Goal: Task Accomplishment & Management: Manage account settings

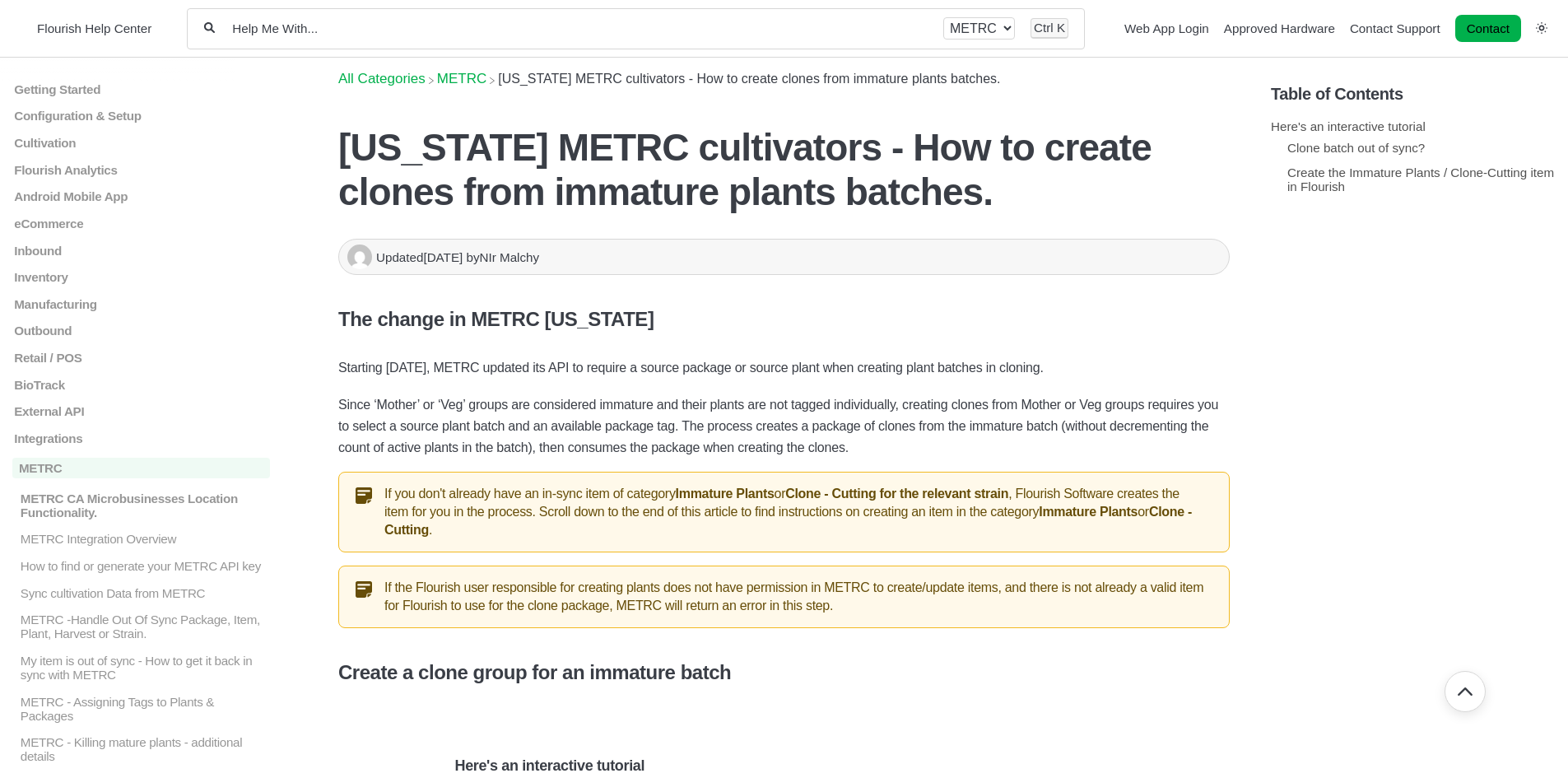
scroll to position [9552, 0]
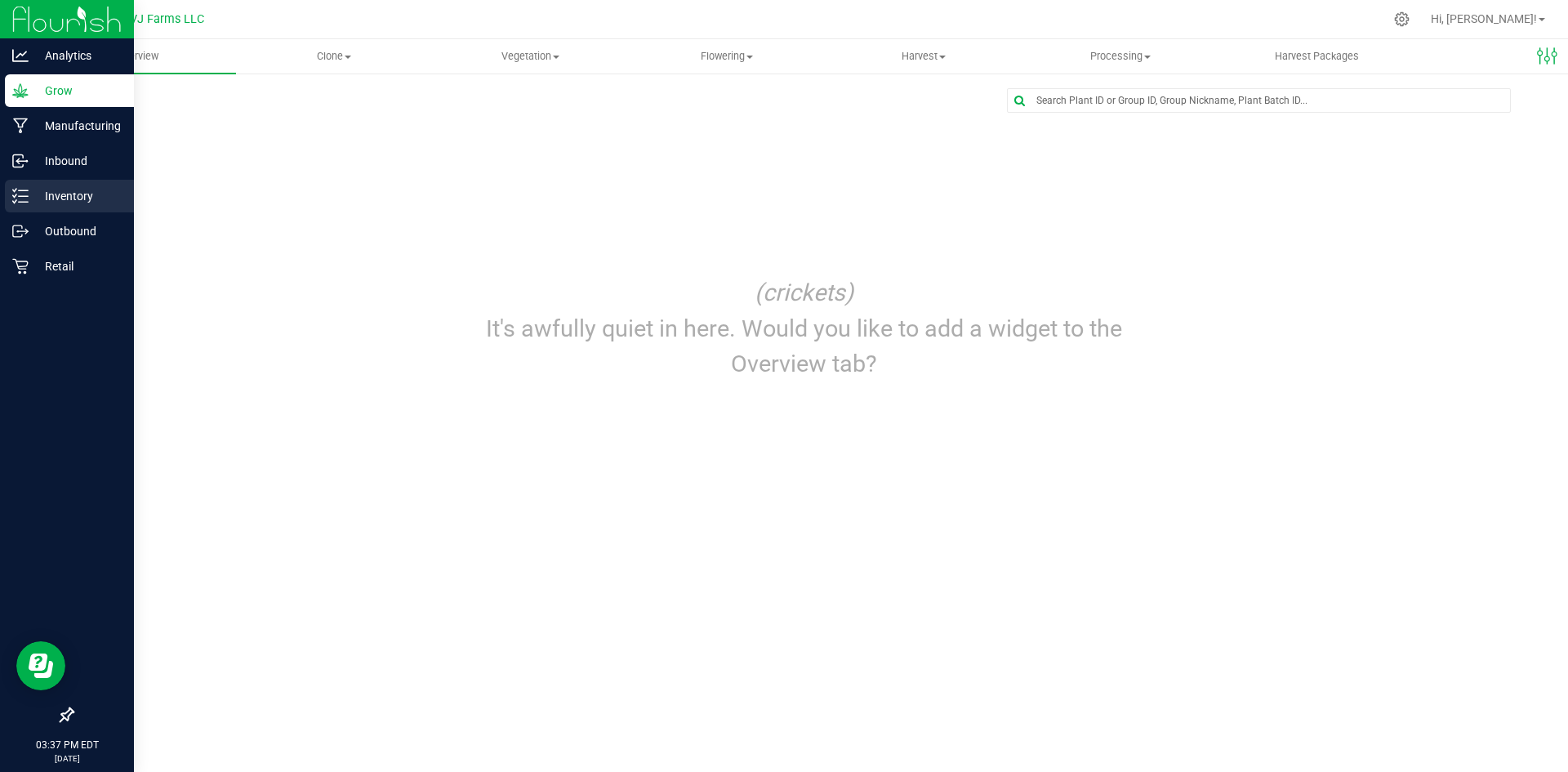
click at [27, 201] on icon at bounding box center [20, 196] width 16 height 16
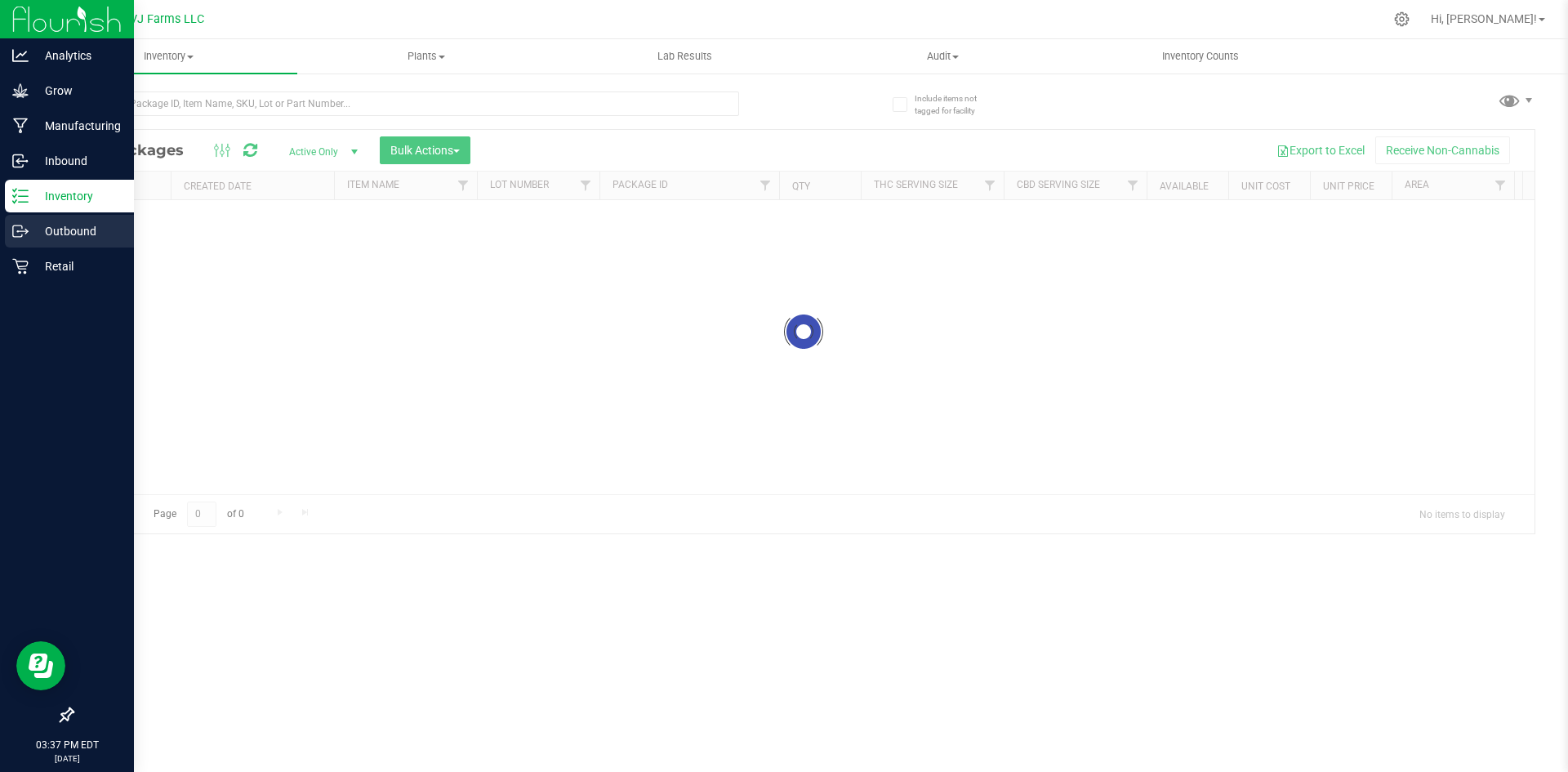
click at [77, 229] on p "Outbound" at bounding box center [77, 231] width 98 height 20
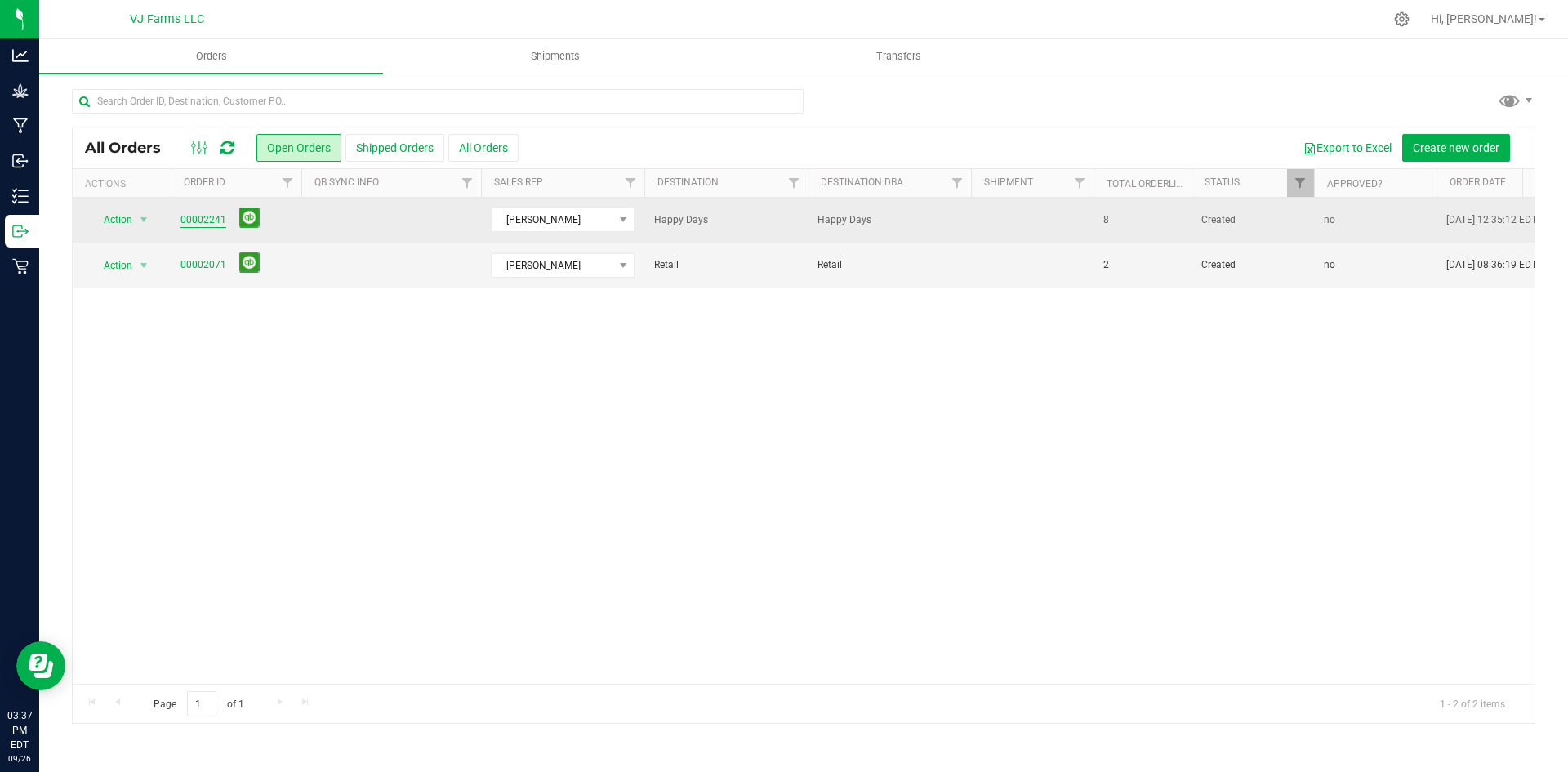
click at [215, 220] on link "00002241" at bounding box center [203, 220] width 45 height 15
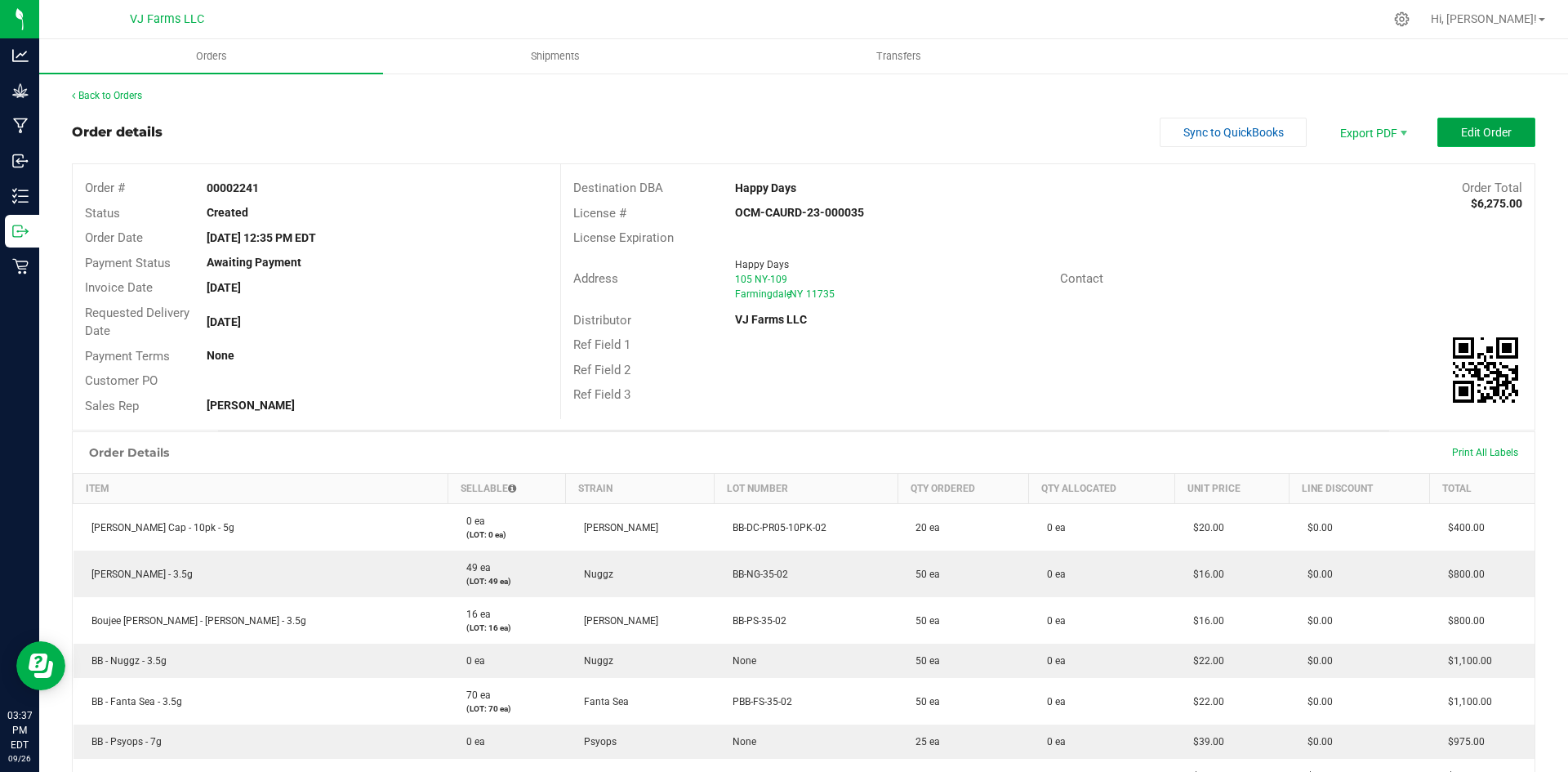
click at [1438, 124] on button "Edit Order" at bounding box center [1487, 132] width 98 height 29
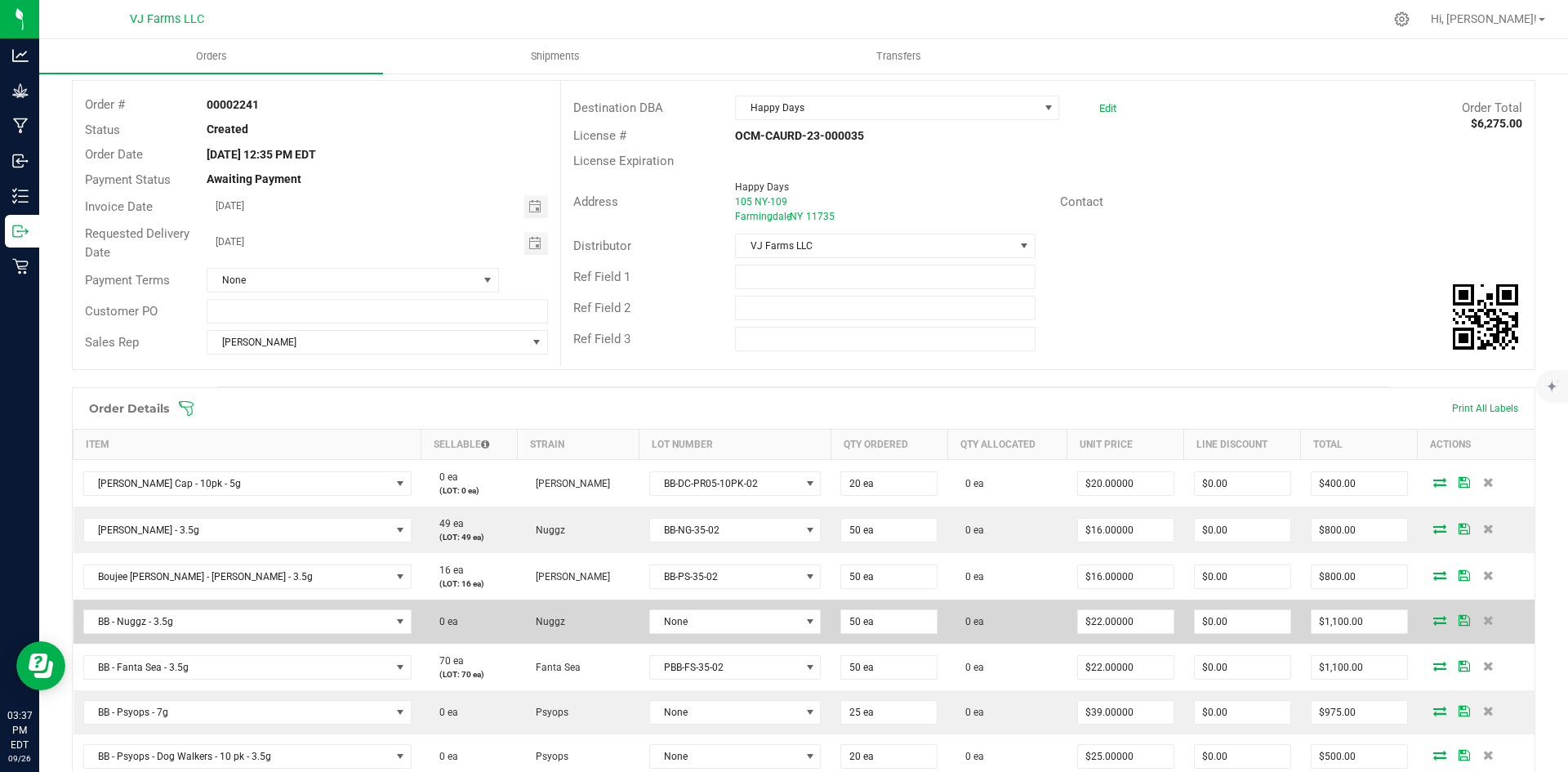
scroll to position [163, 0]
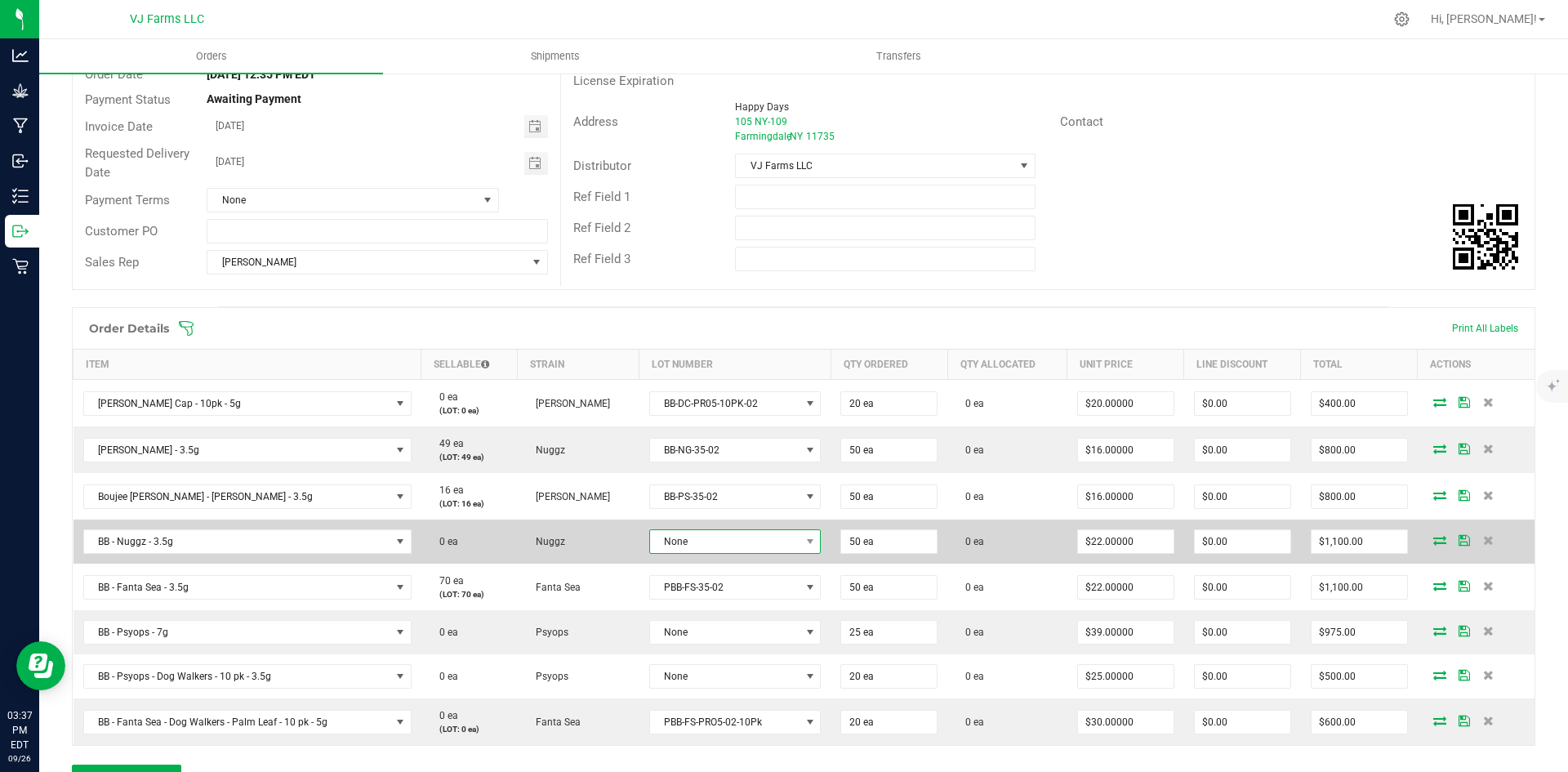
click at [740, 537] on span "None" at bounding box center [724, 541] width 149 height 23
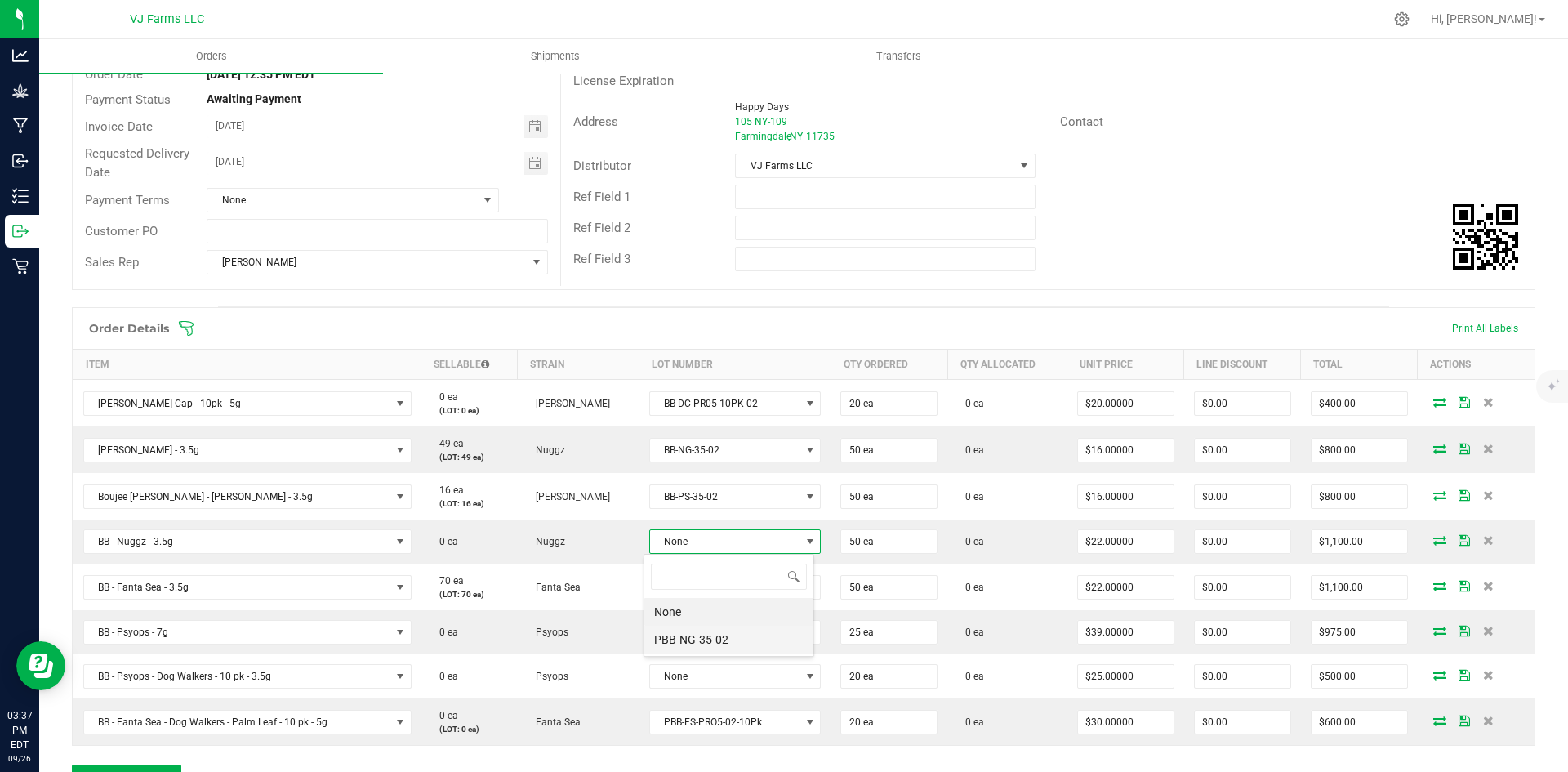
click at [734, 630] on li "PBB-NG-35-02" at bounding box center [728, 639] width 169 height 27
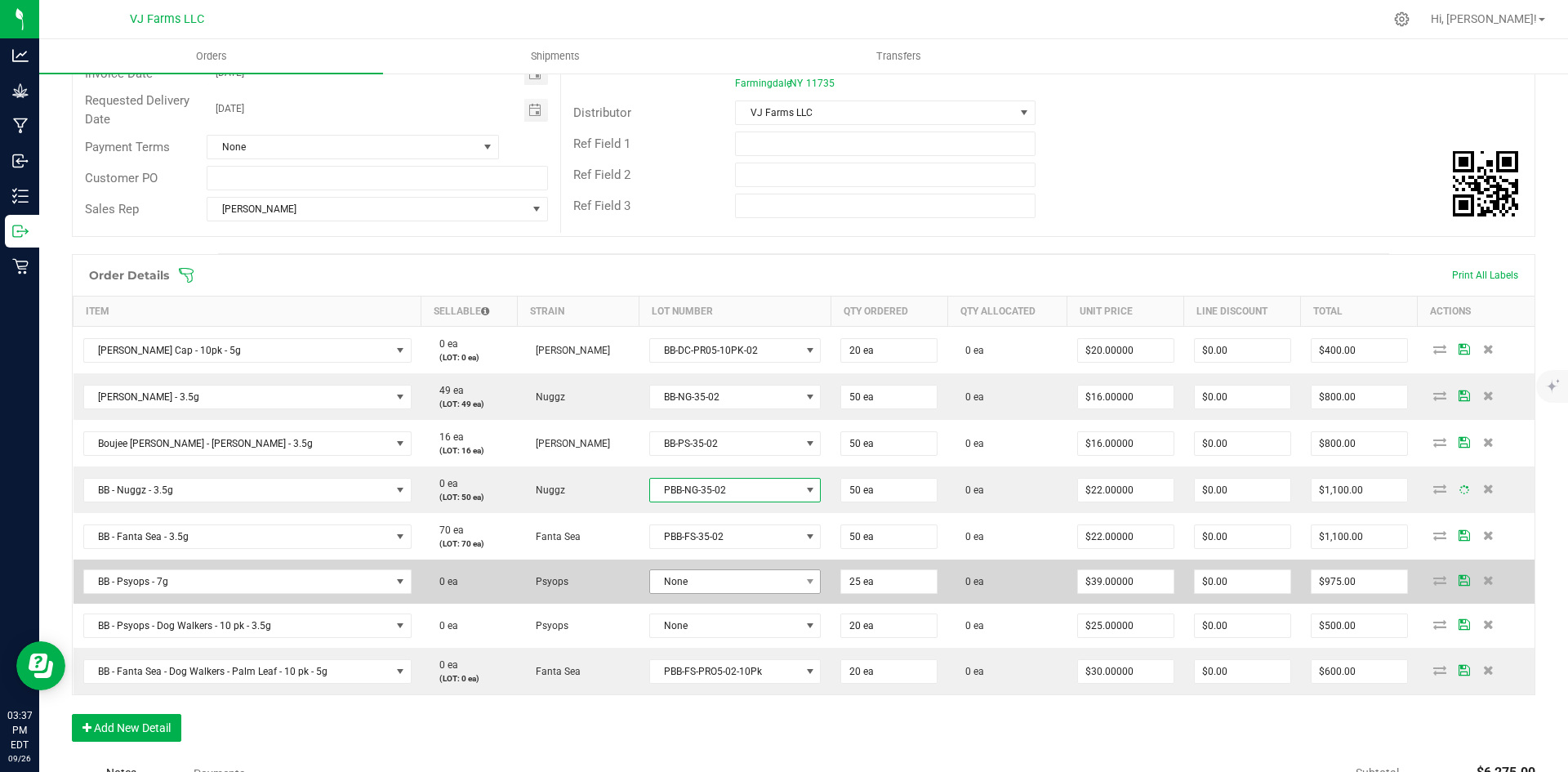
scroll to position [245, 0]
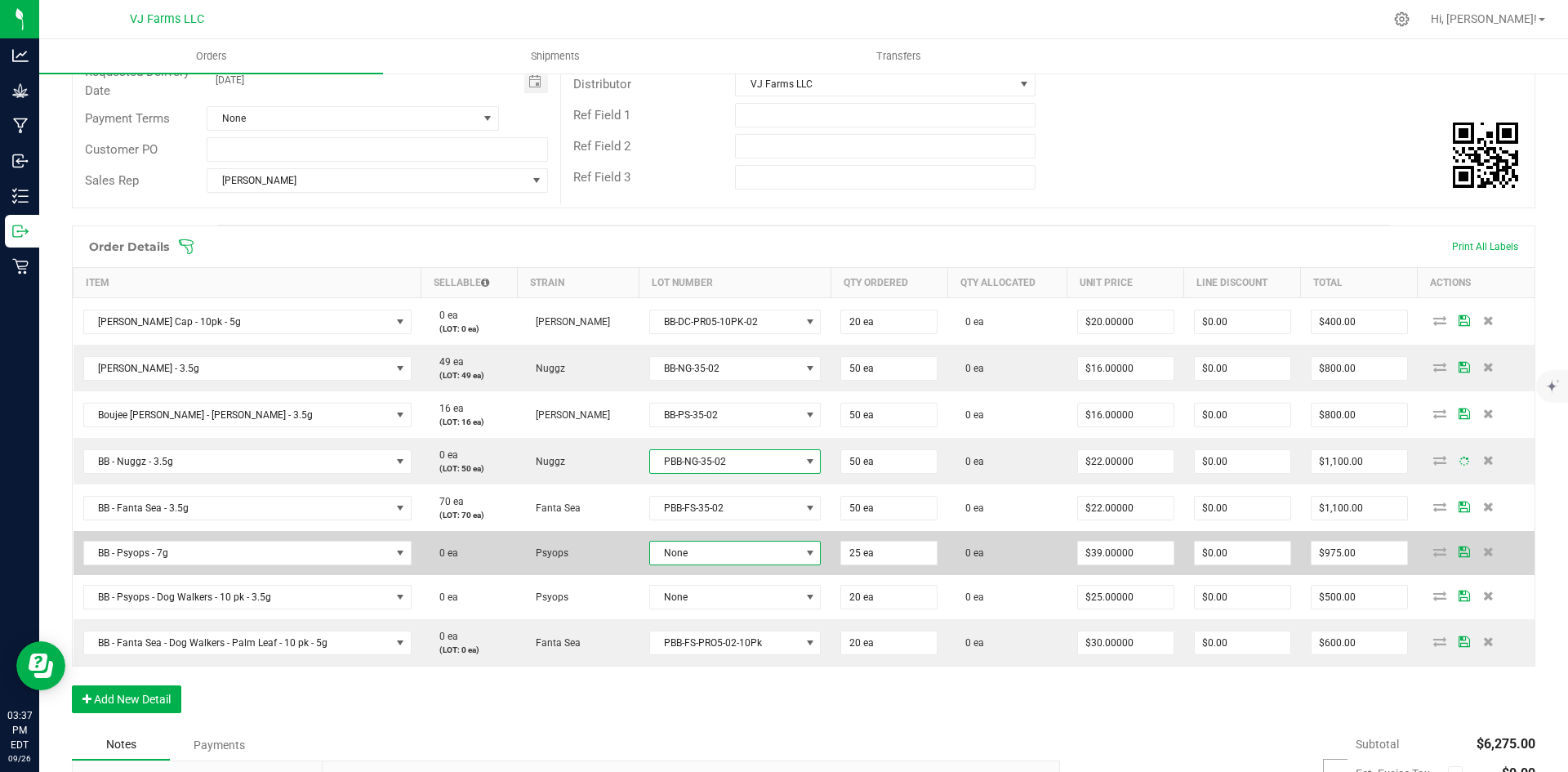
click at [733, 562] on span "None" at bounding box center [724, 553] width 149 height 23
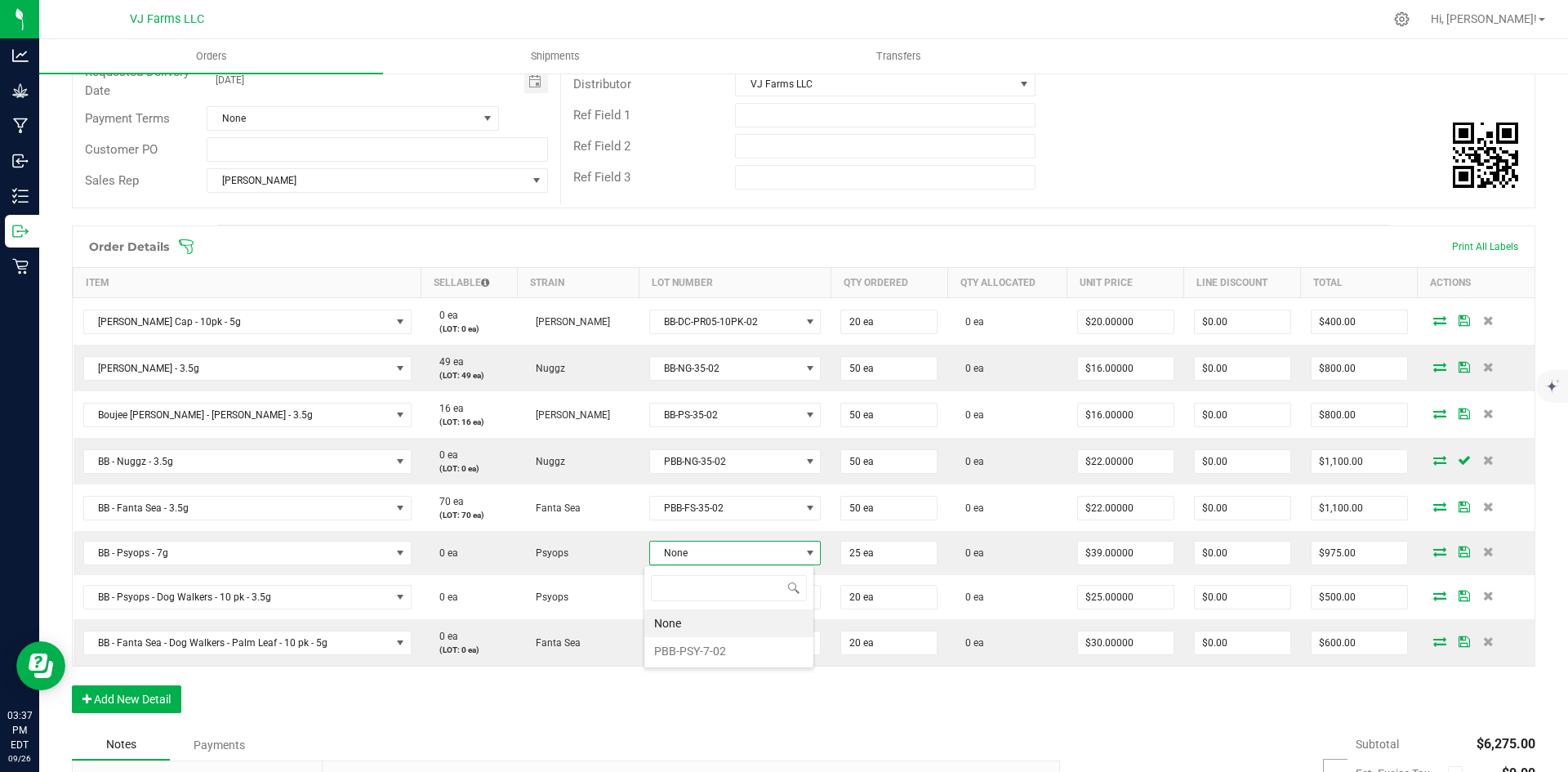
scroll to position [25, 170]
click at [691, 645] on li "PBB-PSY-7-02" at bounding box center [728, 651] width 169 height 27
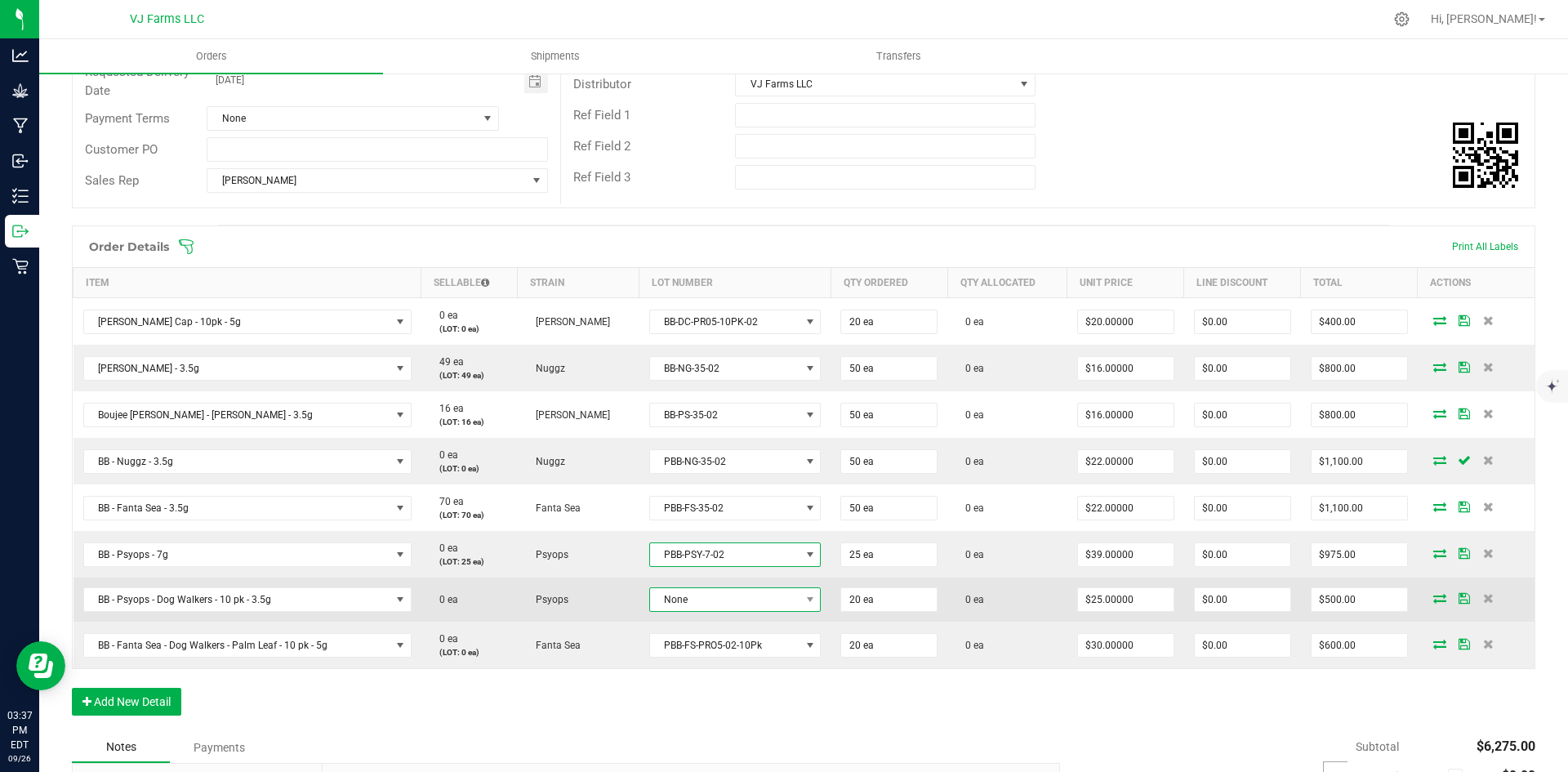
click at [700, 599] on span "None" at bounding box center [724, 600] width 149 height 23
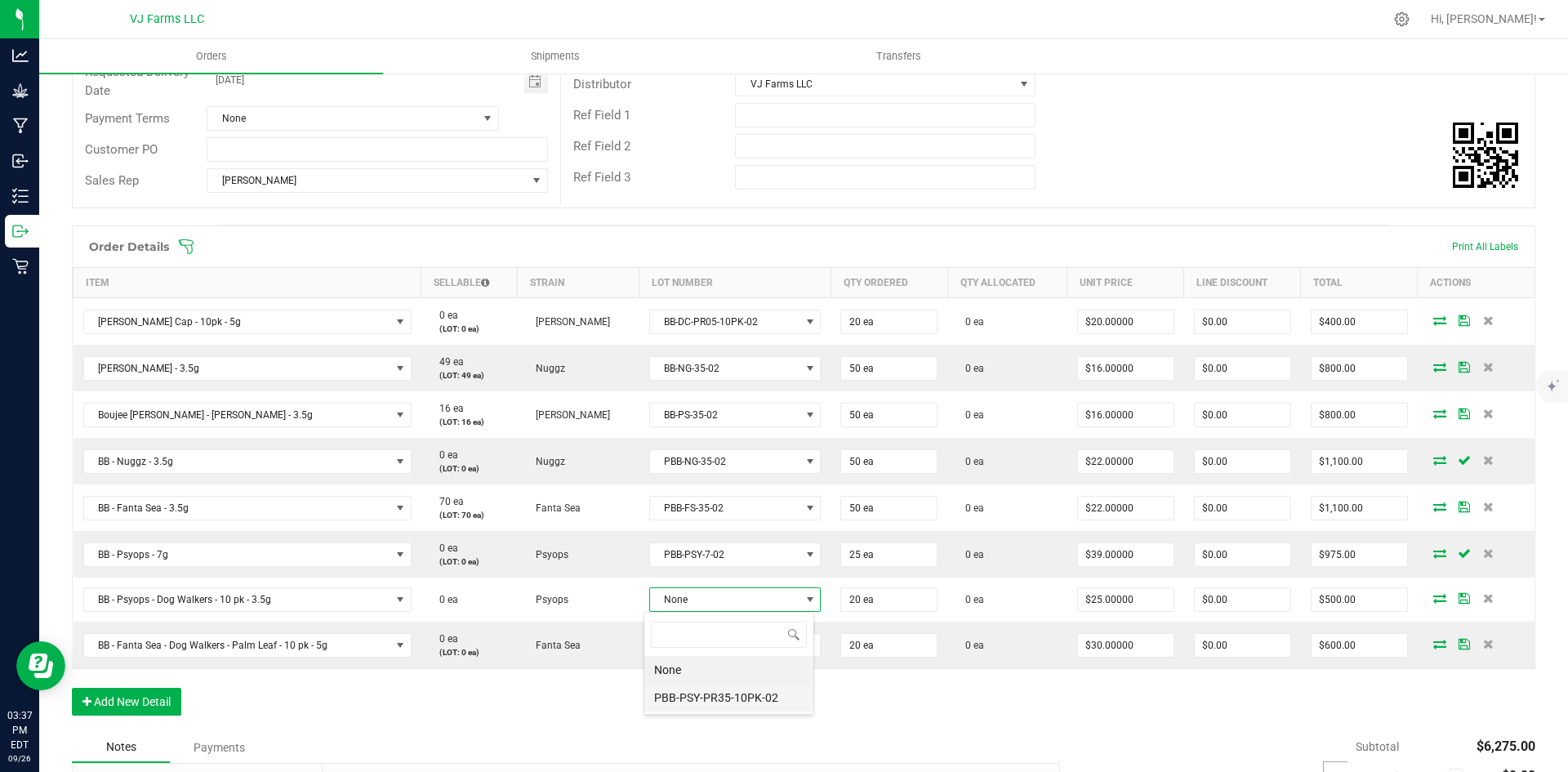
click at [722, 696] on li "PBB-PSY-PR35-10PK-02" at bounding box center [728, 697] width 169 height 27
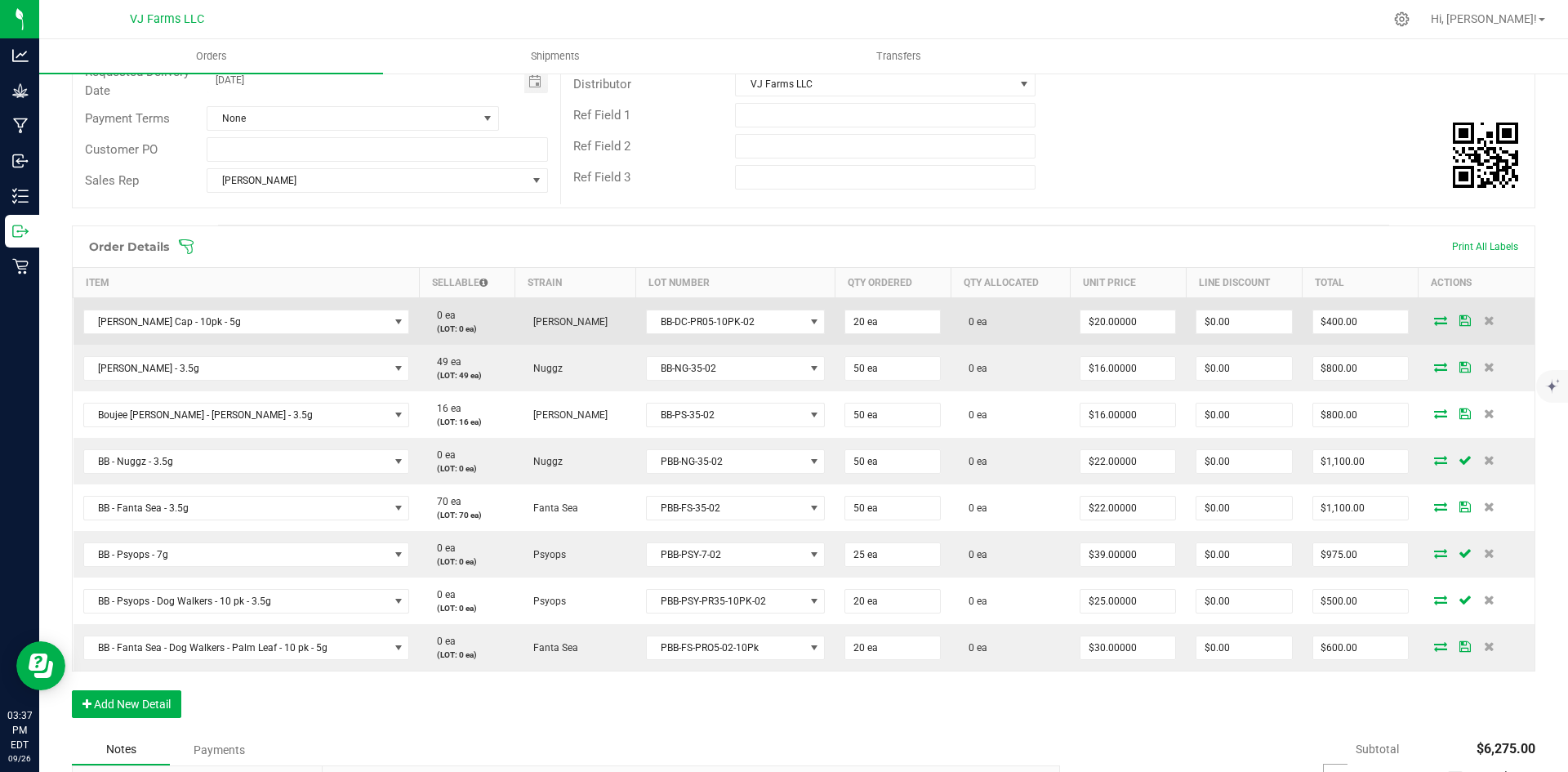
click at [1435, 323] on icon at bounding box center [1441, 320] width 13 height 9
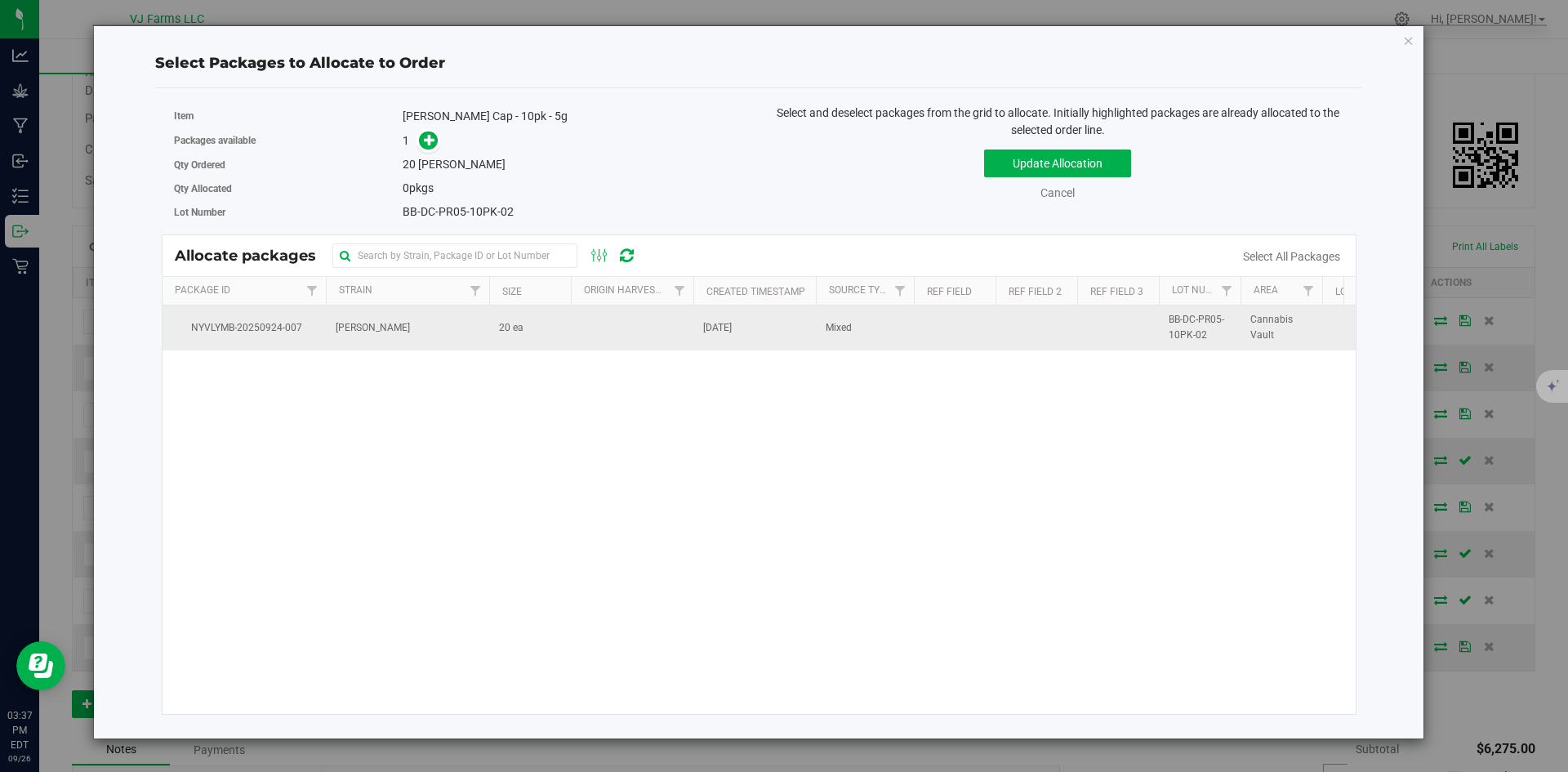
click at [734, 335] on td "[DATE]" at bounding box center [755, 327] width 123 height 44
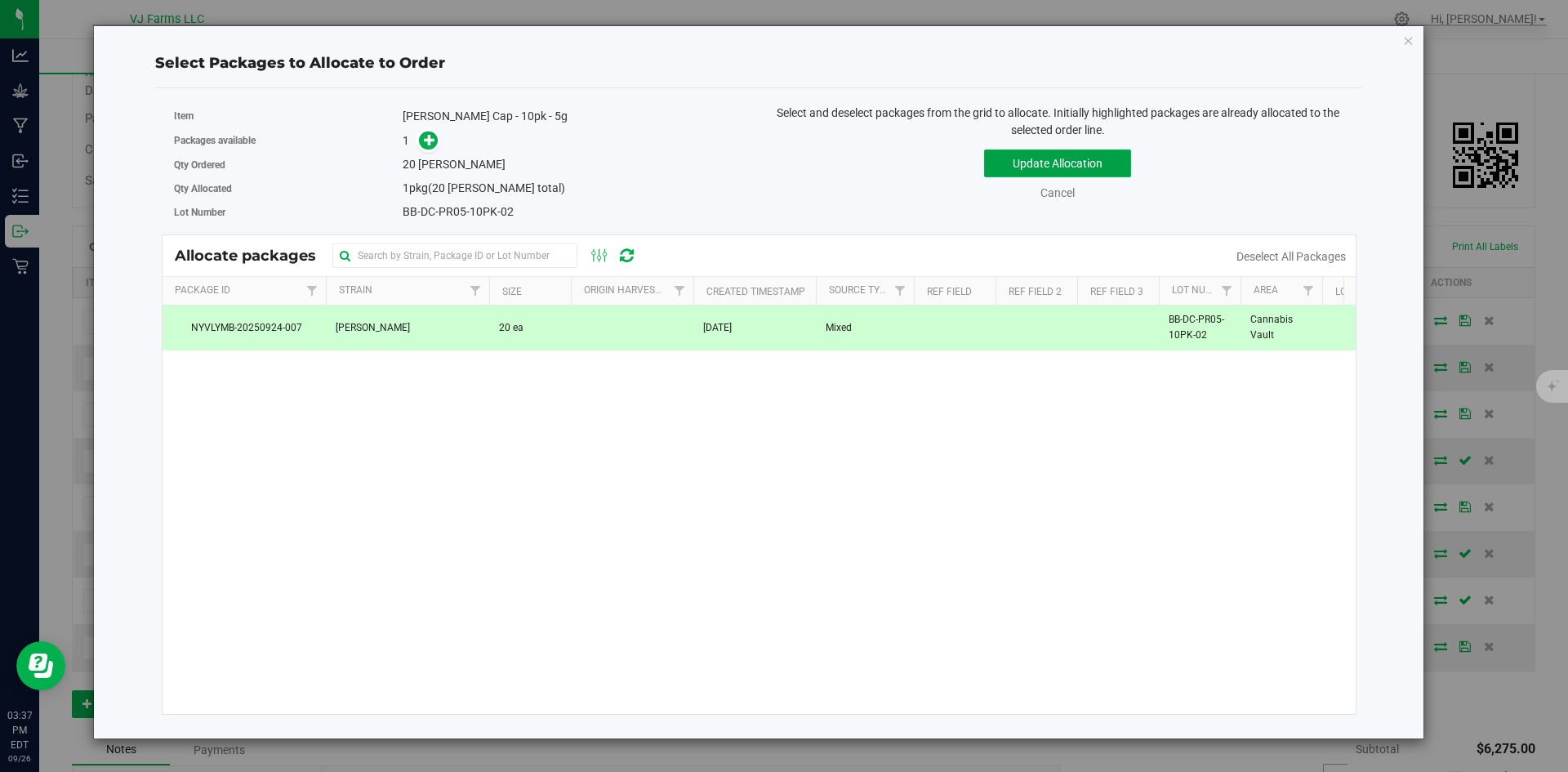
click at [1048, 168] on button "Update Allocation" at bounding box center [1058, 163] width 147 height 27
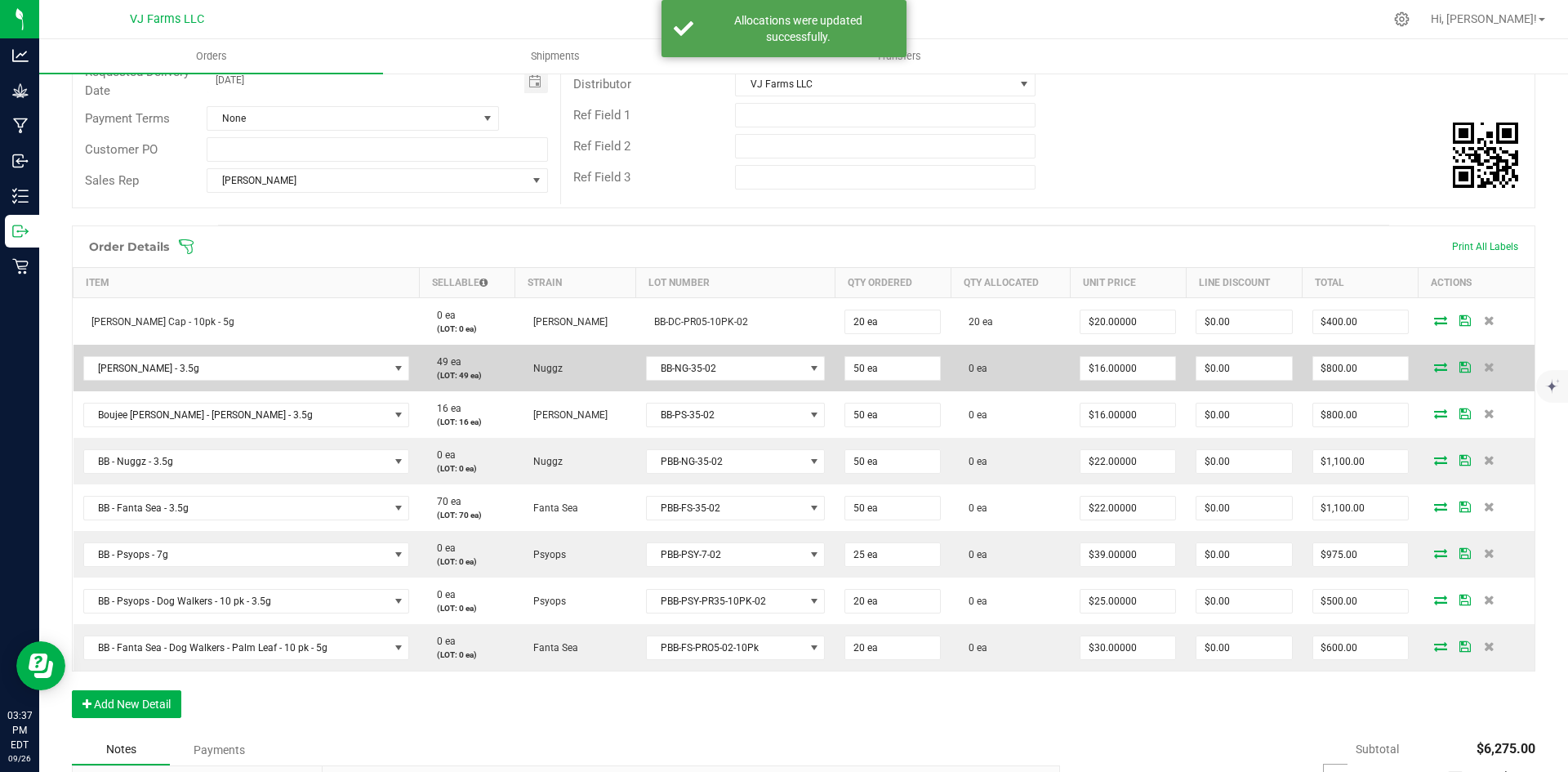
click at [1435, 371] on icon at bounding box center [1441, 367] width 13 height 9
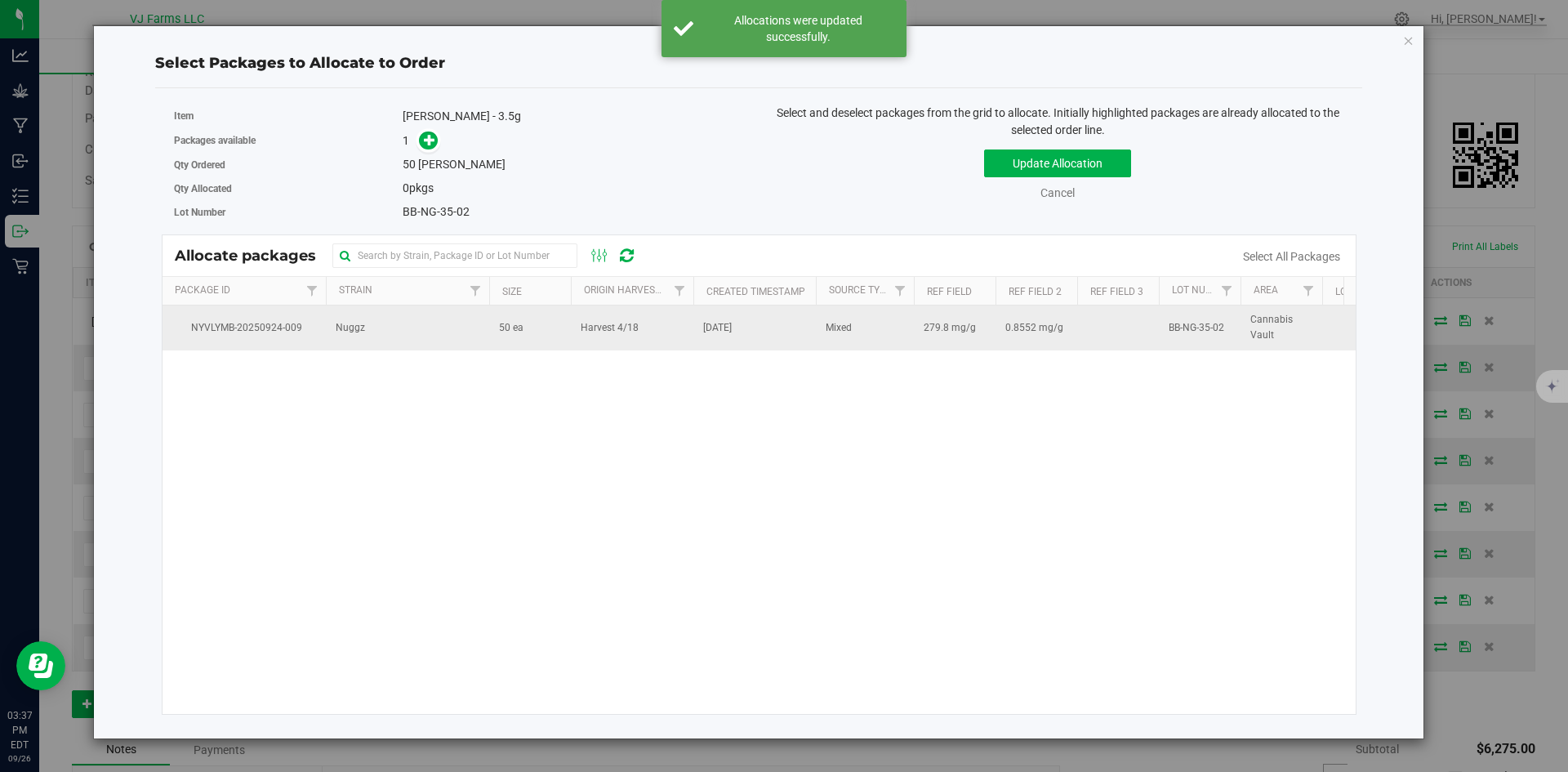
click at [732, 331] on span "[DATE]" at bounding box center [718, 328] width 28 height 15
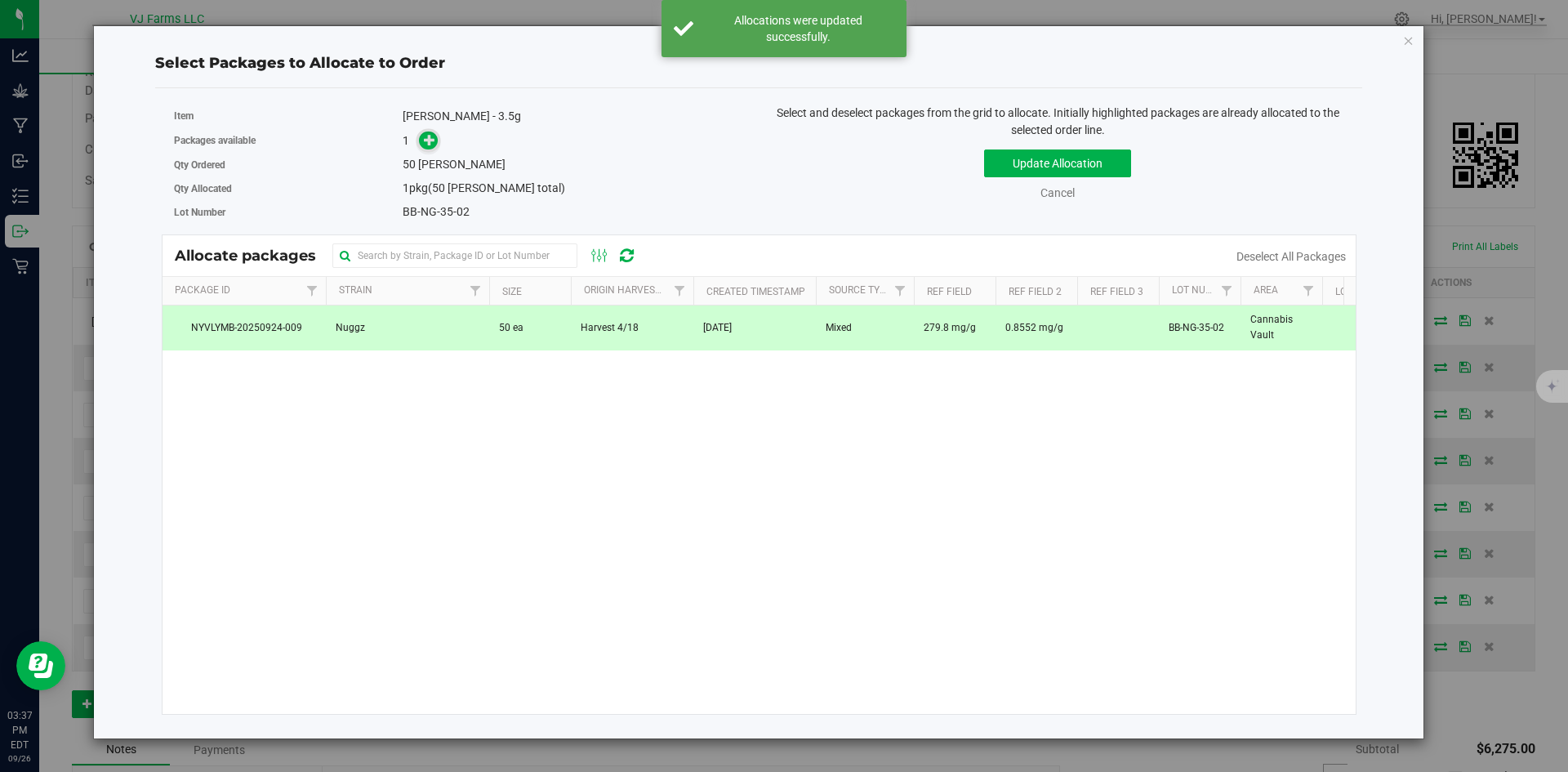
click at [434, 146] on icon at bounding box center [430, 139] width 12 height 12
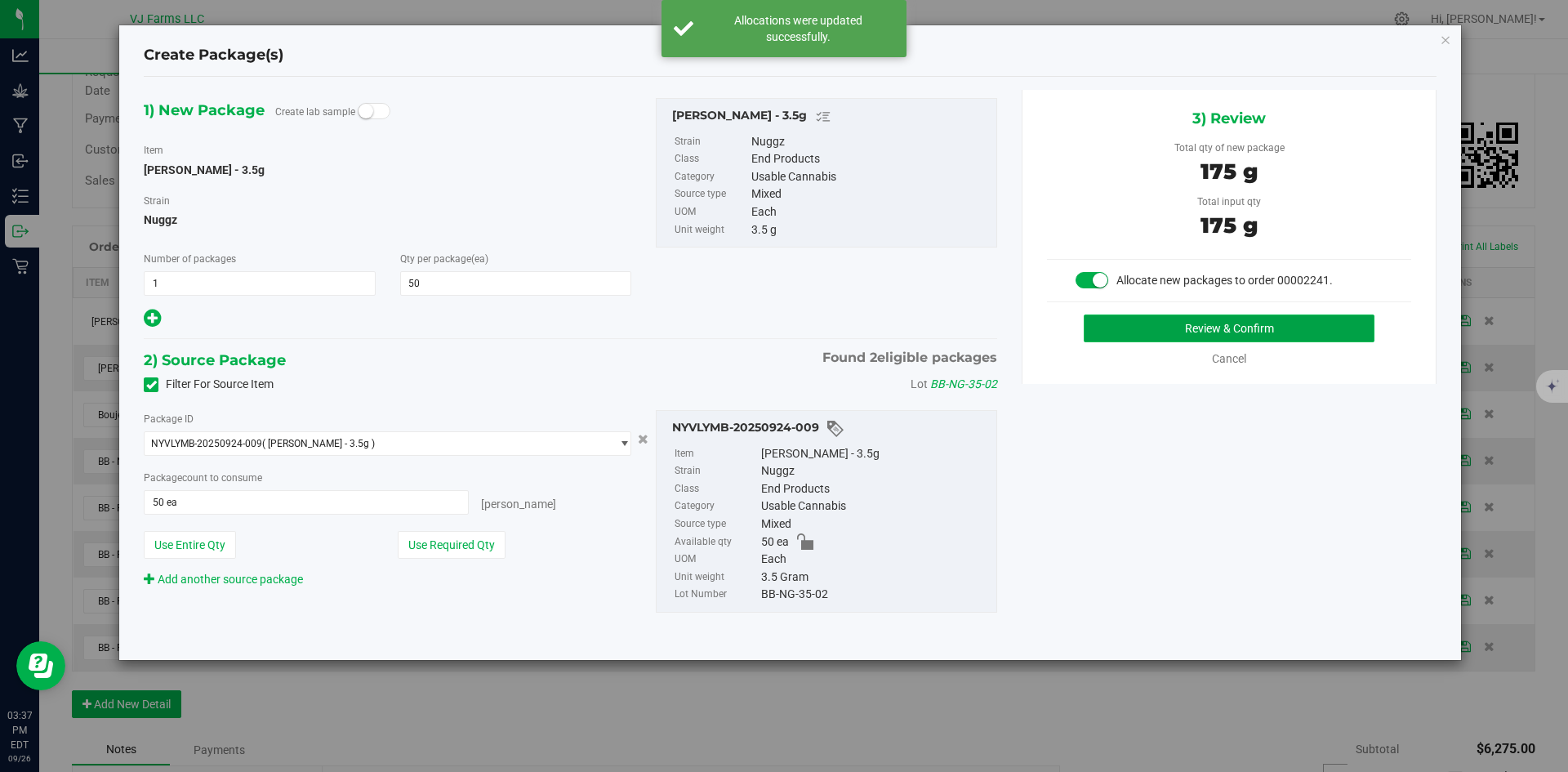
click at [1181, 334] on button "Review & Confirm" at bounding box center [1230, 328] width 291 height 27
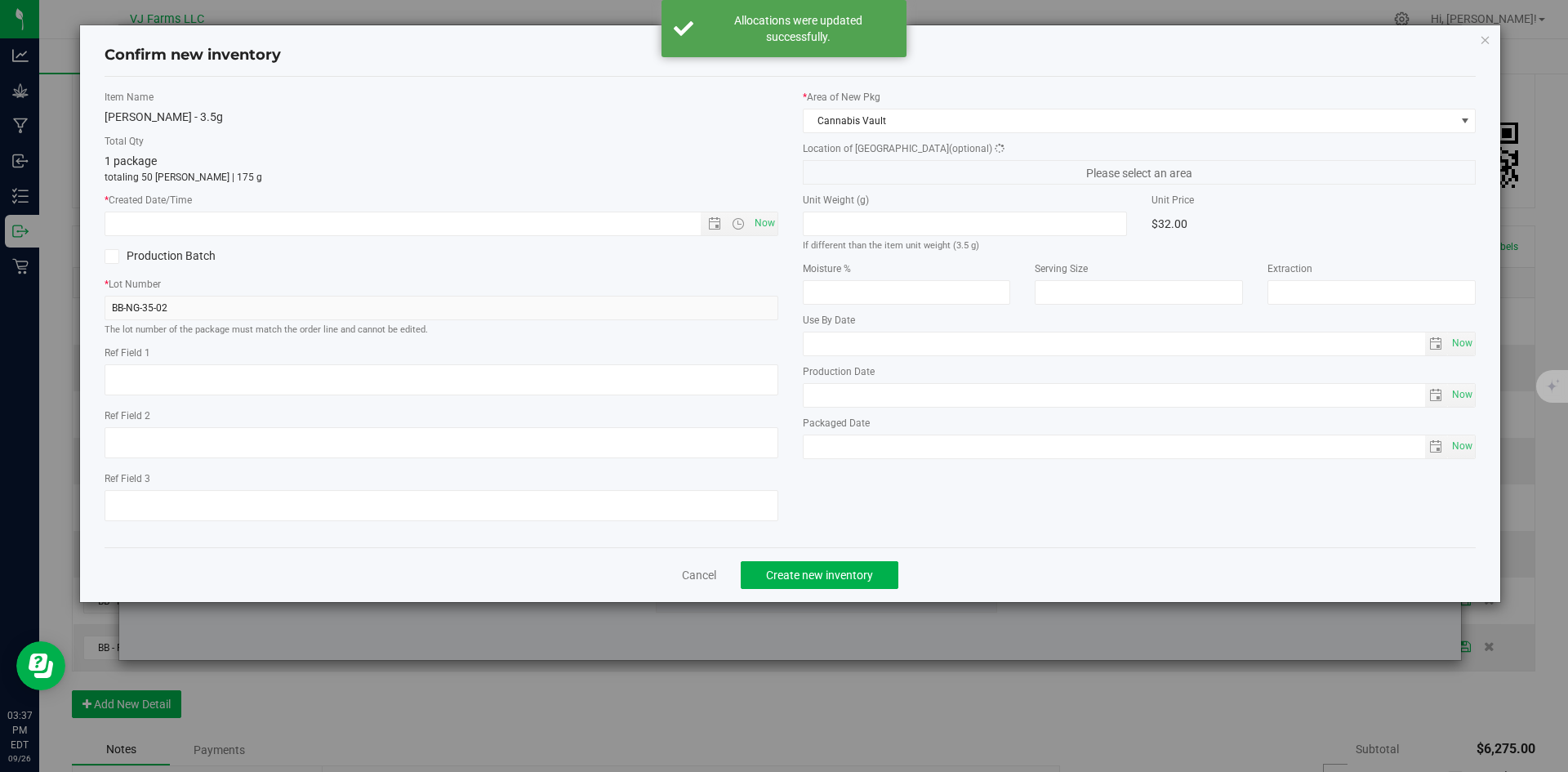
type textarea "279.8 mg/g"
type textarea "0.8552 mg/g"
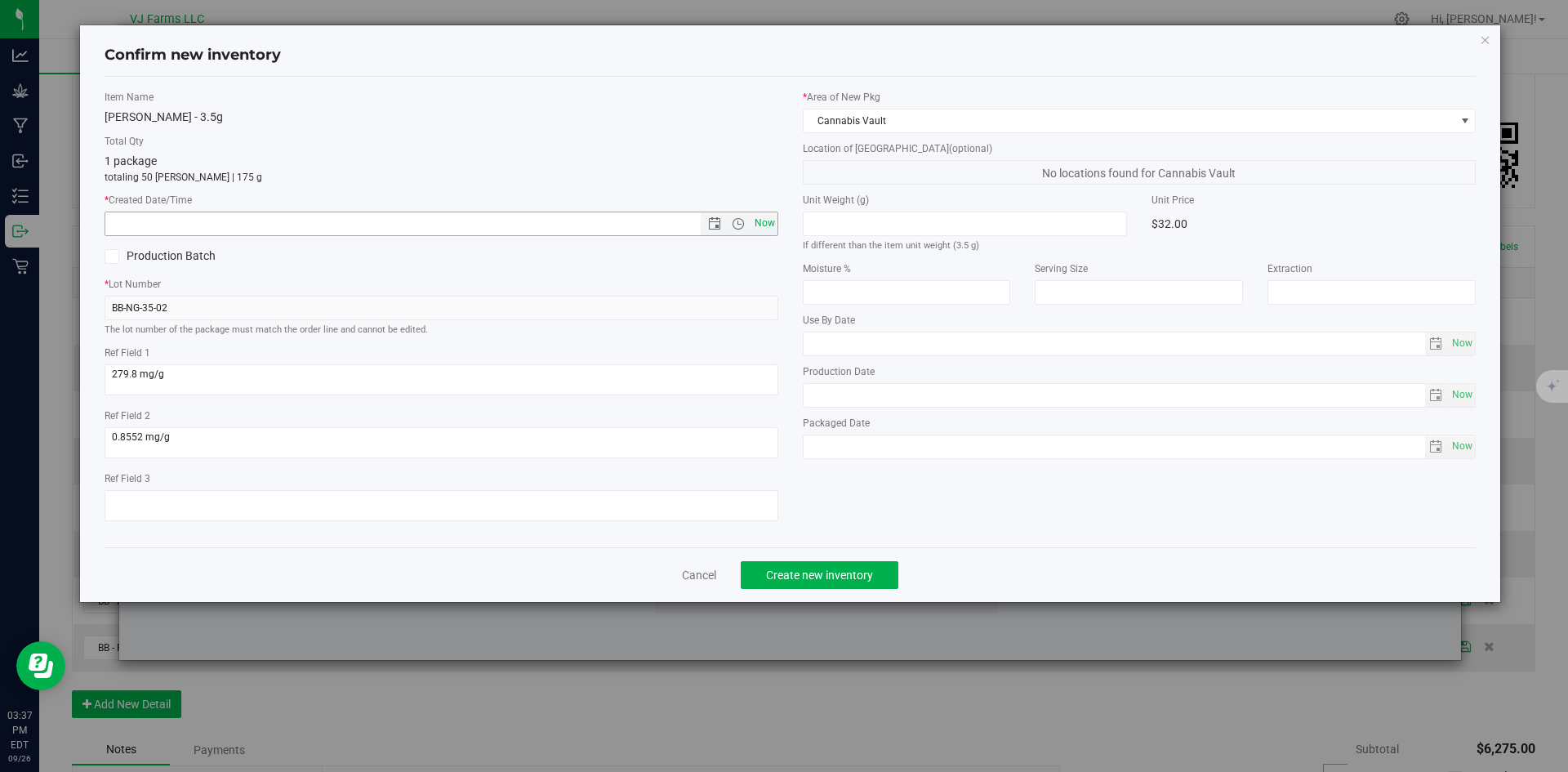
click at [767, 228] on span "Now" at bounding box center [764, 223] width 27 height 24
type input "[DATE] 3:37 PM"
click at [810, 573] on span "Create new inventory" at bounding box center [819, 575] width 107 height 13
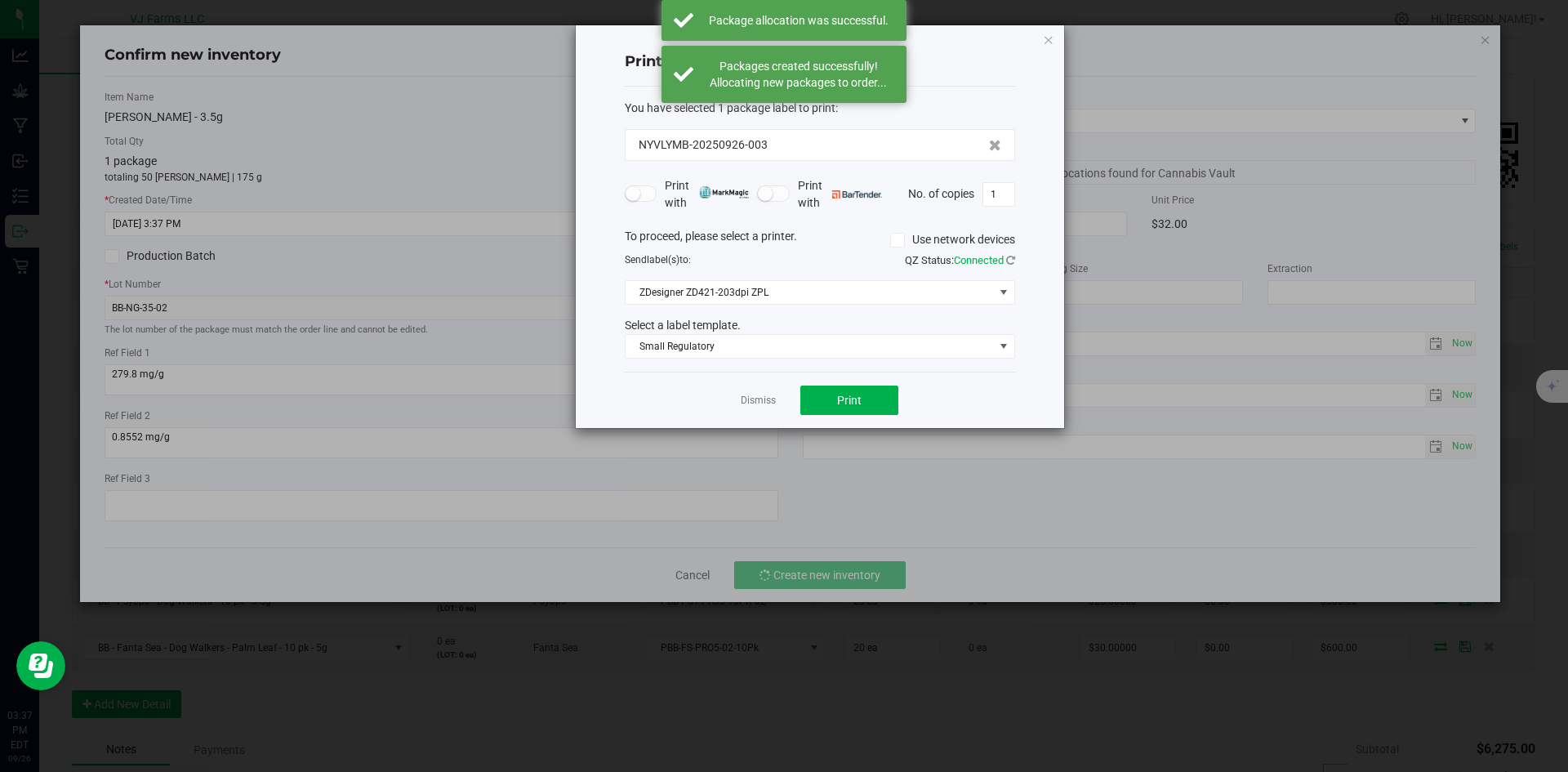
click at [756, 390] on div "Dismiss Print" at bounding box center [820, 400] width 390 height 57
click at [758, 392] on app-cancel-button "Dismiss" at bounding box center [758, 401] width 35 height 17
click at [756, 402] on link "Dismiss" at bounding box center [758, 401] width 35 height 14
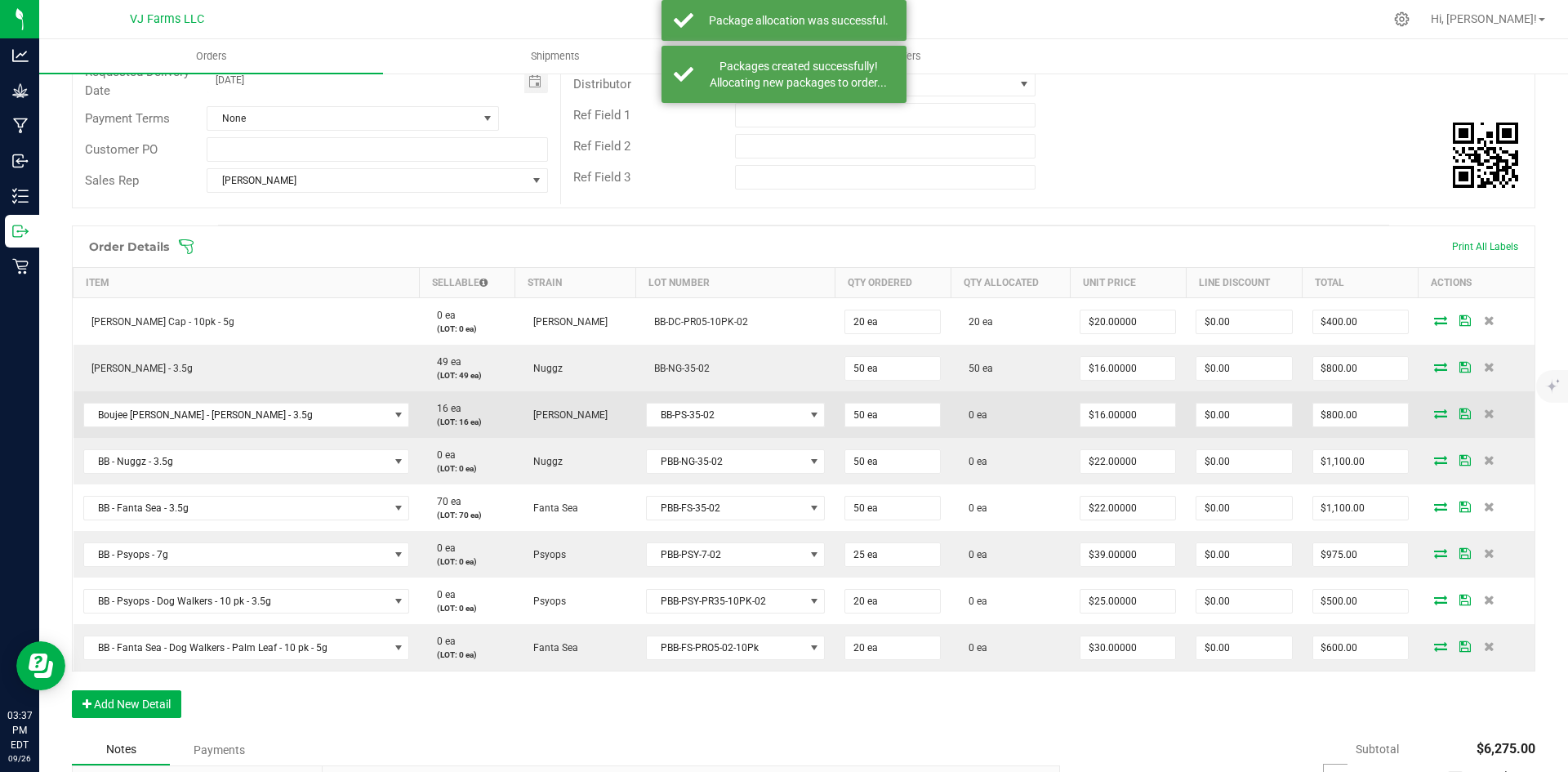
click at [1435, 408] on icon at bounding box center [1441, 413] width 13 height 9
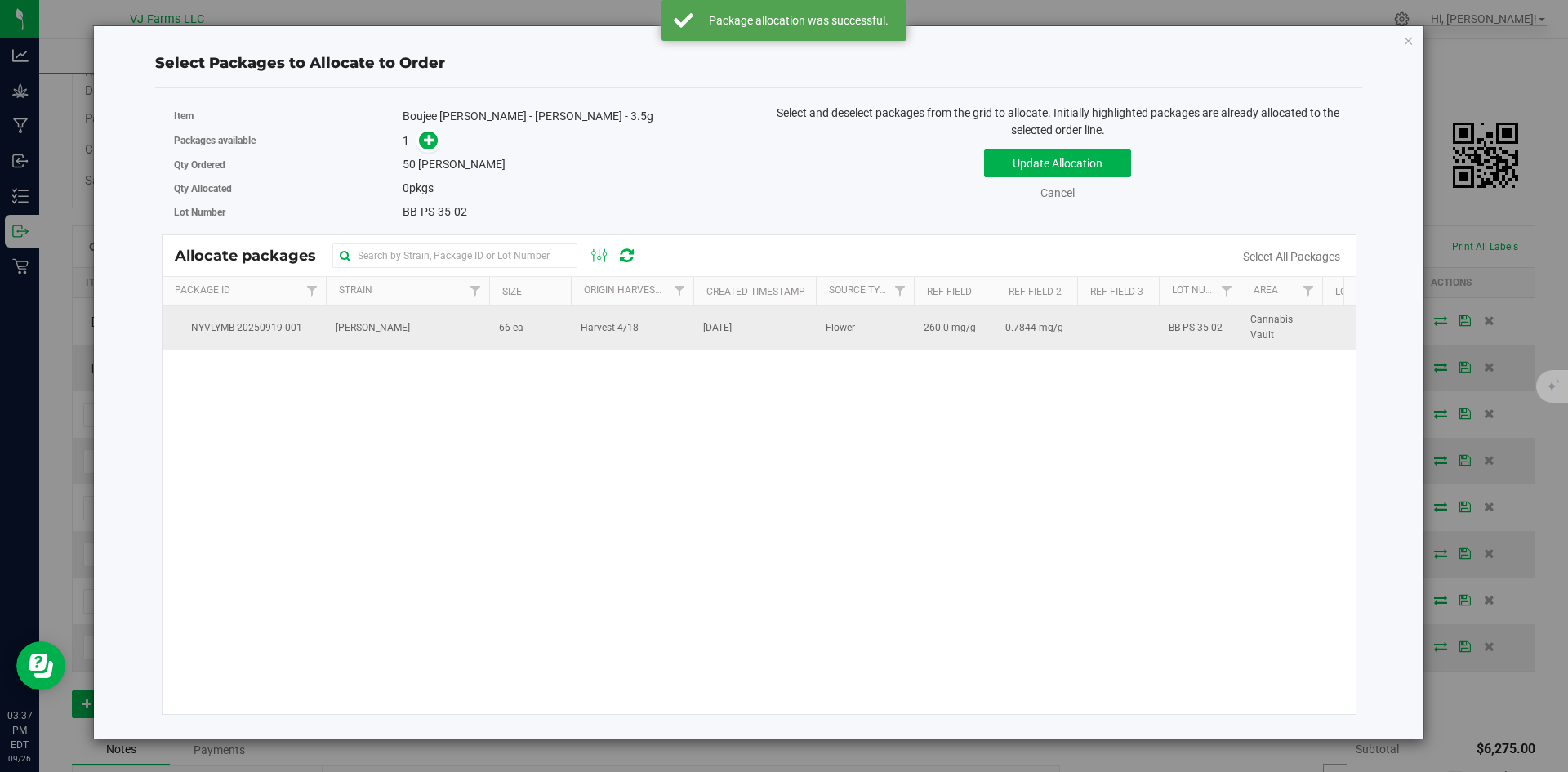
click at [452, 317] on td "[PERSON_NAME]" at bounding box center [407, 327] width 163 height 44
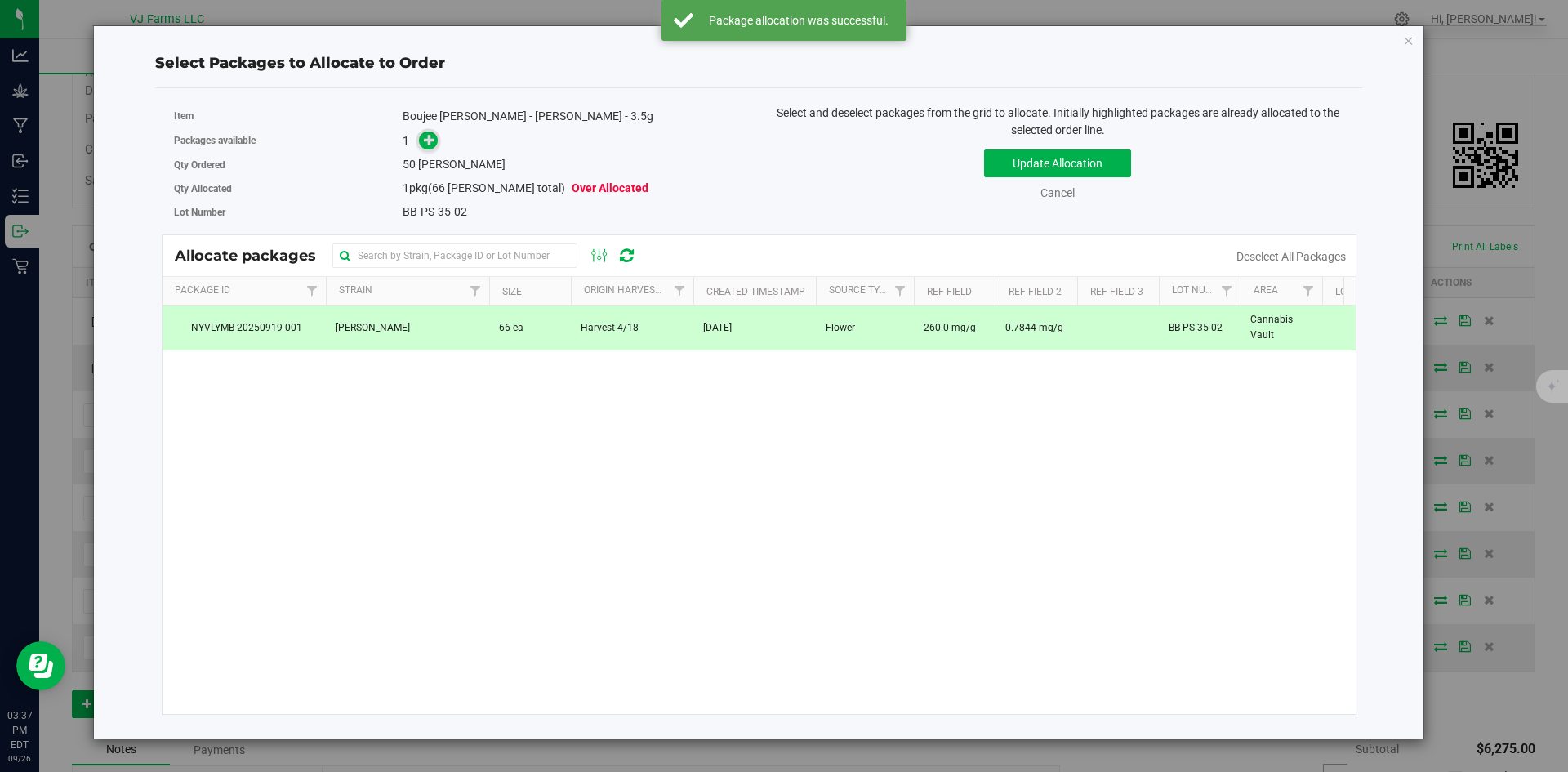
click at [435, 142] on icon at bounding box center [430, 139] width 12 height 12
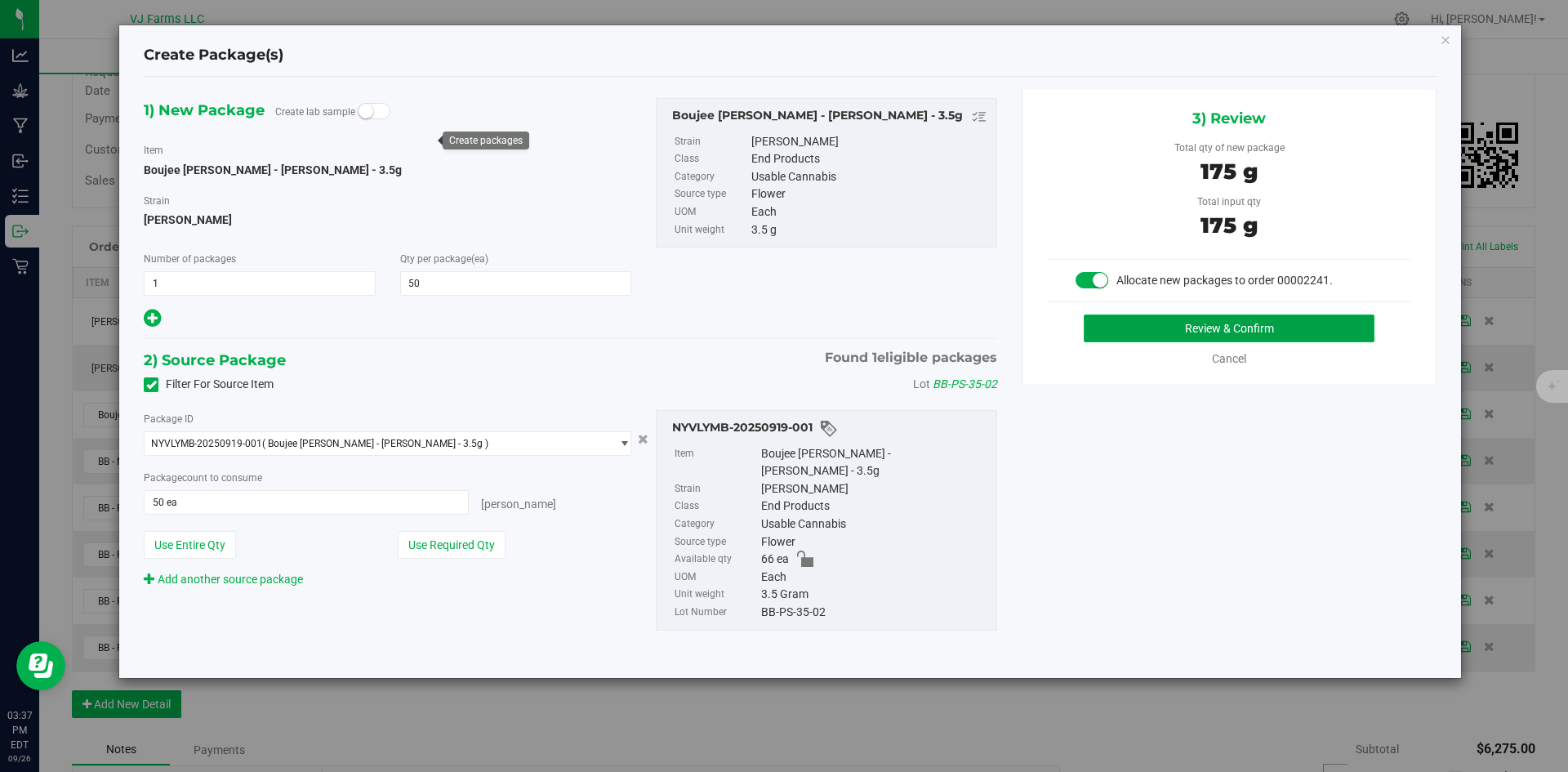
click at [1175, 326] on button "Review & Confirm" at bounding box center [1230, 328] width 291 height 27
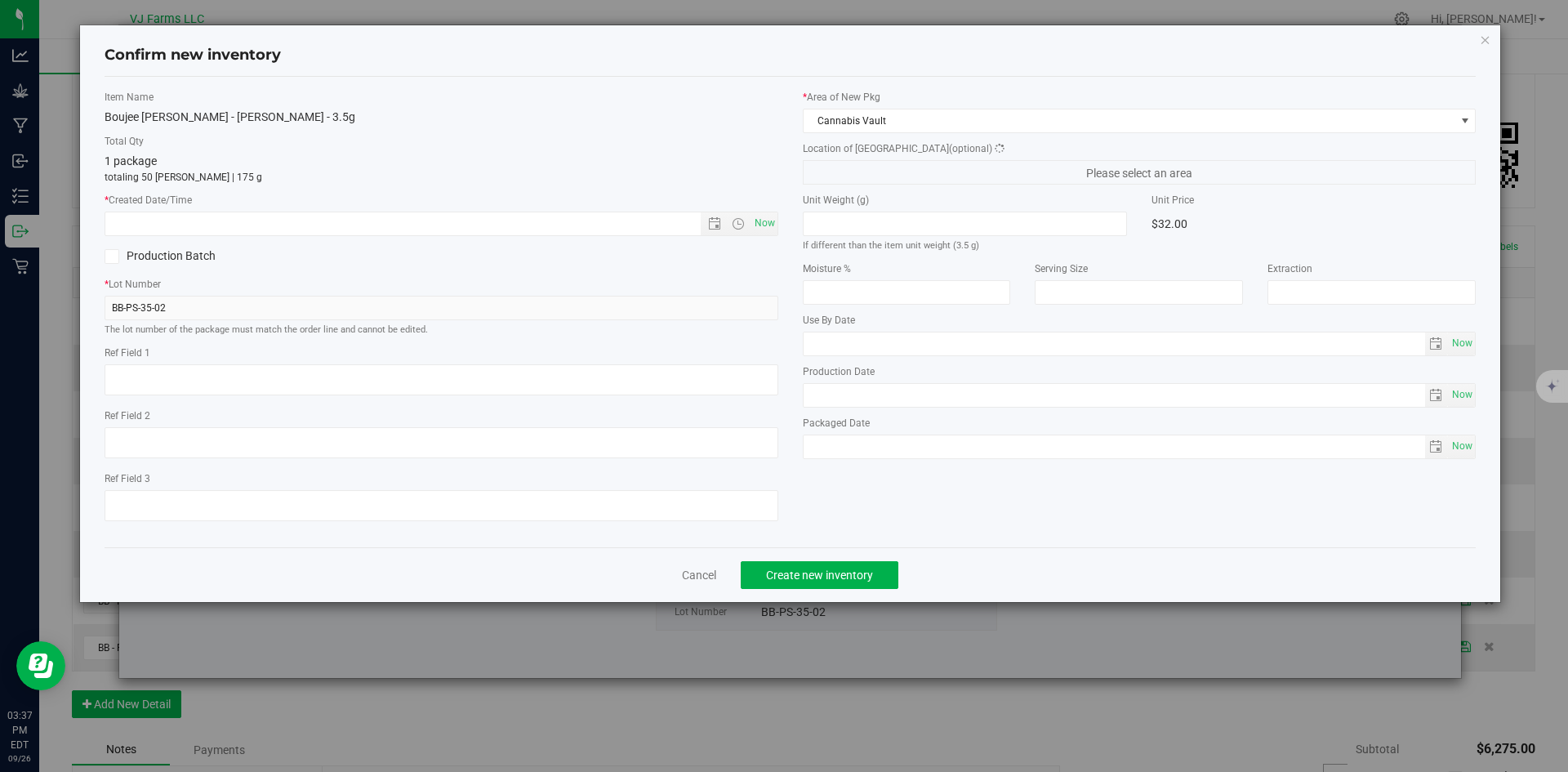
type textarea "260.0 mg/g"
type textarea "0.7844 mg/g"
click at [764, 218] on span "Now" at bounding box center [764, 223] width 27 height 24
type input "[DATE] 3:37 PM"
click at [828, 572] on span "Create new inventory" at bounding box center [819, 575] width 107 height 13
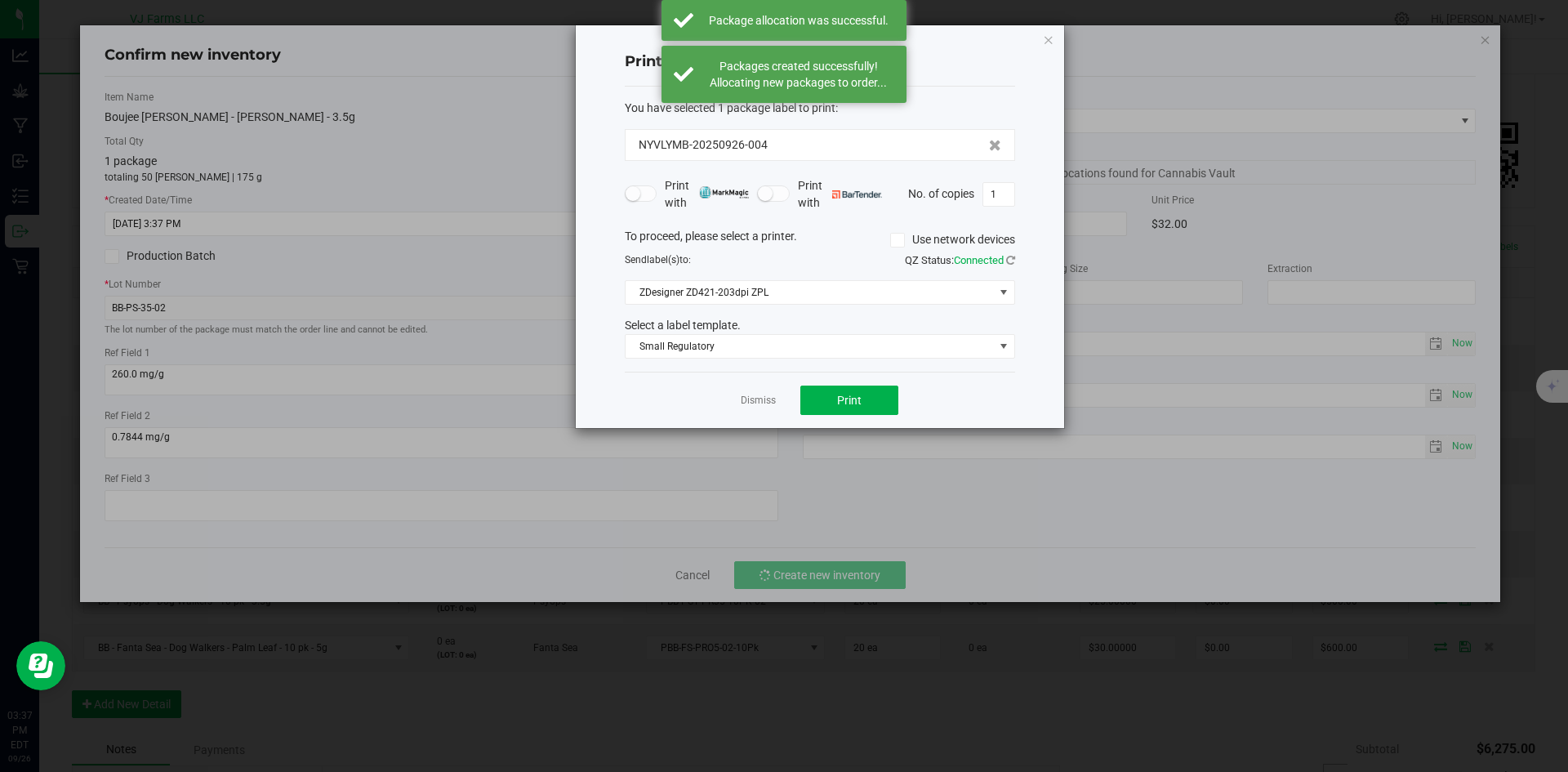
click at [773, 386] on div "Dismiss Print" at bounding box center [820, 400] width 390 height 57
click at [772, 387] on div "Dismiss Print" at bounding box center [820, 400] width 390 height 57
click at [770, 396] on link "Dismiss" at bounding box center [758, 401] width 35 height 14
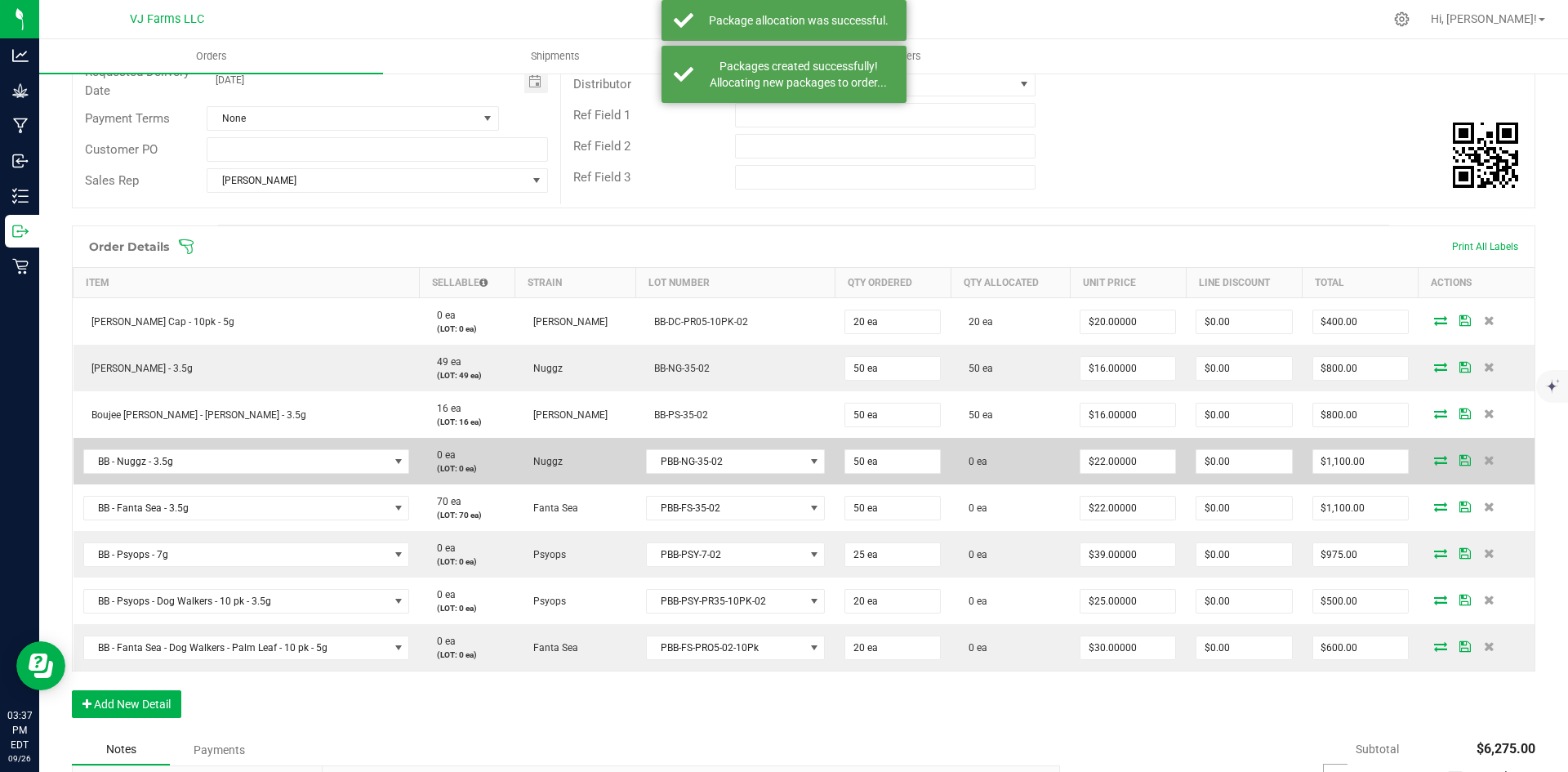
click at [1435, 462] on icon at bounding box center [1441, 460] width 13 height 9
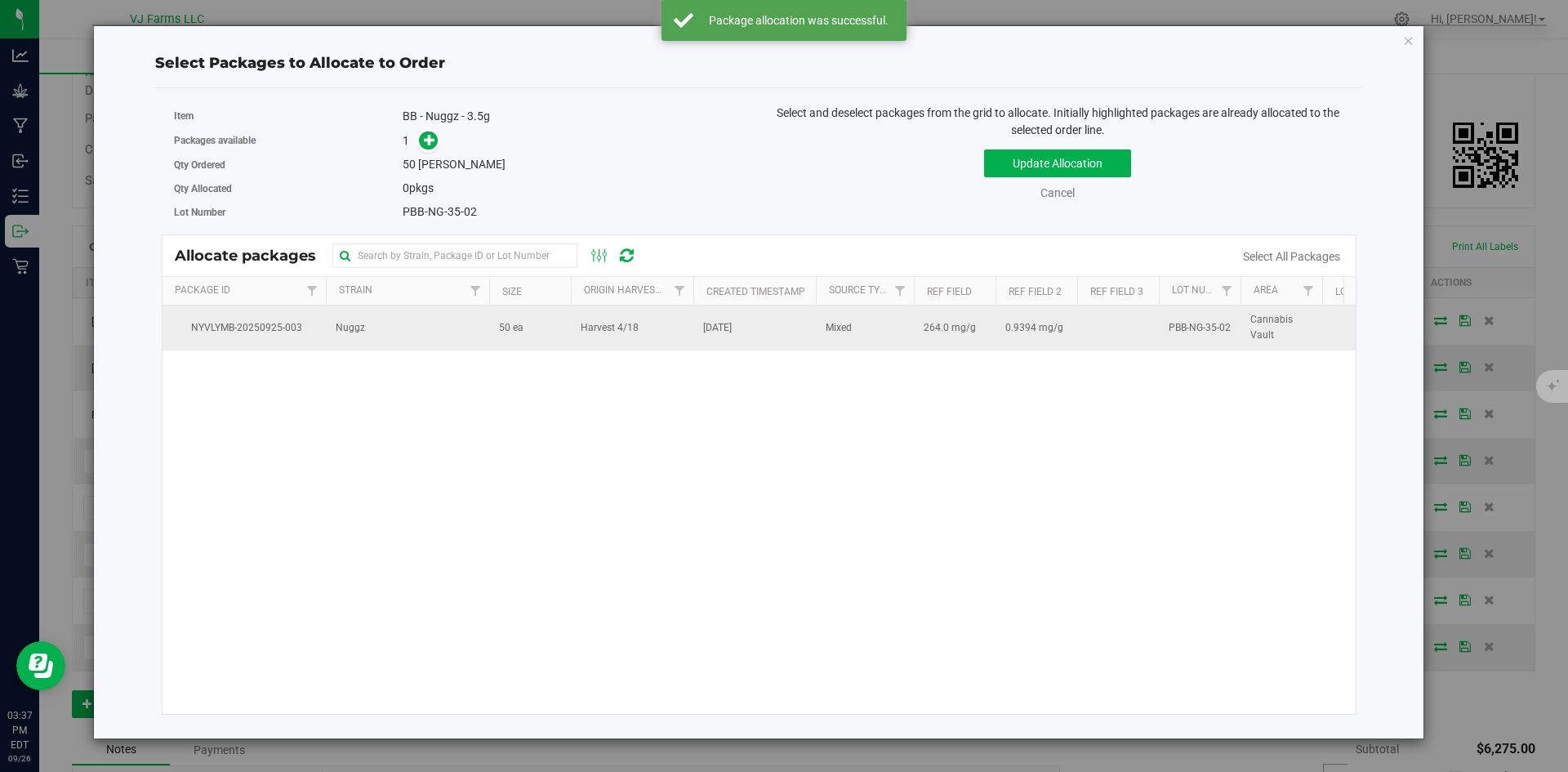
click at [708, 329] on span "[DATE]" at bounding box center [718, 328] width 28 height 15
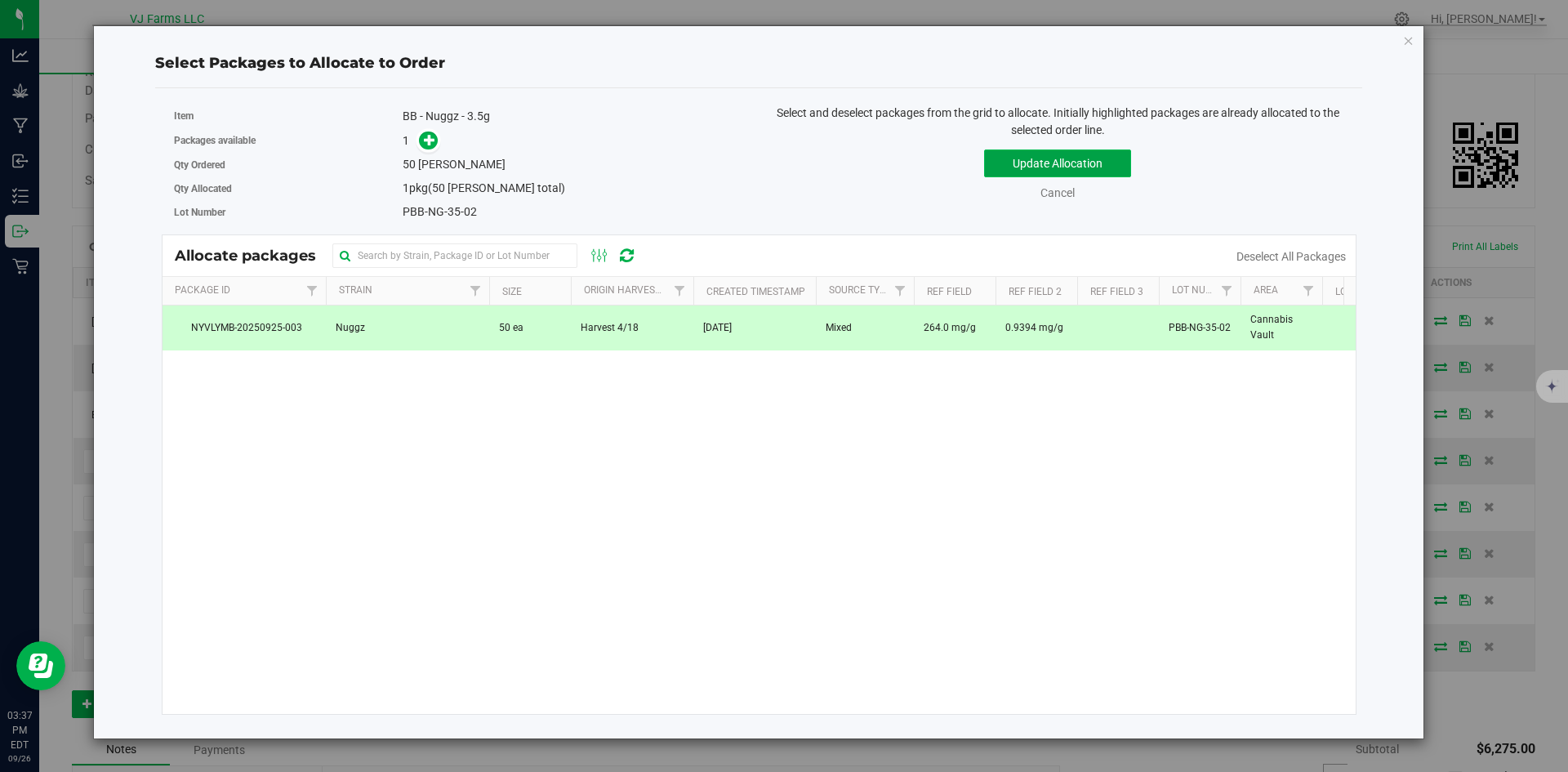
click at [1004, 165] on button "Update Allocation" at bounding box center [1058, 163] width 147 height 27
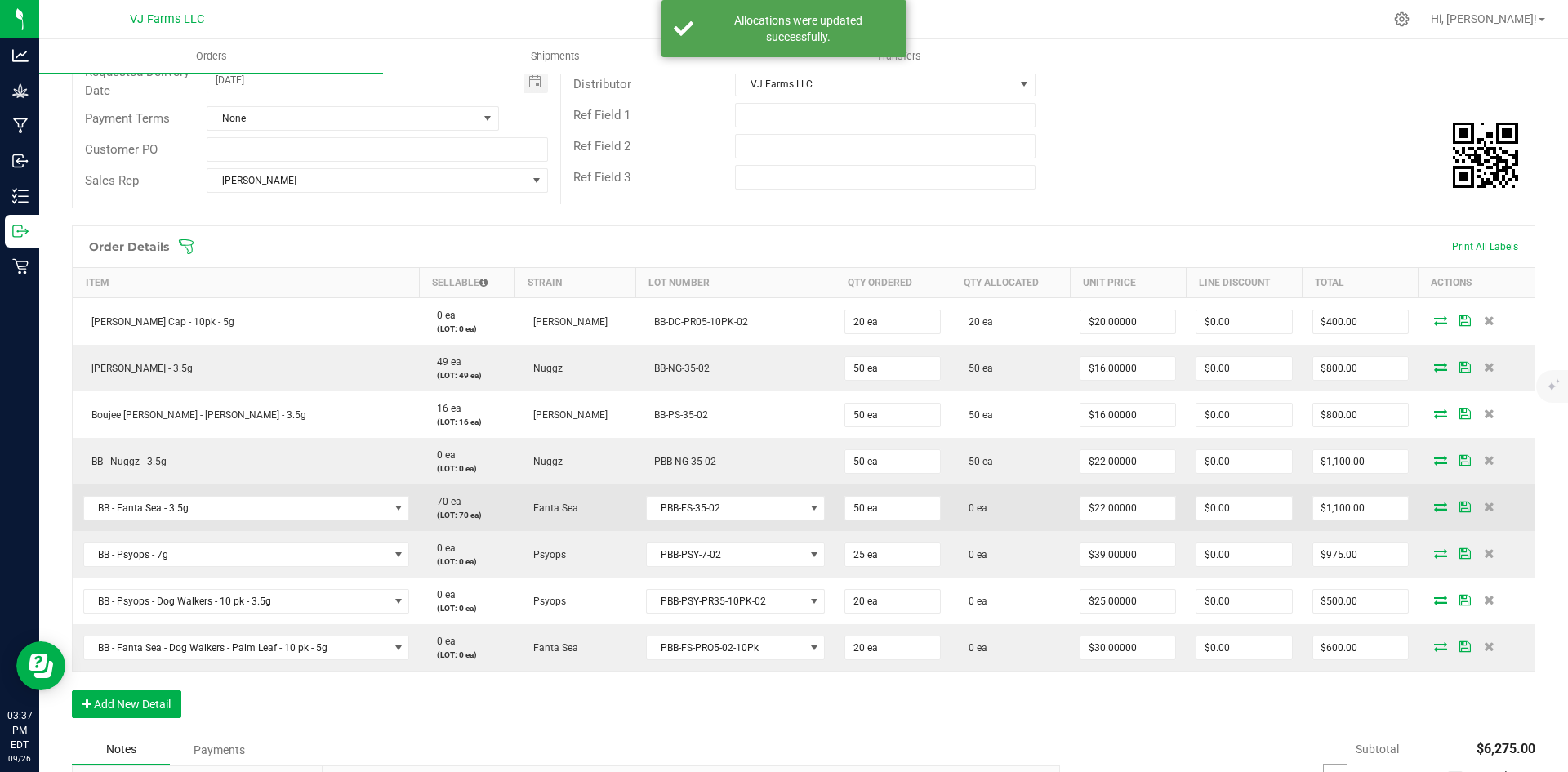
click at [1435, 505] on icon at bounding box center [1441, 506] width 13 height 9
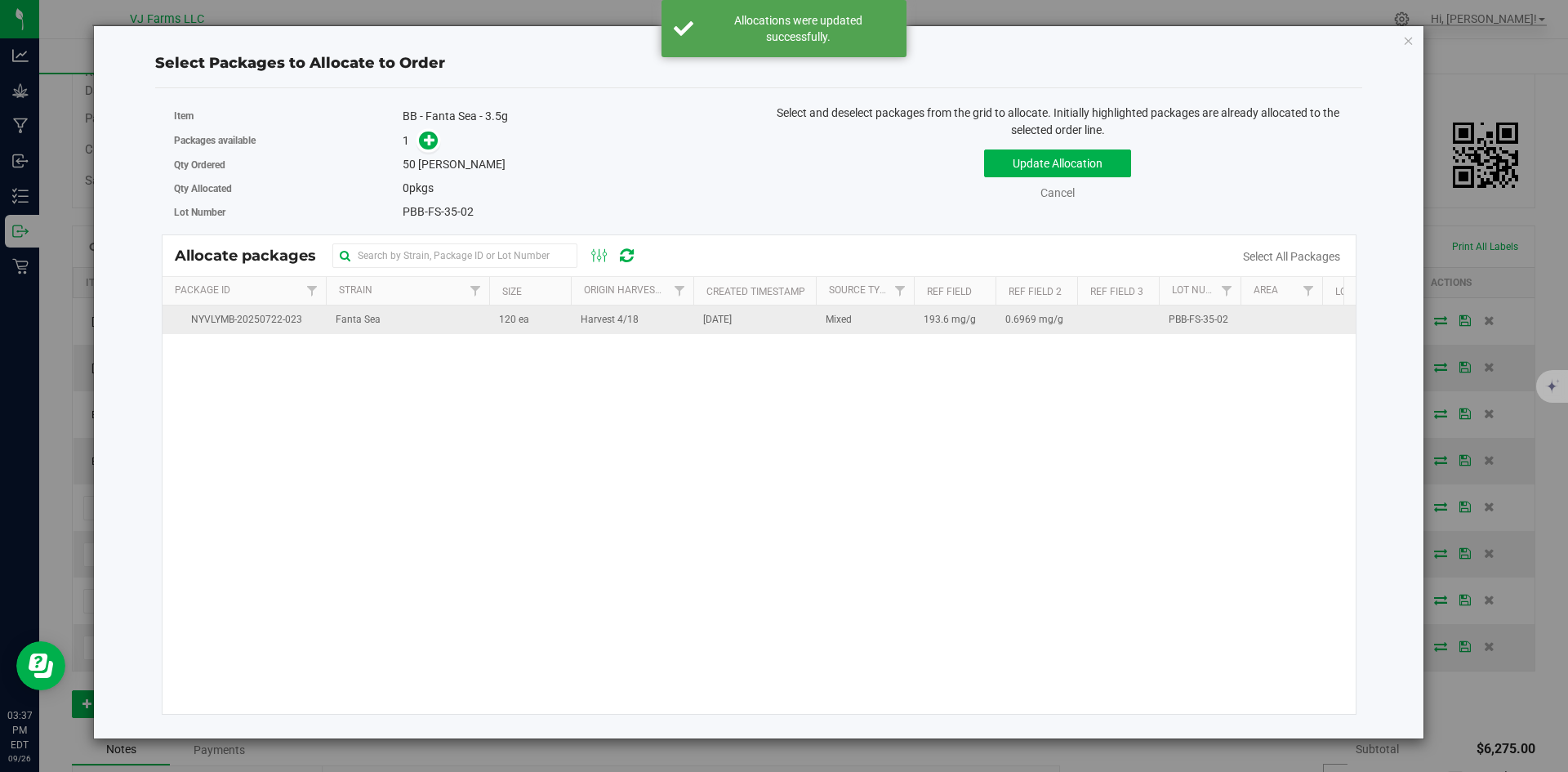
click at [538, 317] on td "120 ea" at bounding box center [530, 319] width 81 height 28
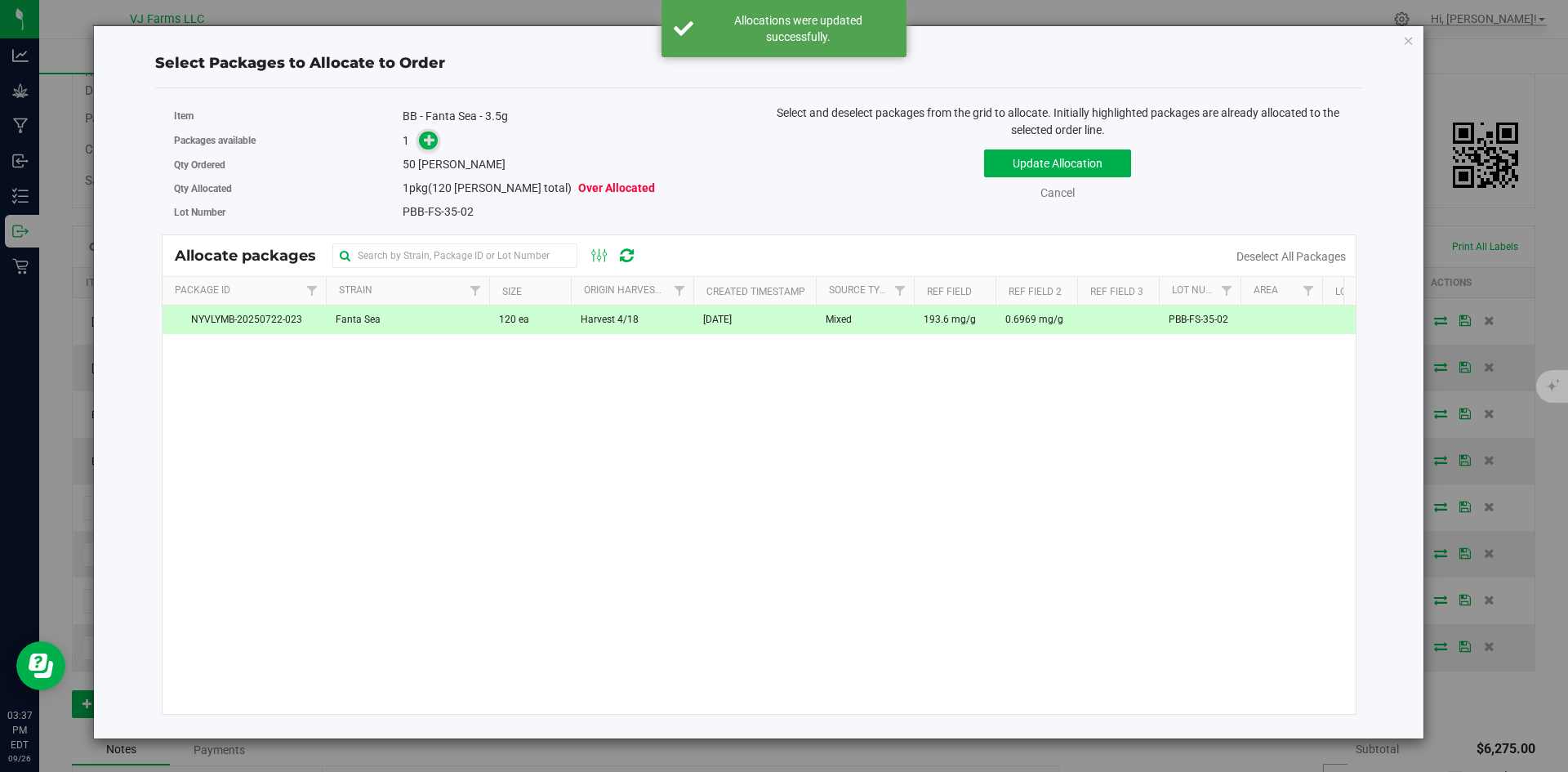
click at [429, 140] on icon at bounding box center [430, 140] width 11 height 11
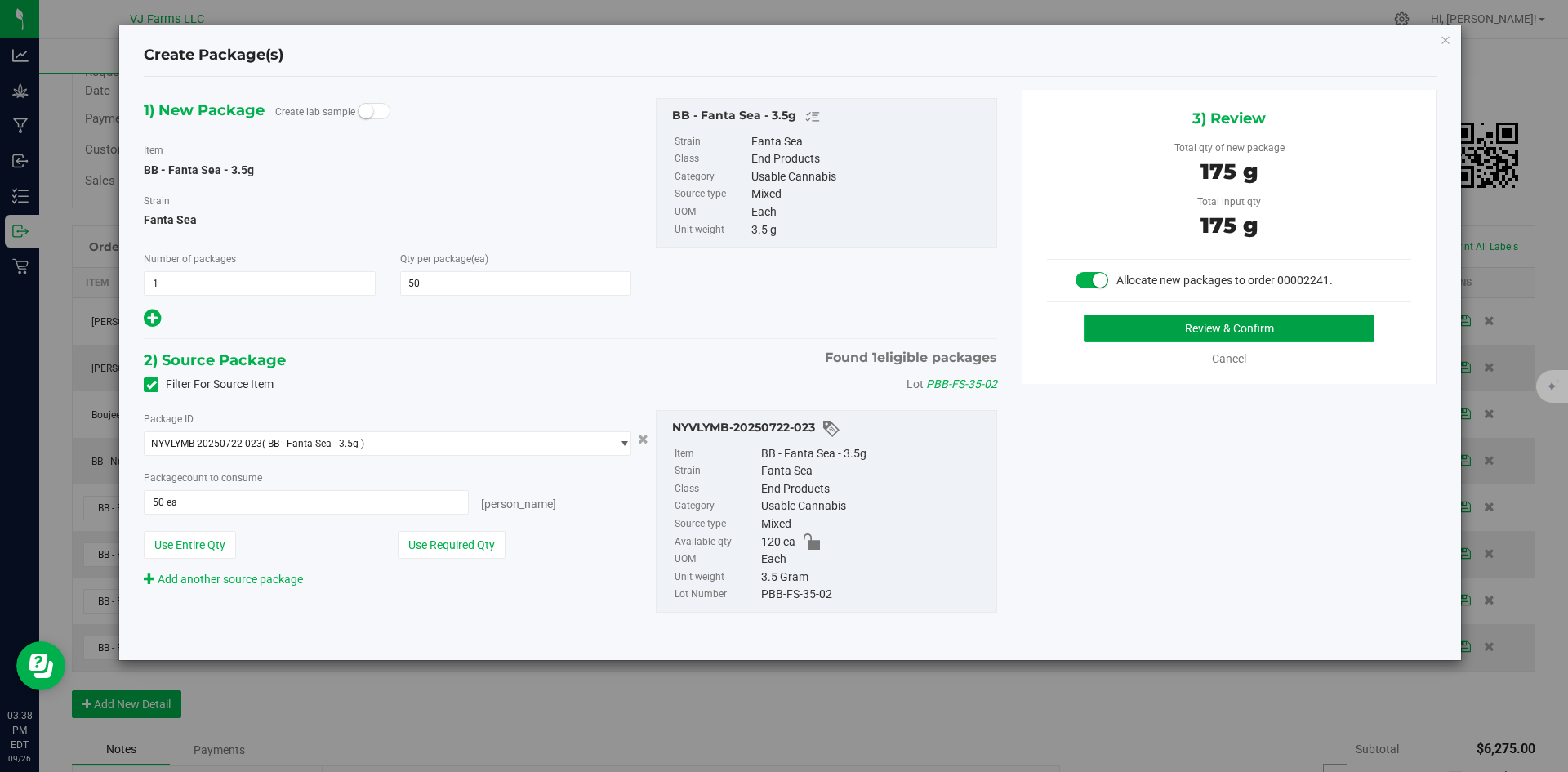
click at [1144, 325] on button "Review & Confirm" at bounding box center [1230, 328] width 291 height 27
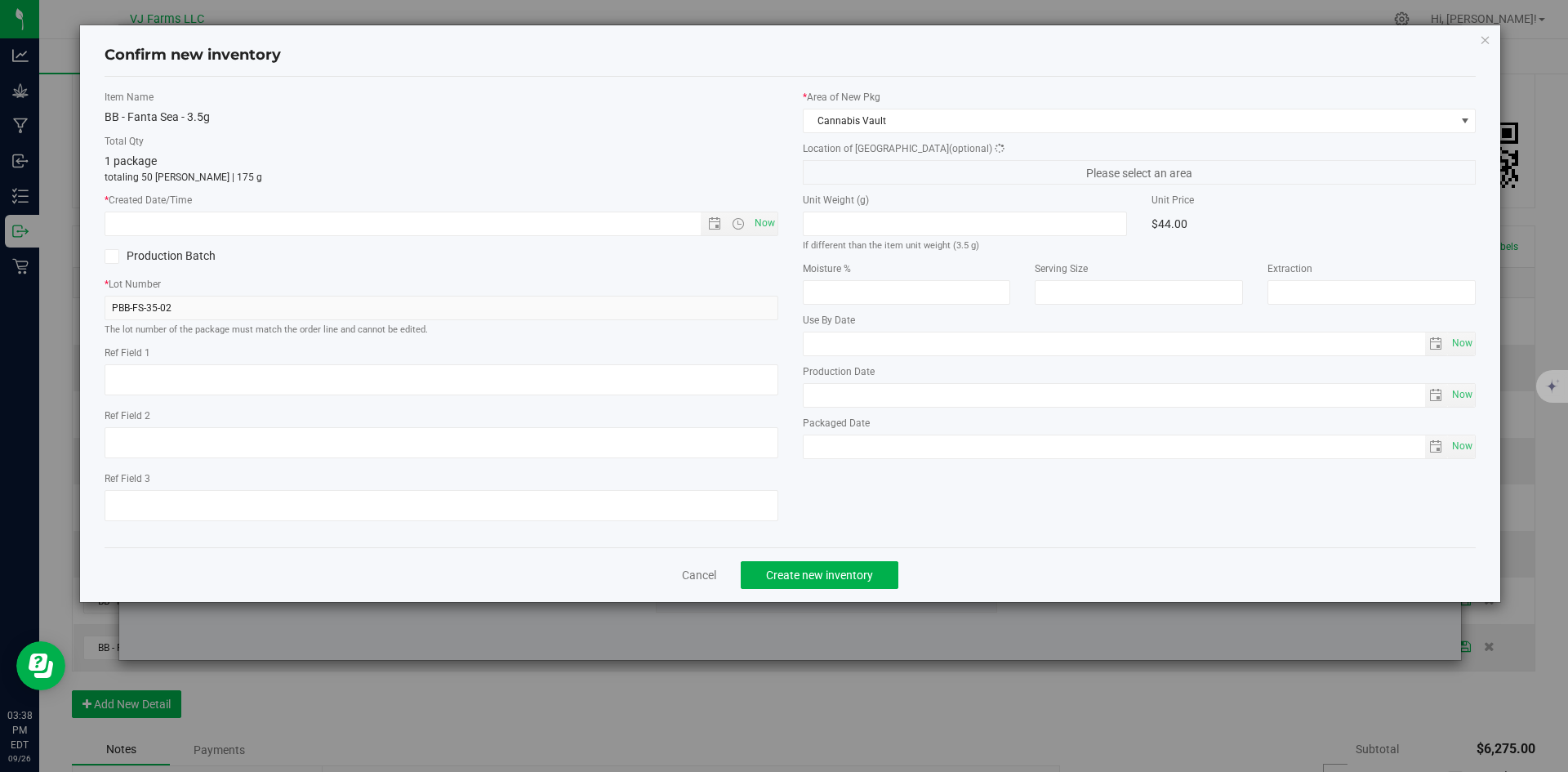
type textarea "193.6 mg/g"
type textarea "0.6969 mg/g"
click at [761, 219] on span "Now" at bounding box center [764, 223] width 27 height 24
type input "[DATE] 3:38 PM"
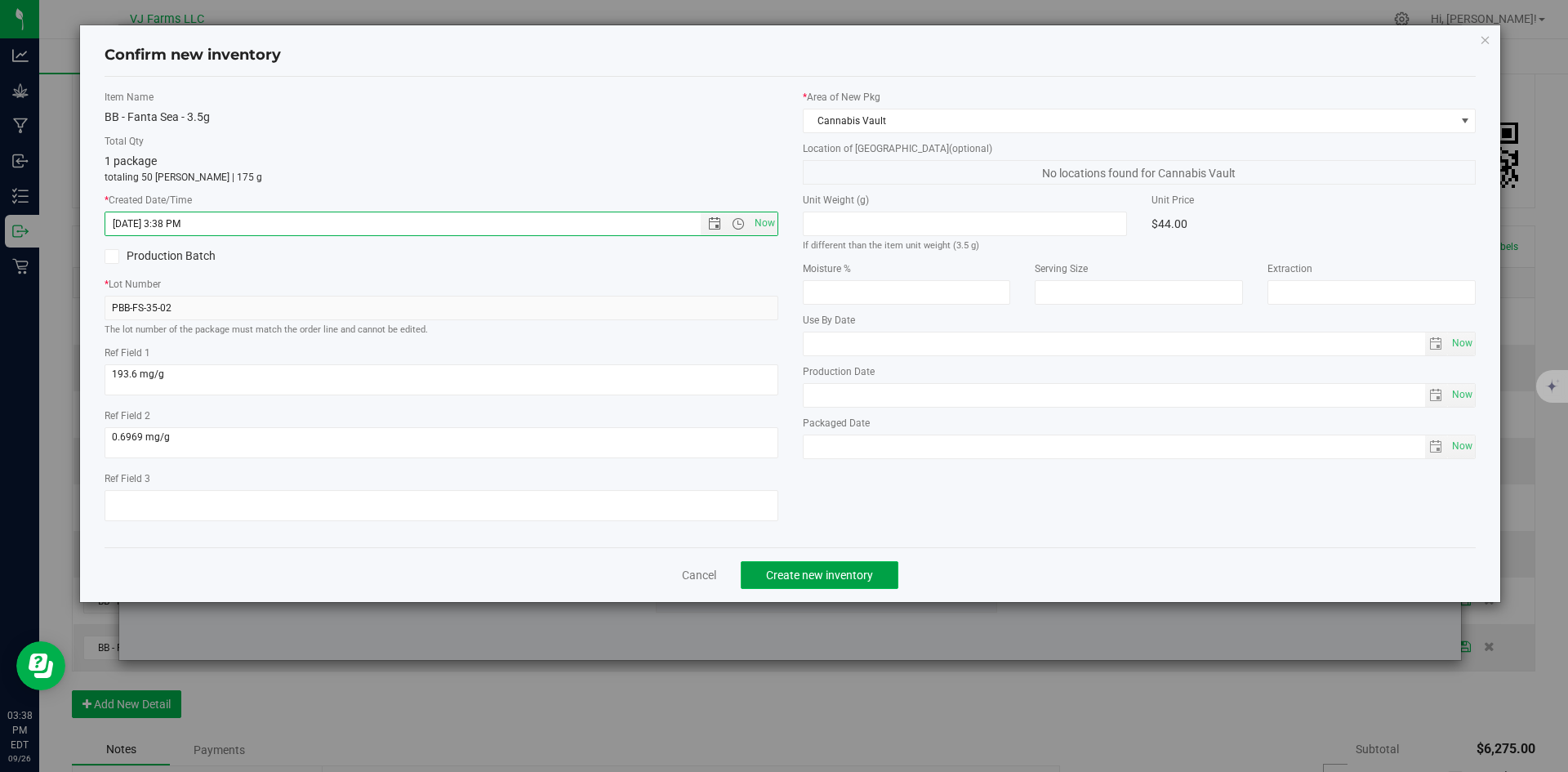
click at [876, 566] on button "Create new inventory" at bounding box center [819, 575] width 158 height 27
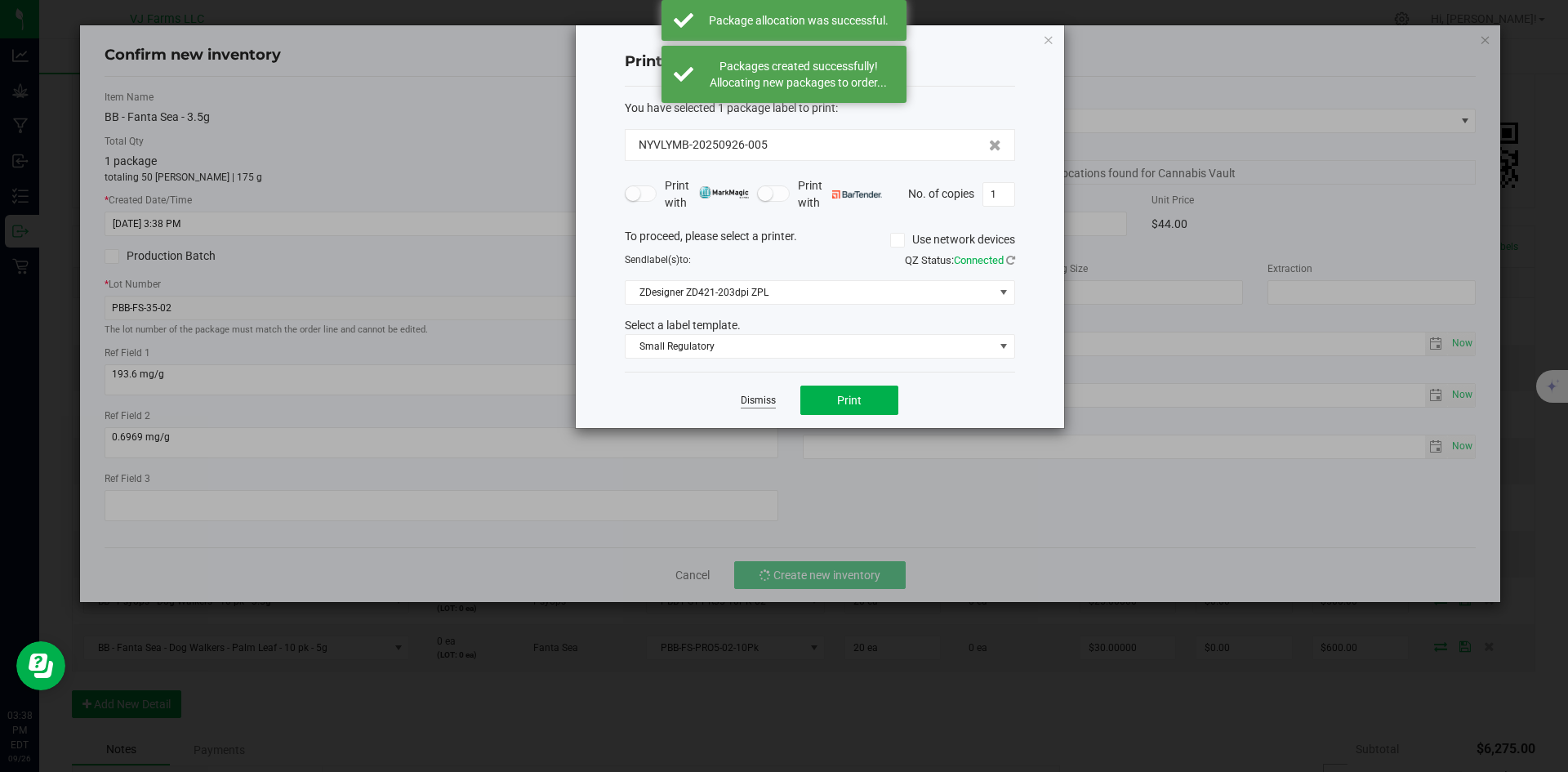
click at [762, 408] on div "Dismiss Print" at bounding box center [820, 400] width 390 height 57
click at [762, 402] on link "Dismiss" at bounding box center [758, 401] width 35 height 14
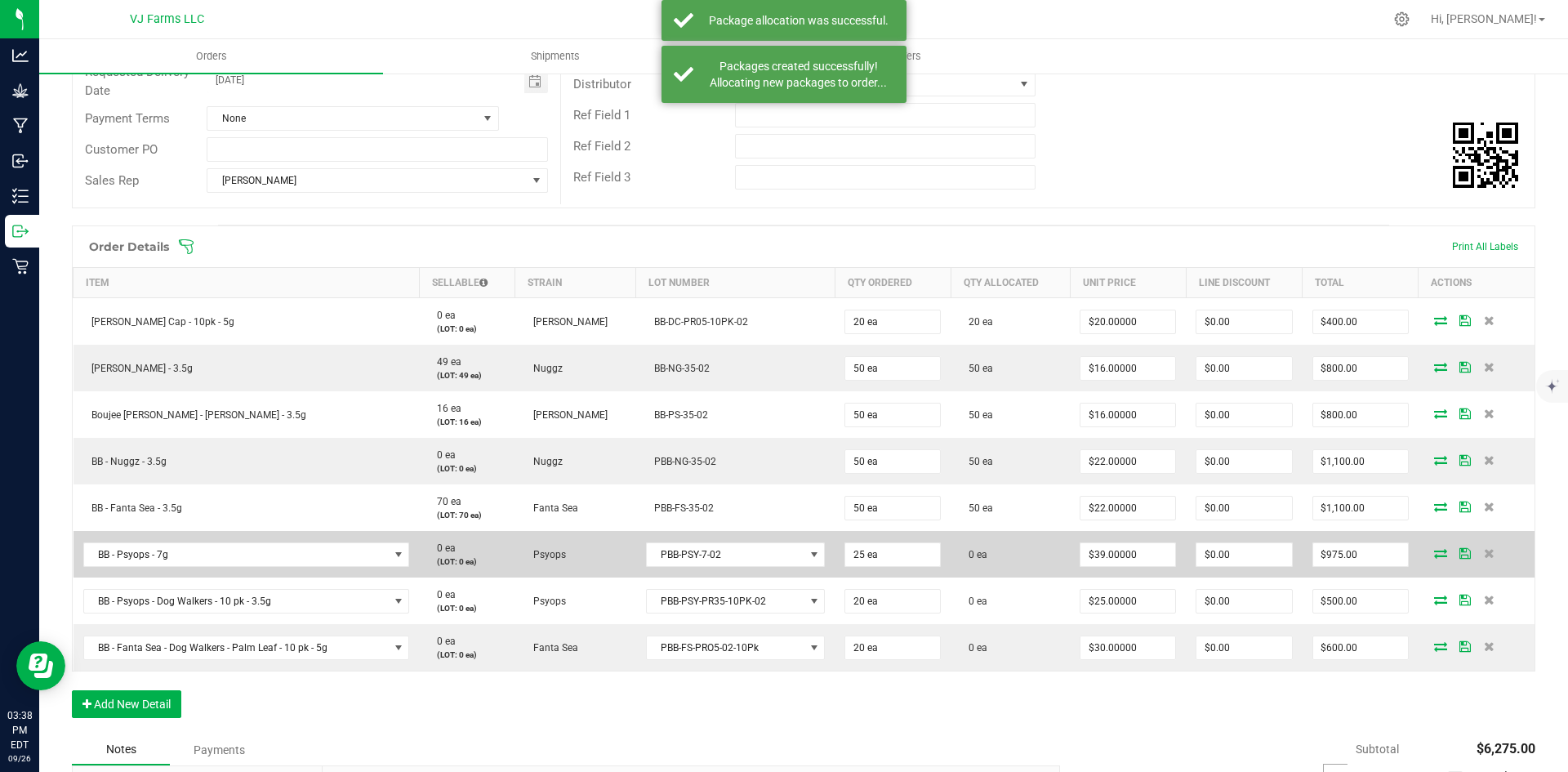
click at [1436, 553] on span at bounding box center [1440, 553] width 25 height 9
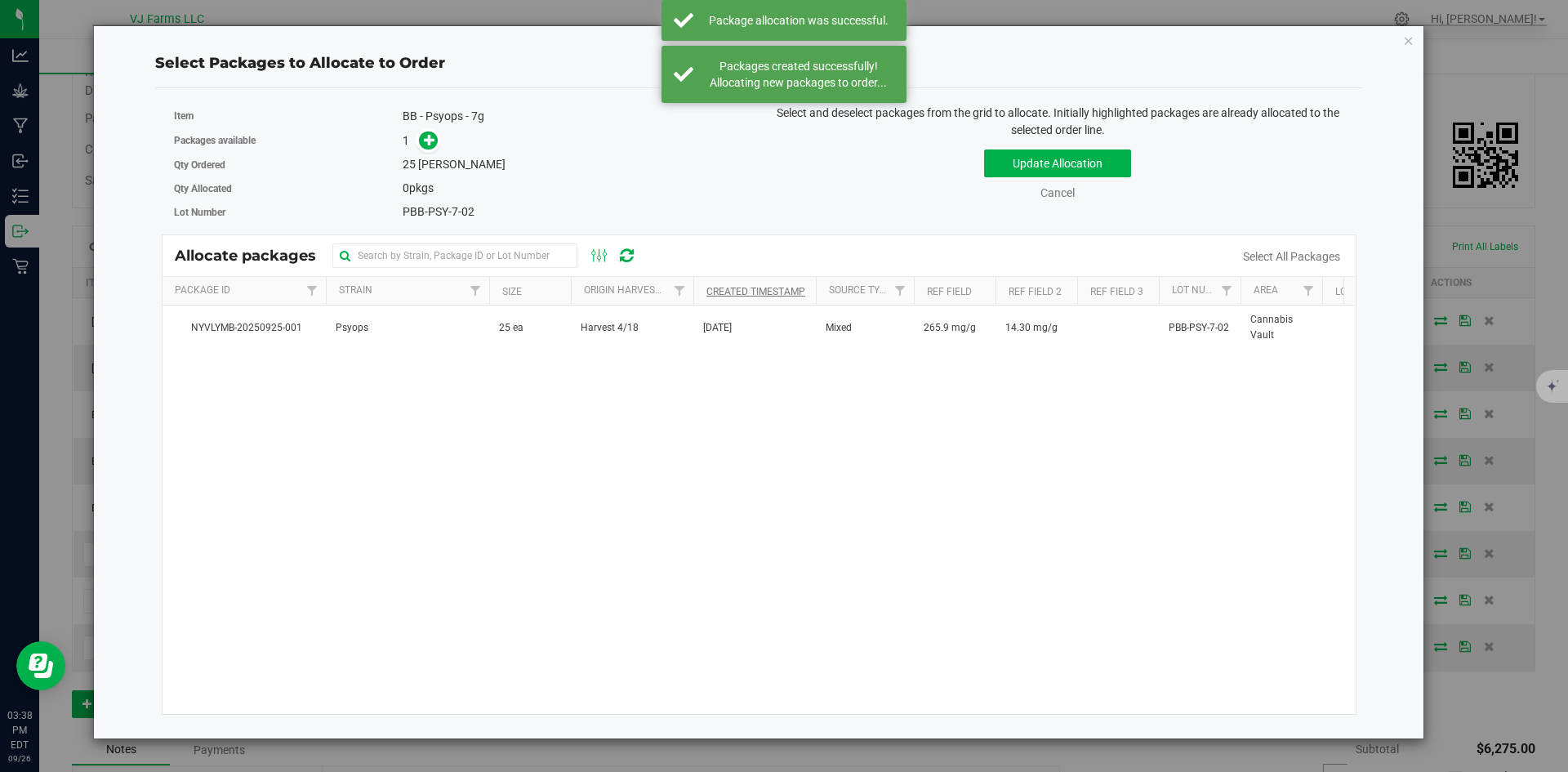
drag, startPoint x: 631, startPoint y: 313, endPoint x: 724, endPoint y: 295, distance: 94.7
click at [633, 313] on td "Harvest 4/18" at bounding box center [632, 327] width 123 height 44
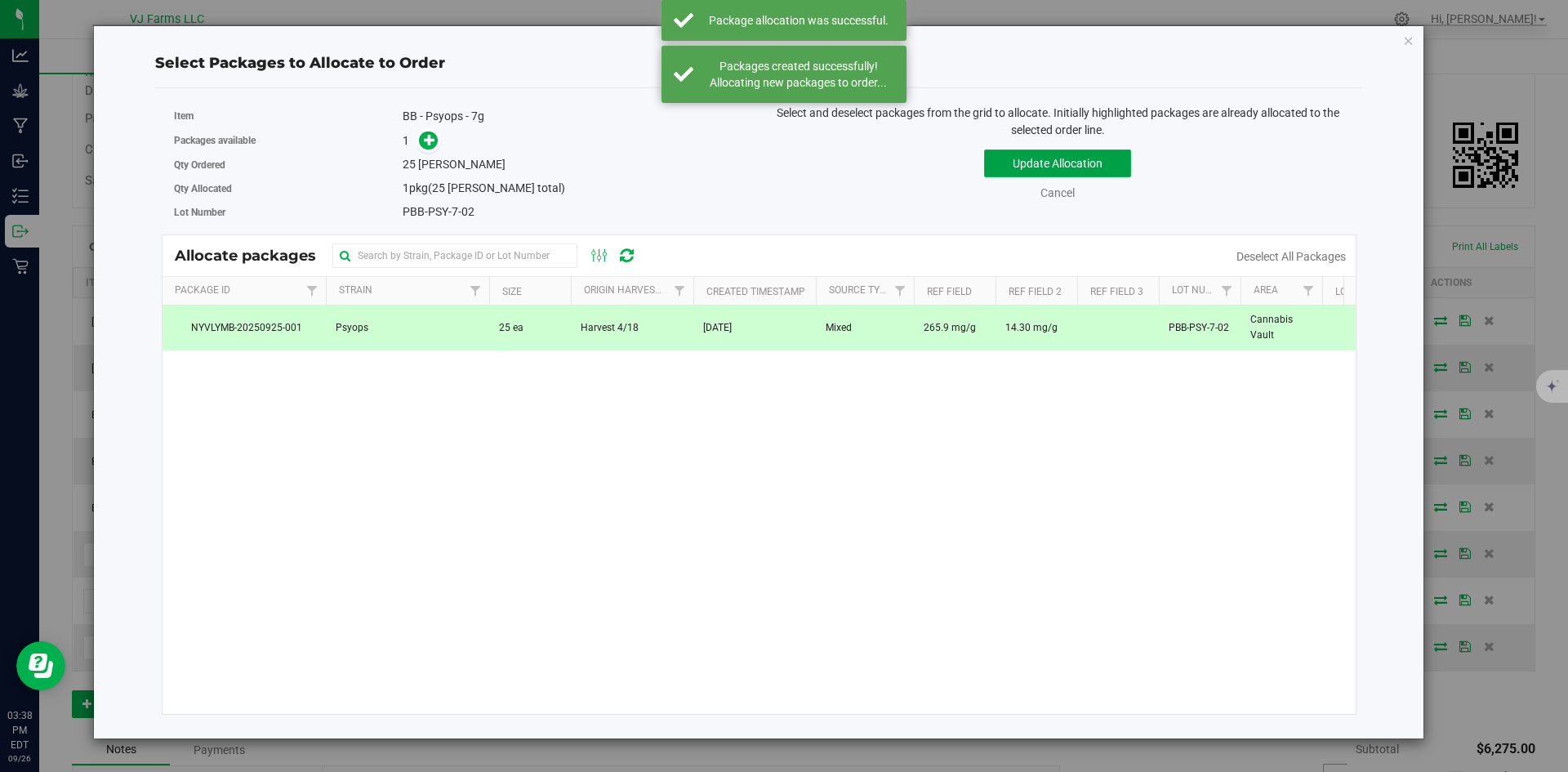
click at [1042, 162] on button "Update Allocation" at bounding box center [1058, 163] width 147 height 27
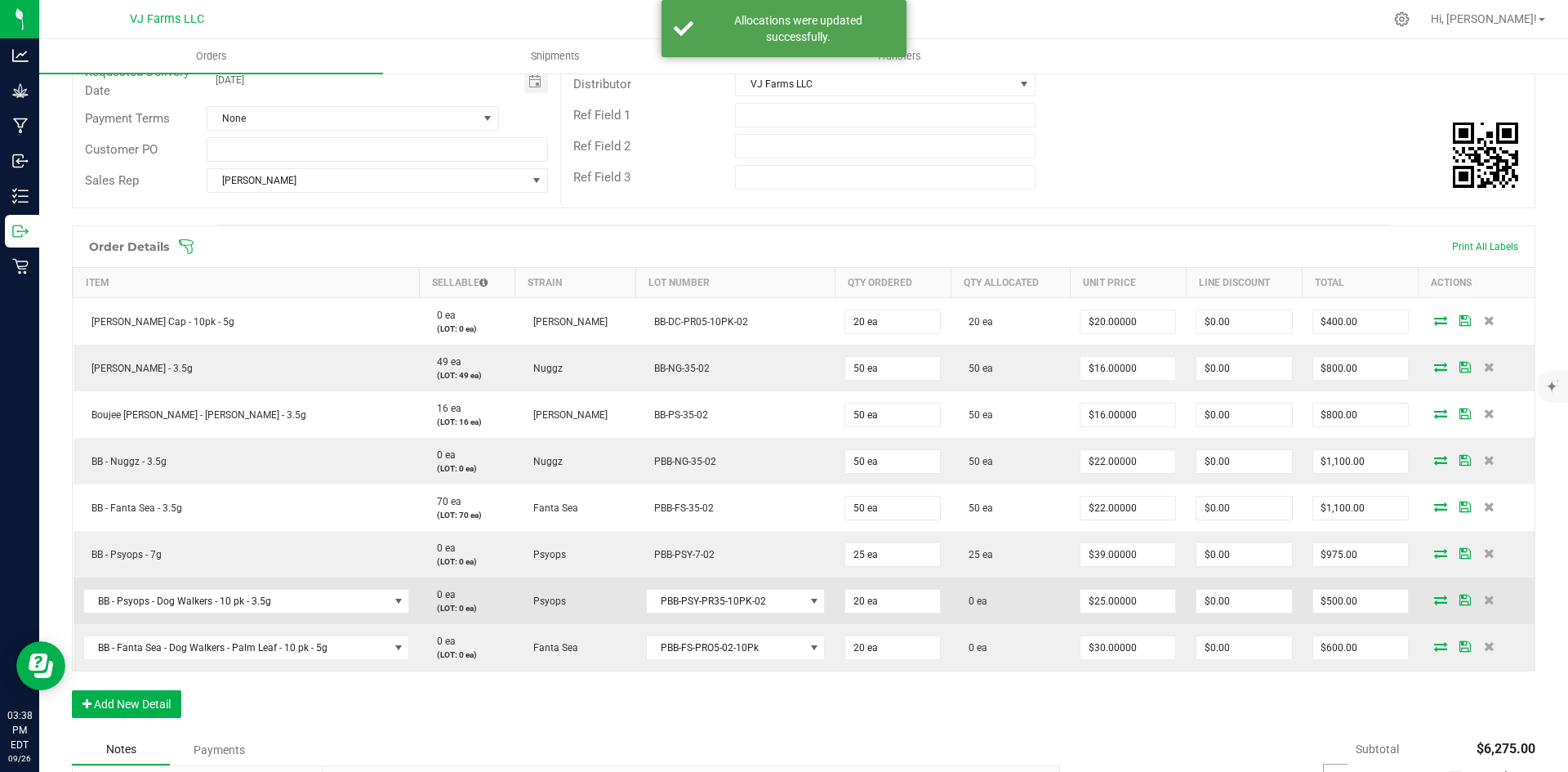
click at [1435, 605] on icon at bounding box center [1441, 600] width 13 height 9
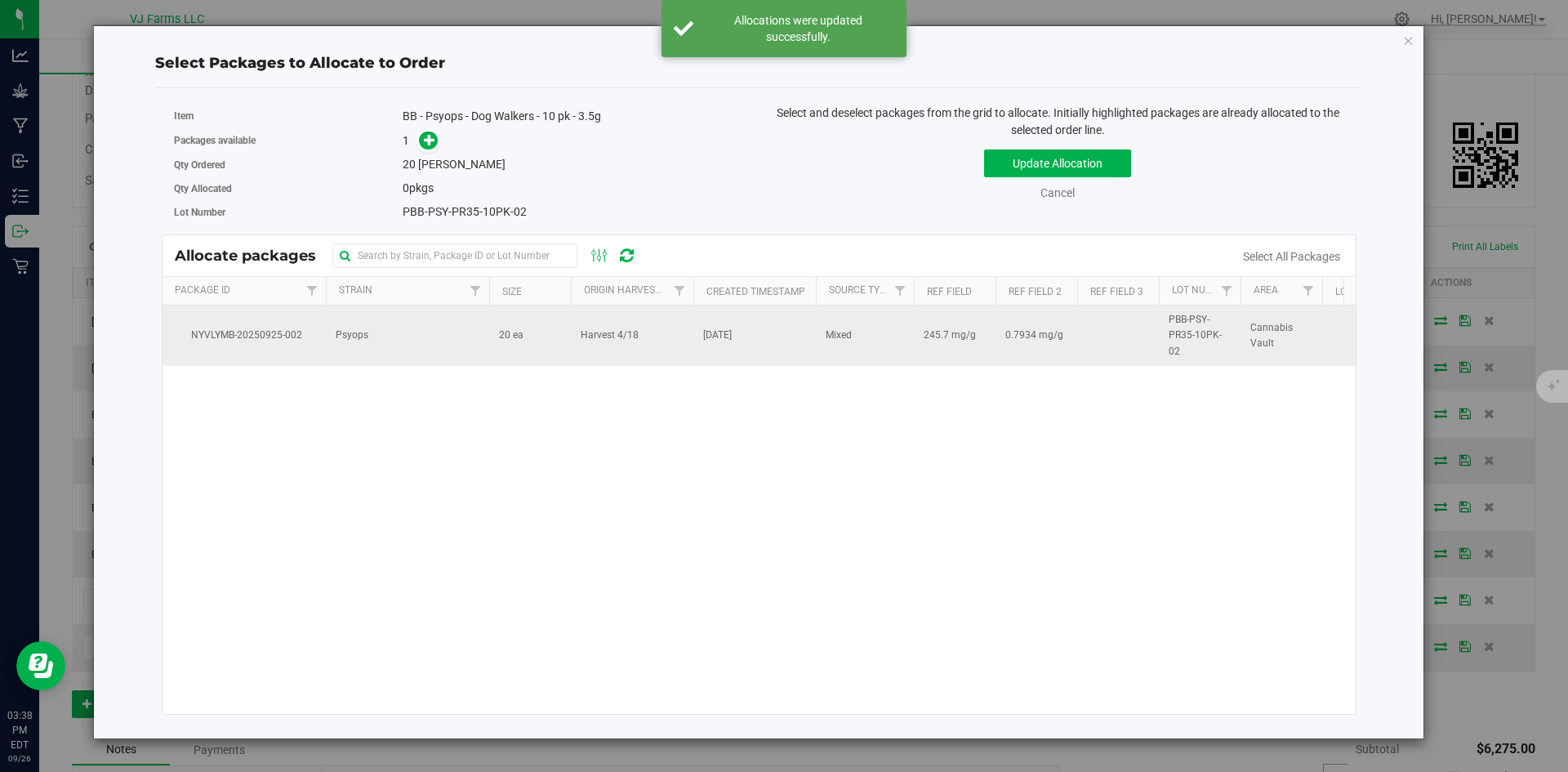
click at [548, 321] on td "20 ea" at bounding box center [530, 335] width 81 height 60
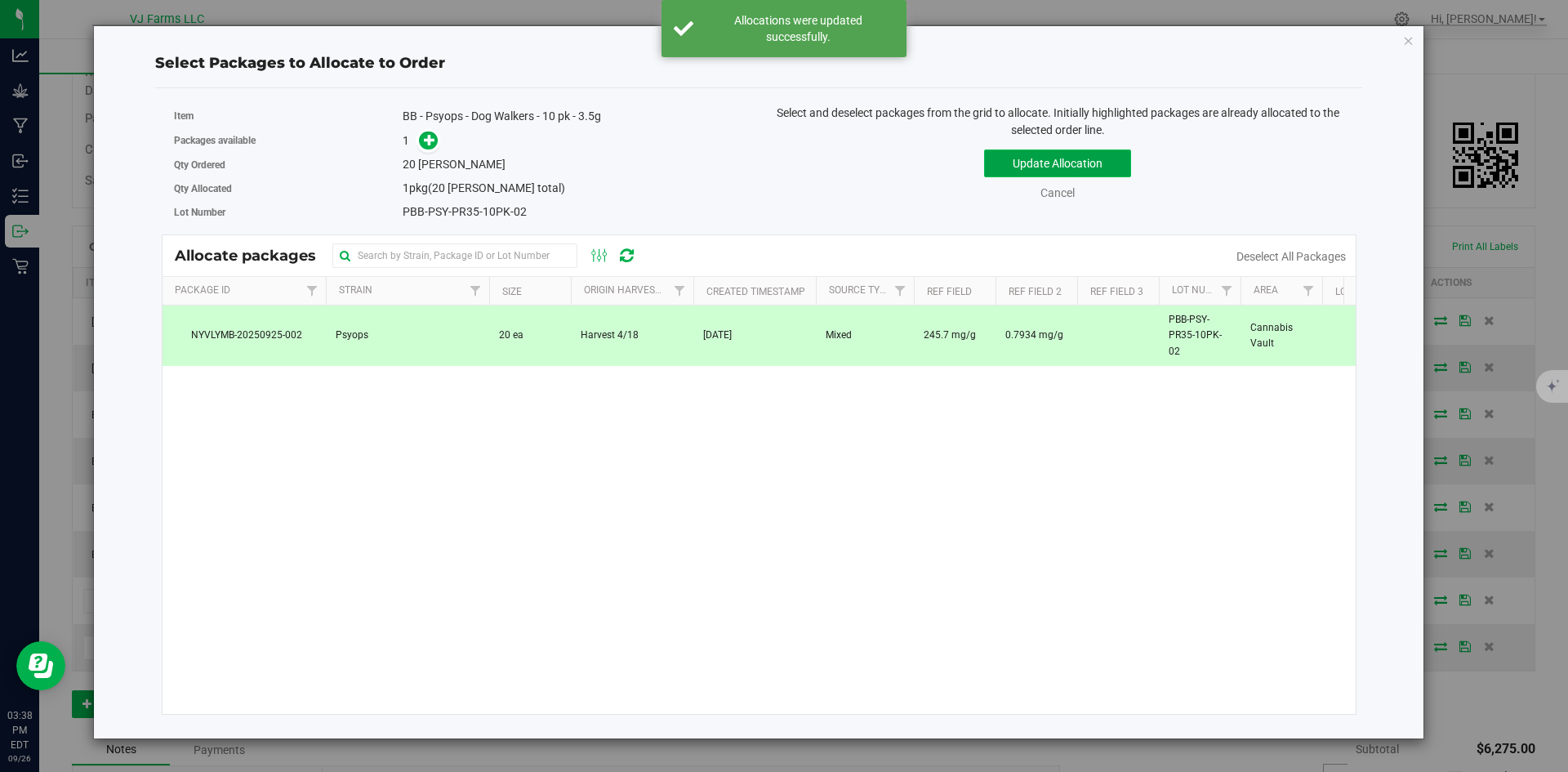
click at [1030, 163] on button "Update Allocation" at bounding box center [1058, 163] width 147 height 27
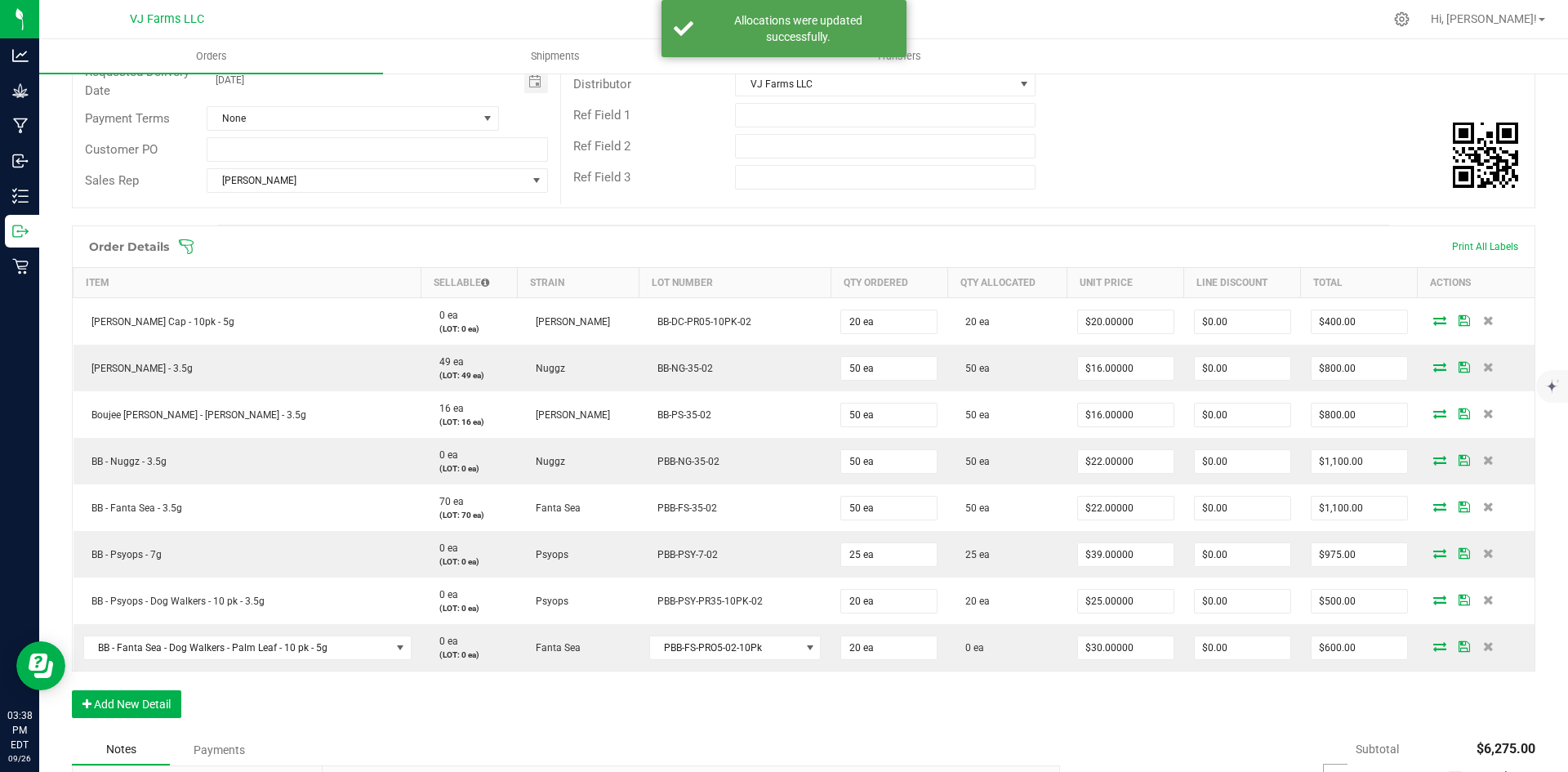
click at [1434, 647] on icon at bounding box center [1440, 646] width 13 height 9
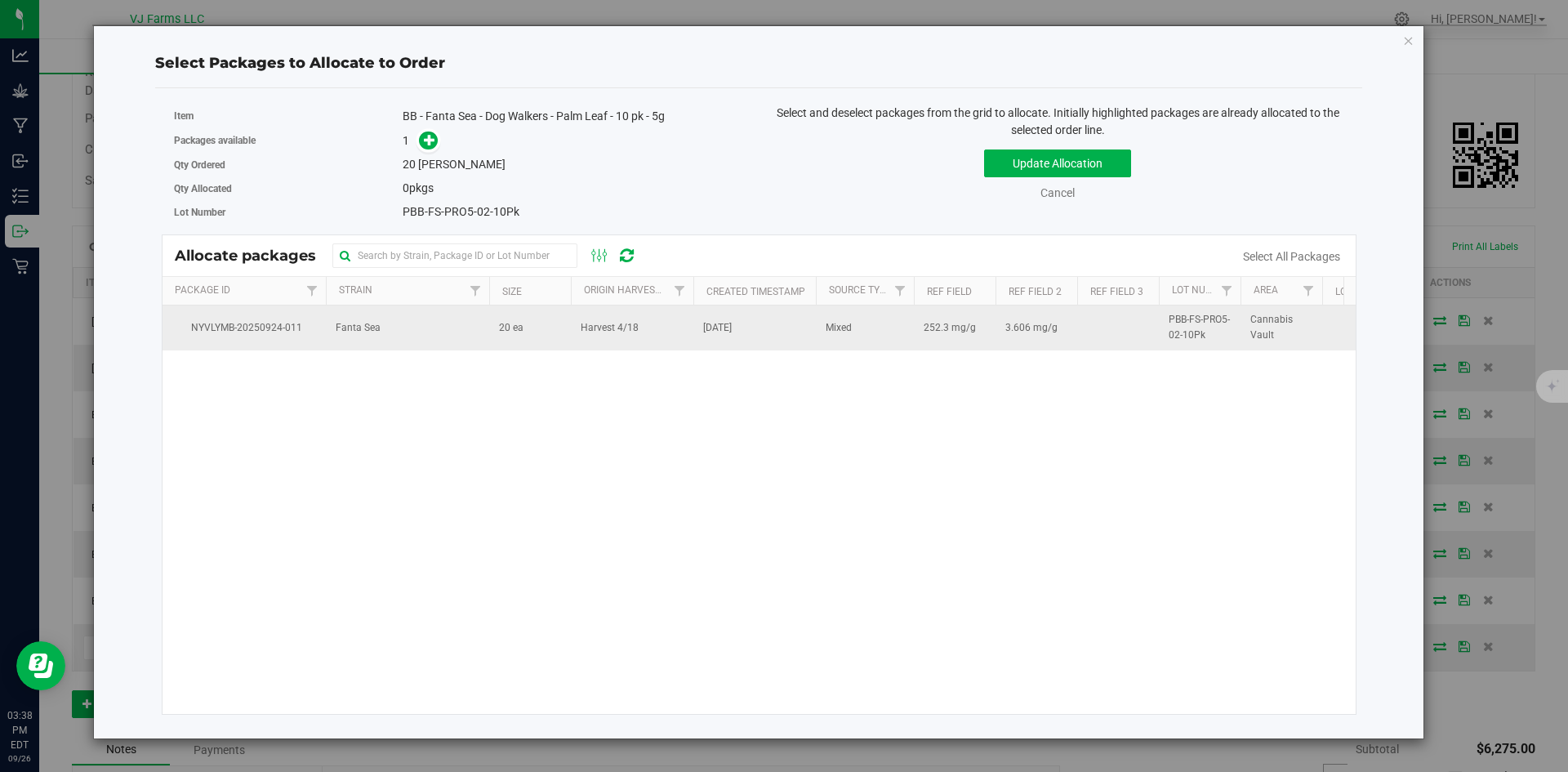
click at [620, 335] on span "Harvest 4/18" at bounding box center [609, 328] width 58 height 15
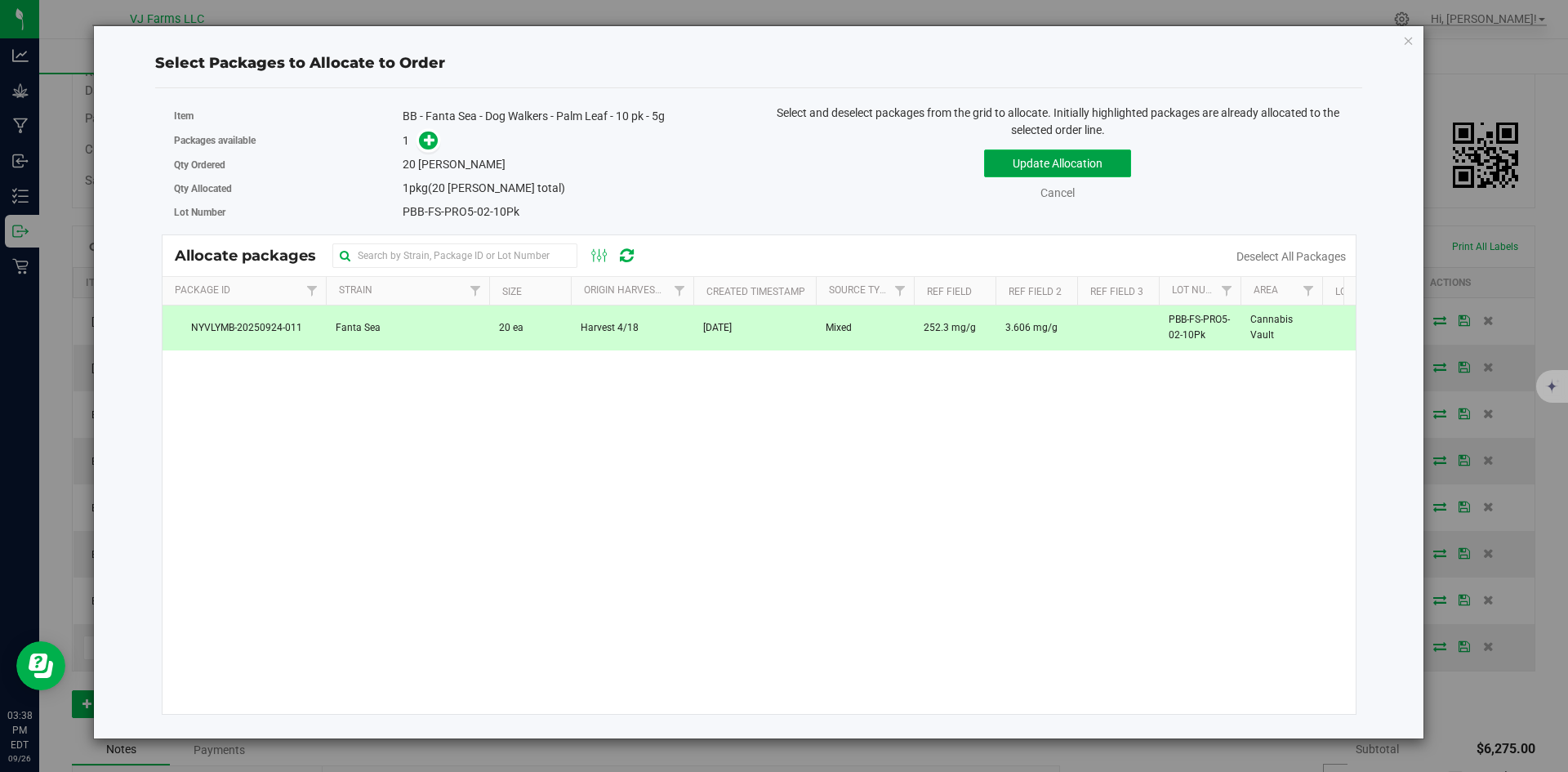
click at [1022, 172] on button "Update Allocation" at bounding box center [1058, 163] width 147 height 27
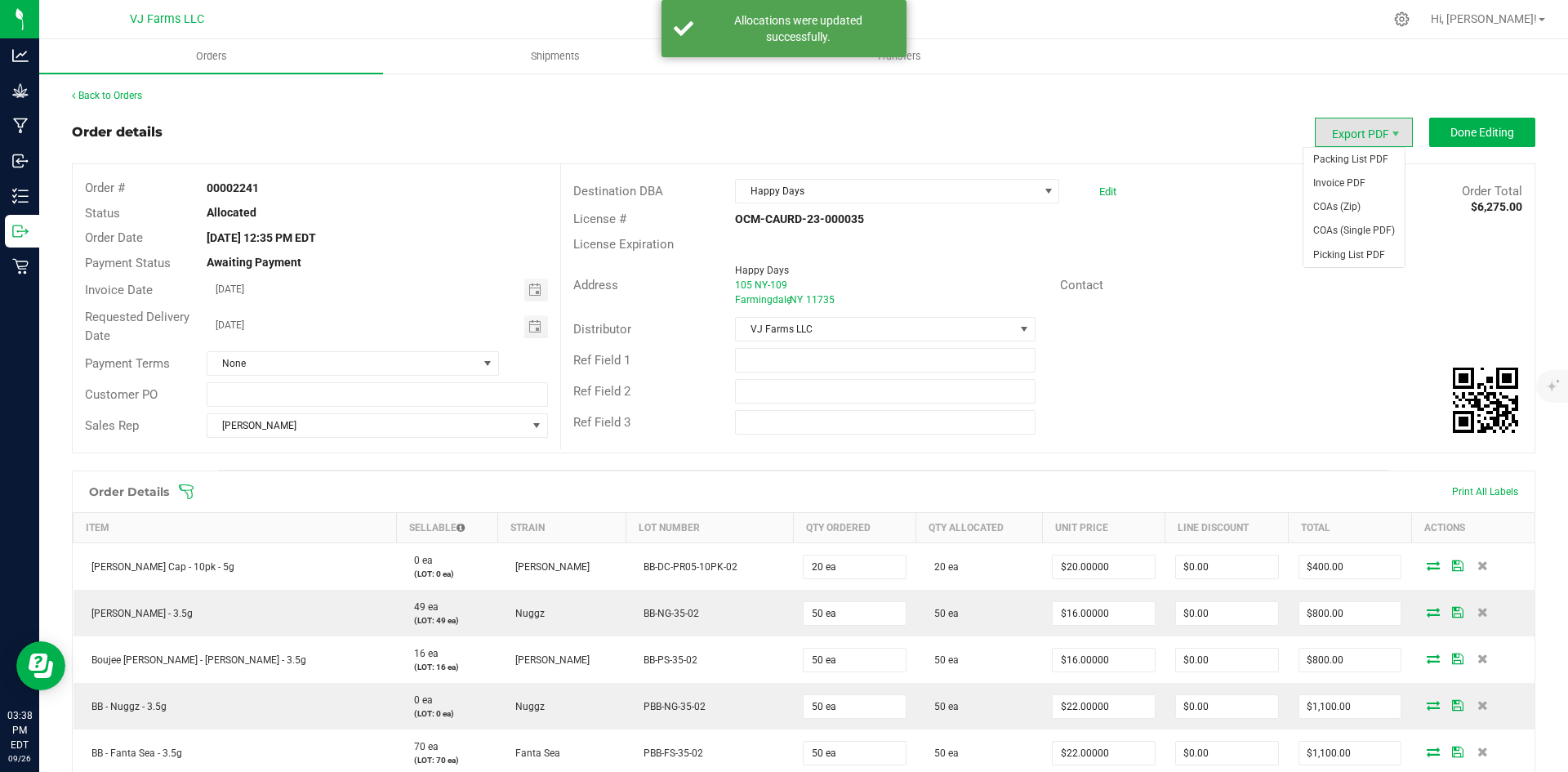
click at [1316, 129] on span "Export PDF" at bounding box center [1364, 132] width 98 height 29
click at [1371, 136] on span "Export PDF" at bounding box center [1364, 132] width 98 height 29
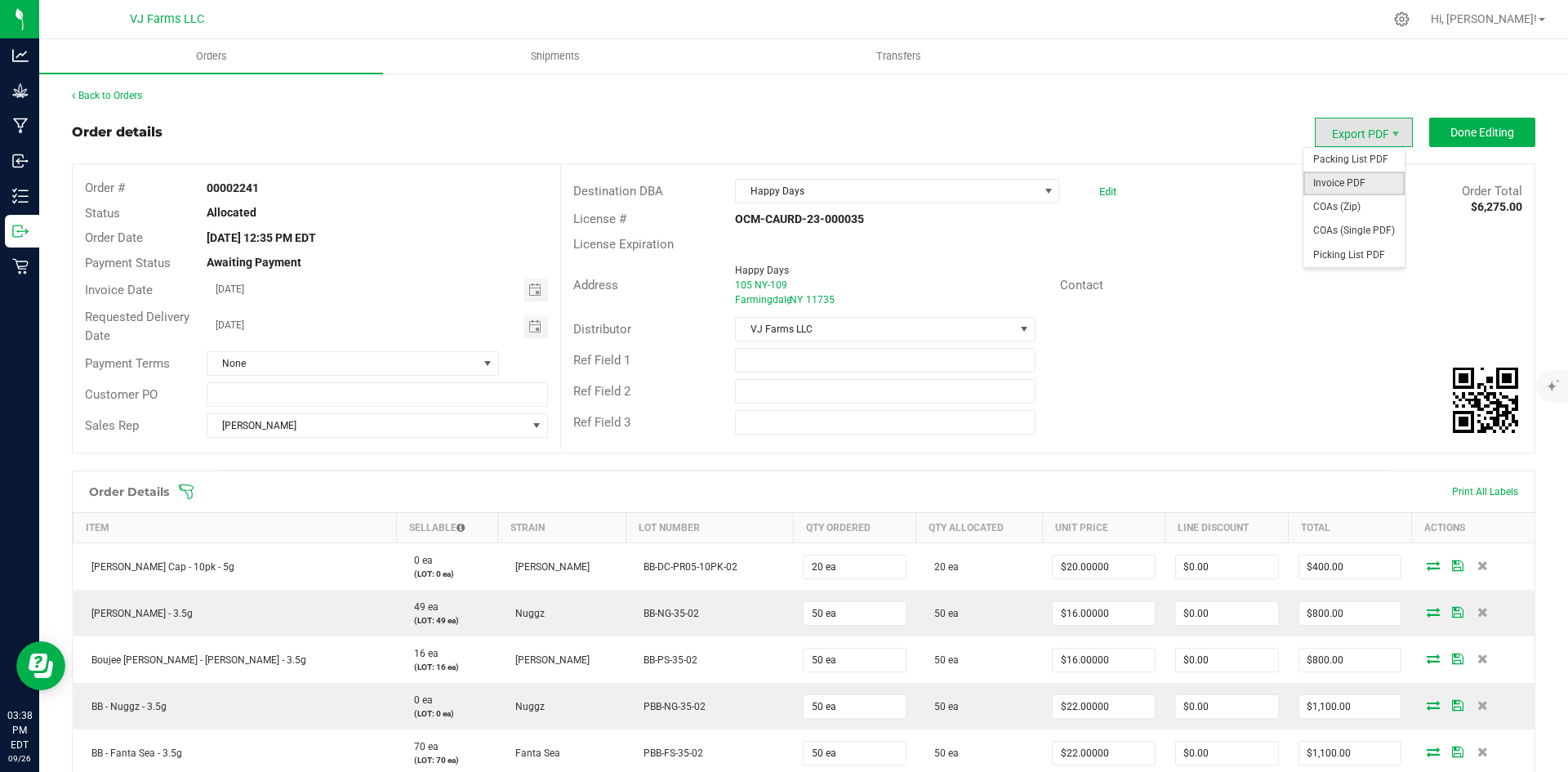
click at [1359, 182] on span "Invoice PDF" at bounding box center [1354, 183] width 101 height 24
click at [540, 62] on span "Shipments" at bounding box center [555, 57] width 94 height 15
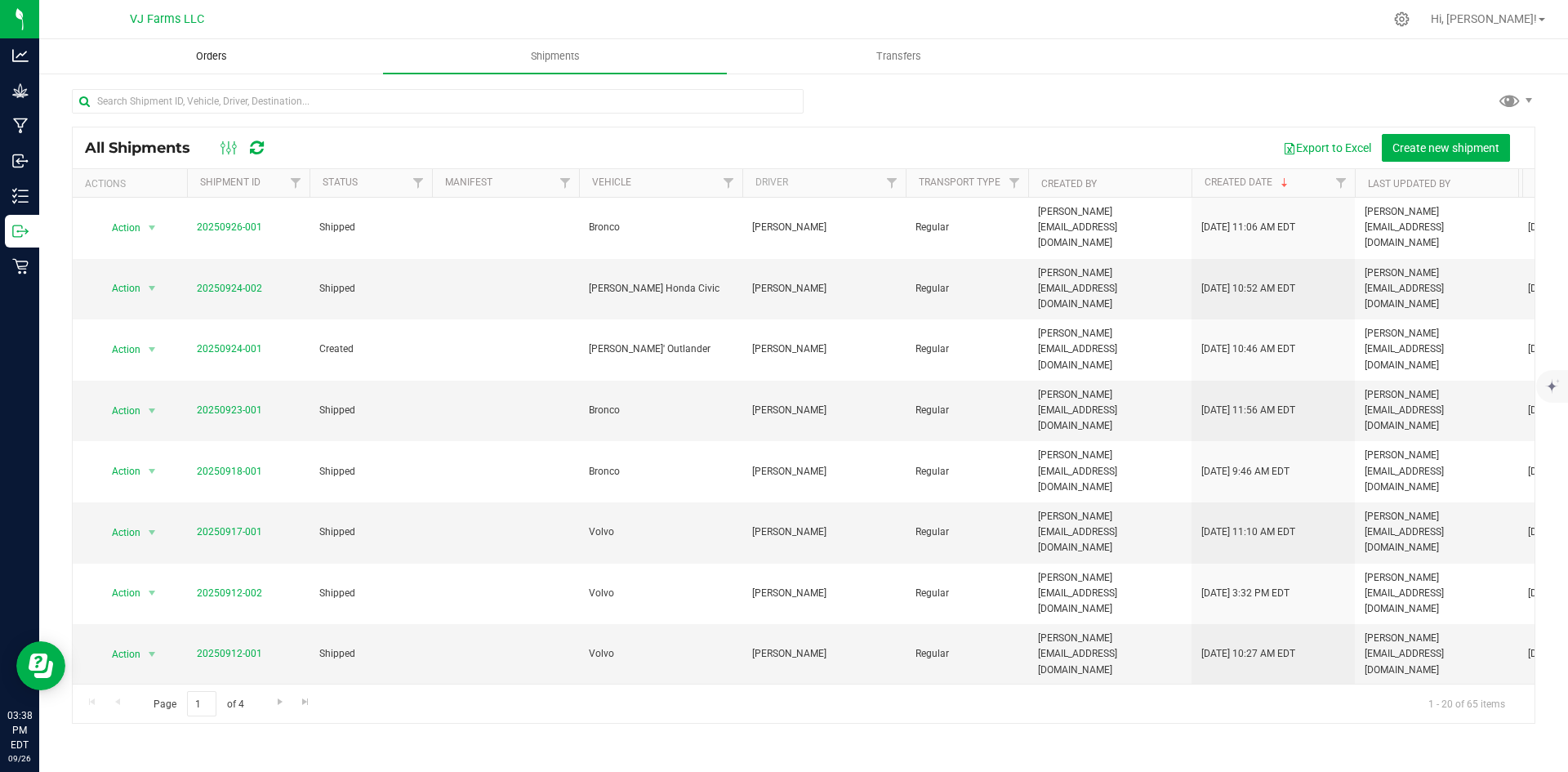
click at [240, 50] on span "Orders" at bounding box center [212, 57] width 76 height 15
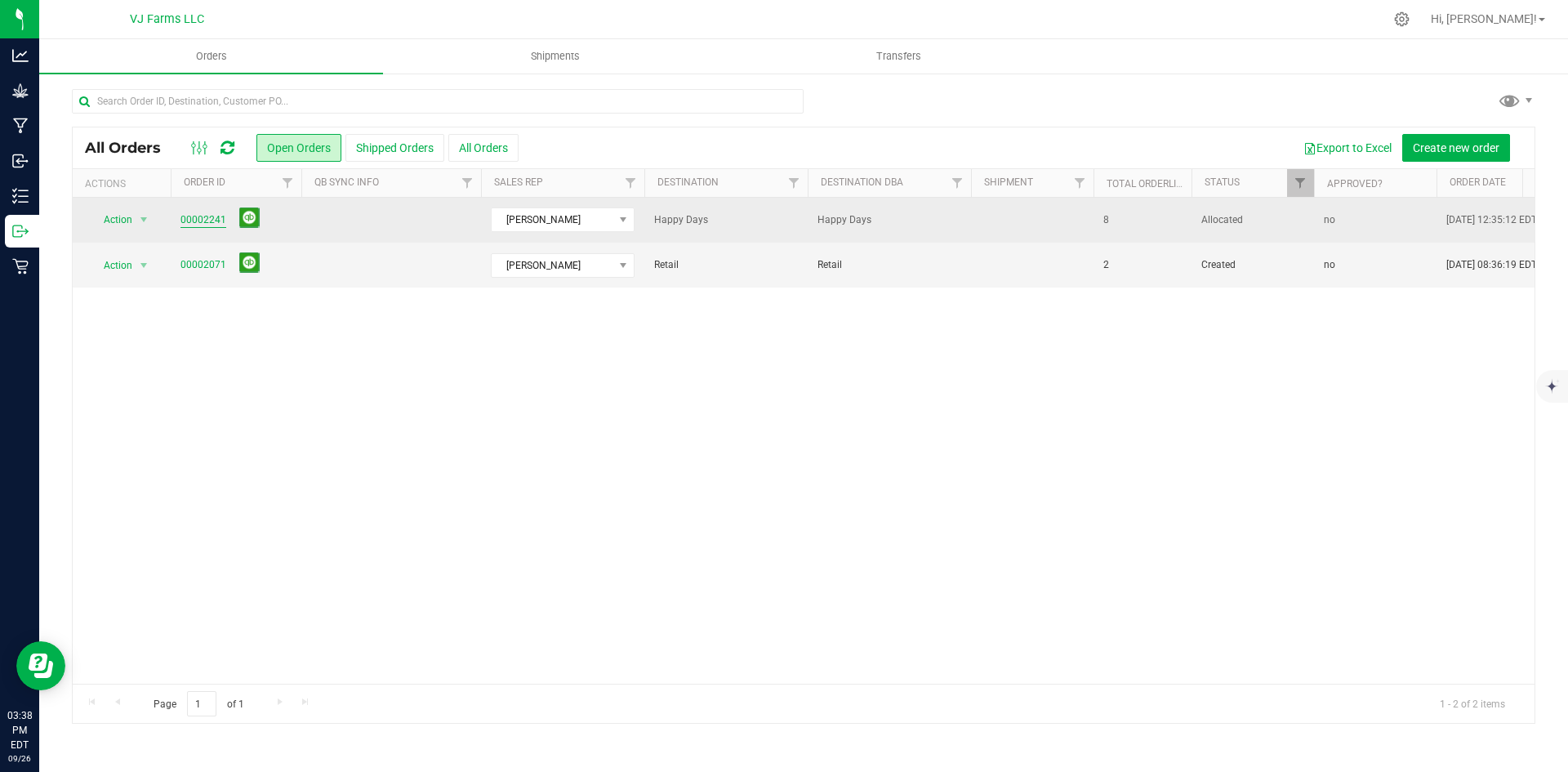
click at [217, 219] on link "00002241" at bounding box center [203, 220] width 45 height 15
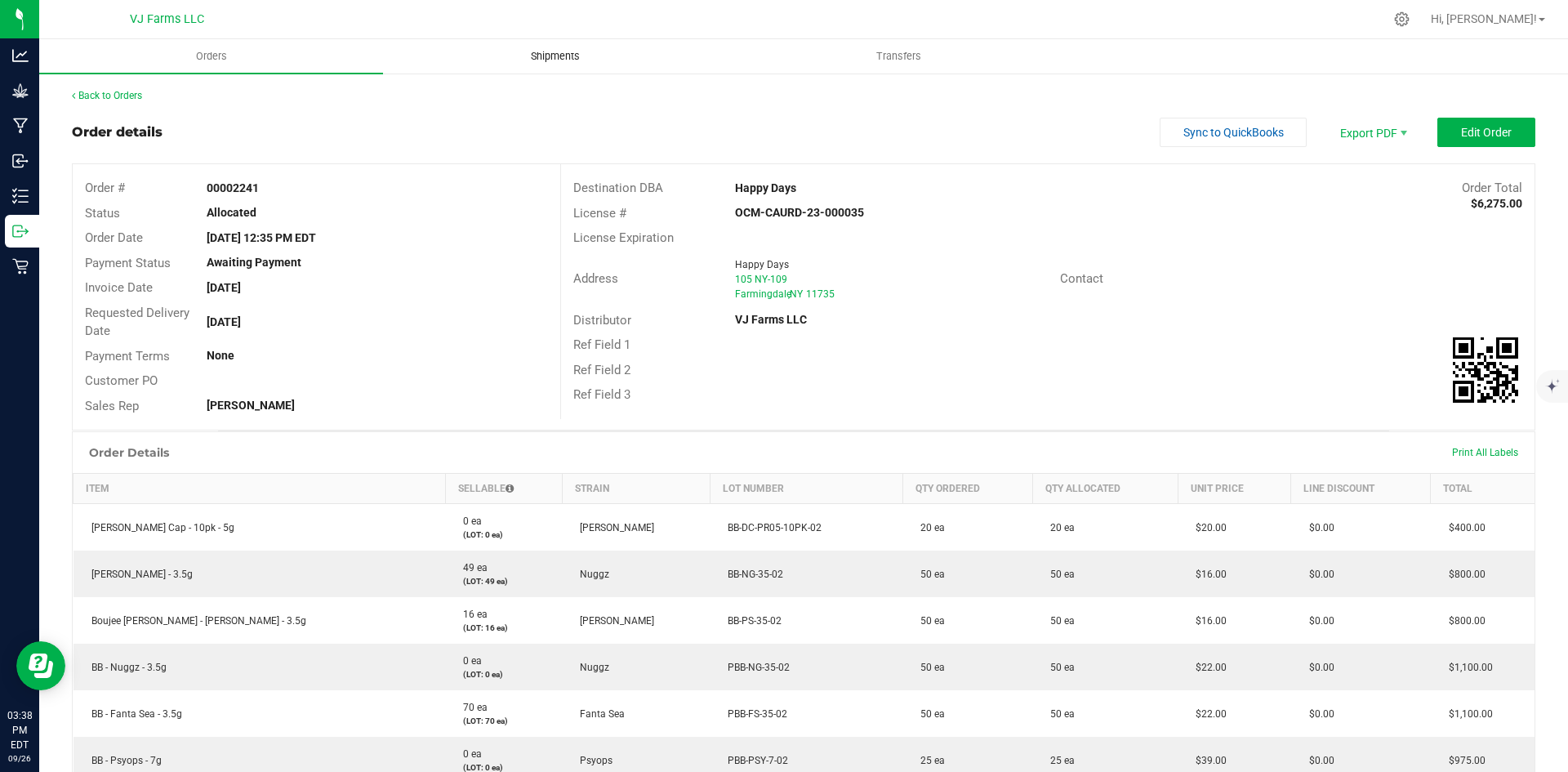
click at [527, 40] on uib-tab-heading "Shipments" at bounding box center [554, 56] width 342 height 33
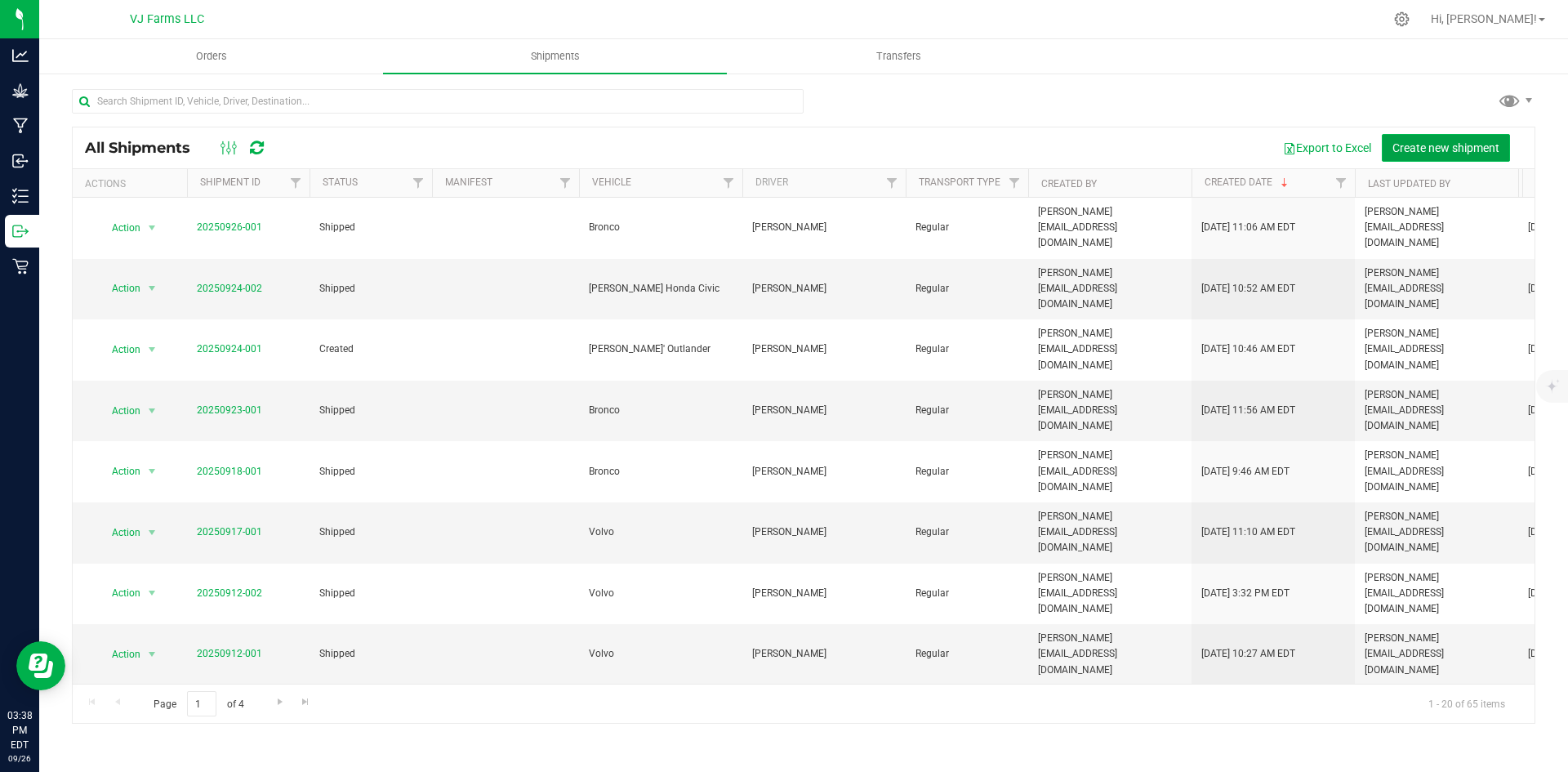
click at [1421, 154] on button "Create new shipment" at bounding box center [1446, 147] width 128 height 27
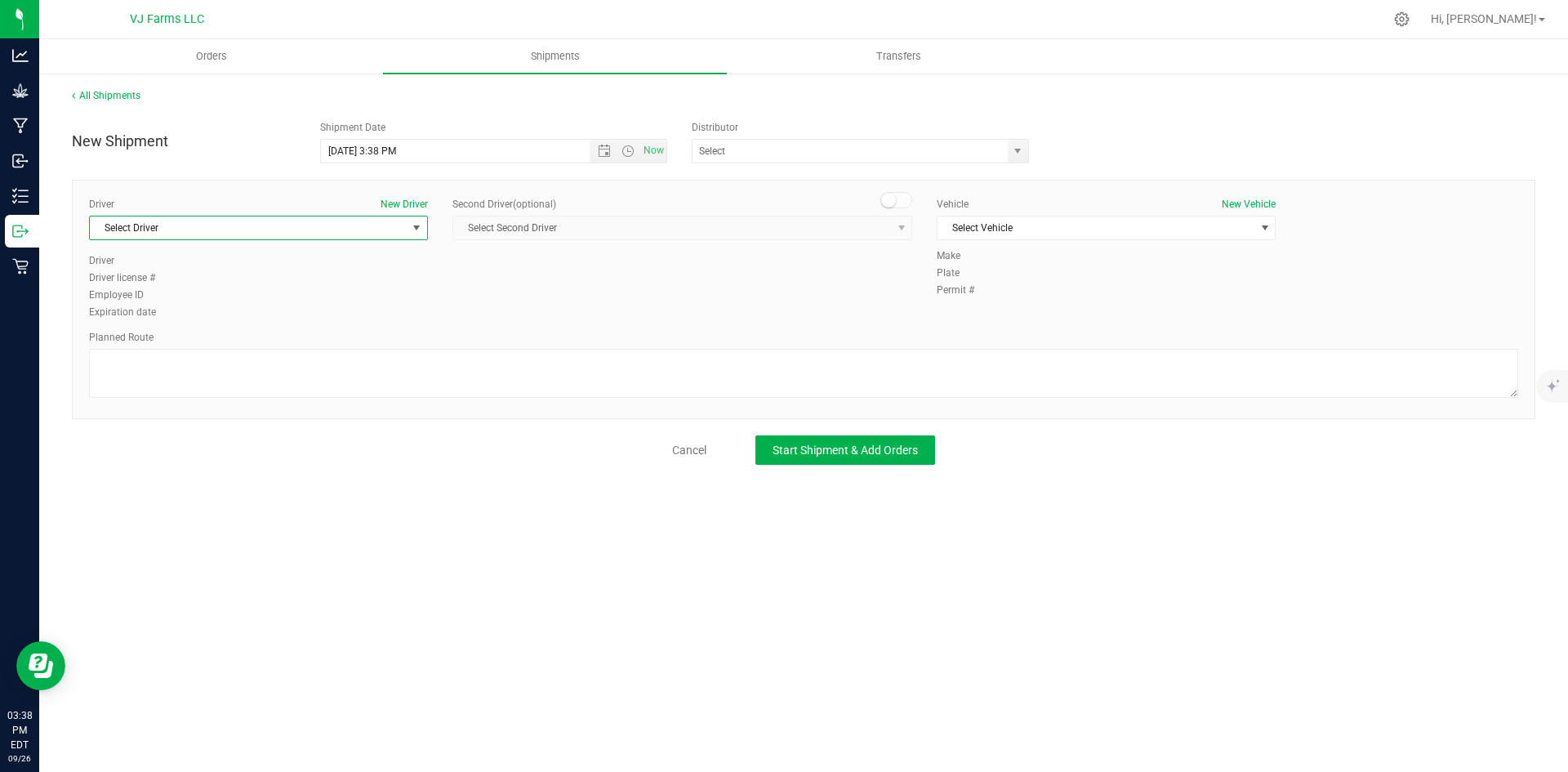
click at [291, 227] on span "Select Driver" at bounding box center [248, 228] width 317 height 23
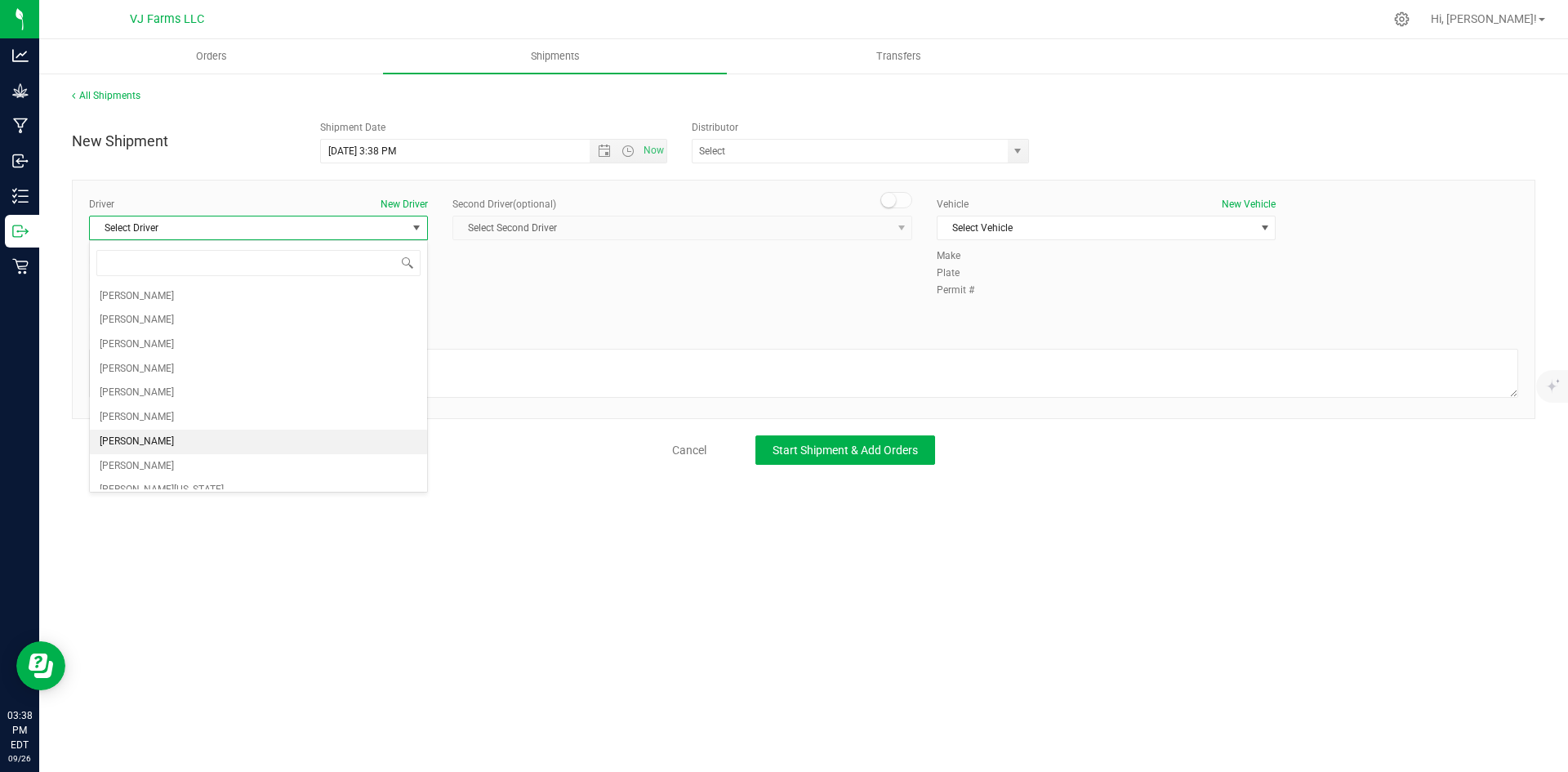
scroll to position [61, 0]
click at [174, 456] on span "[PERSON_NAME]" at bounding box center [136, 454] width 75 height 21
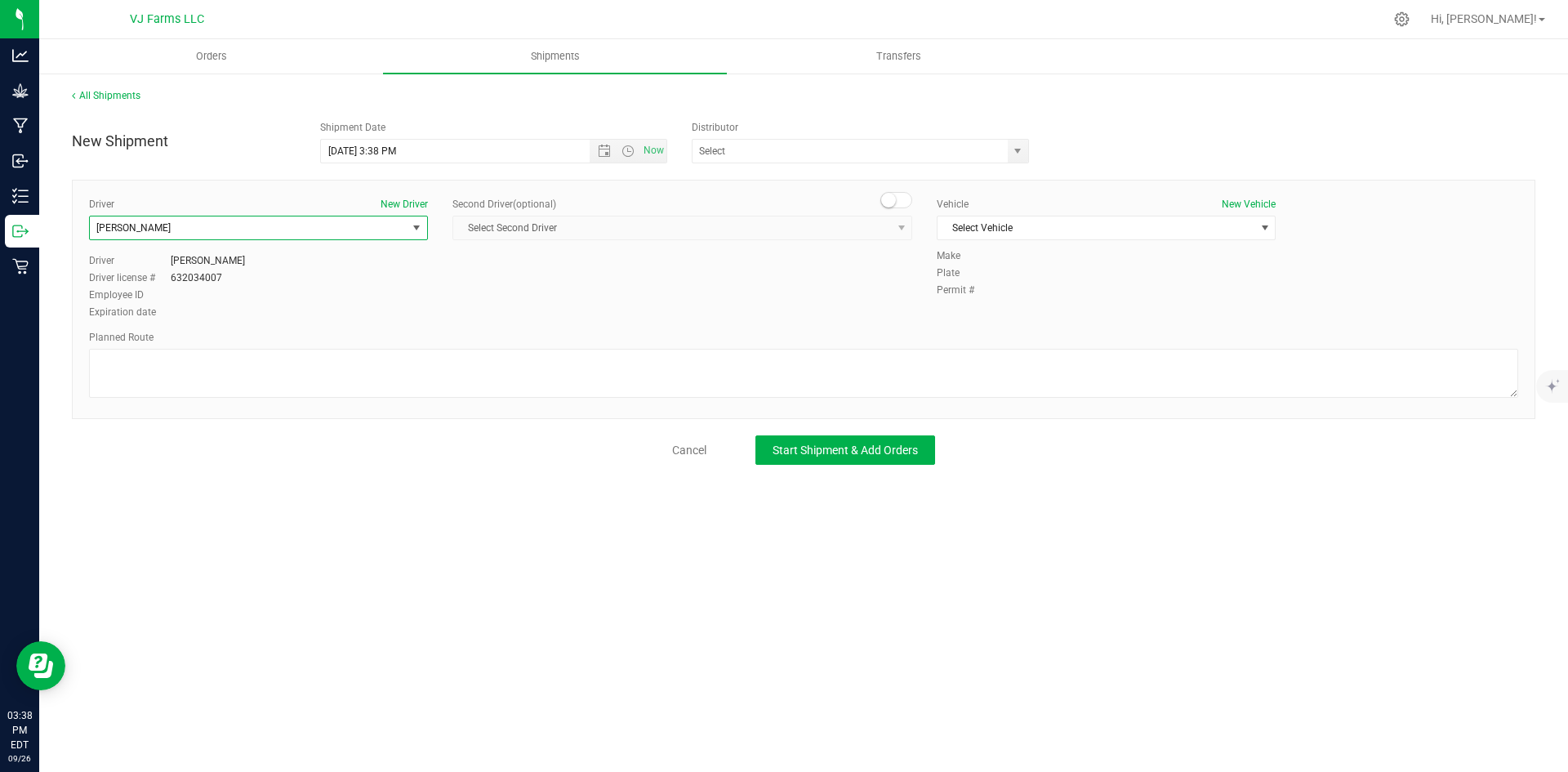
click at [999, 245] on div "Vehicle New Vehicle Select Vehicle Select Vehicle [PERSON_NAME]' Outlander Bron…" at bounding box center [1106, 222] width 364 height 51
click at [1002, 234] on span "Select Vehicle" at bounding box center [1097, 228] width 317 height 23
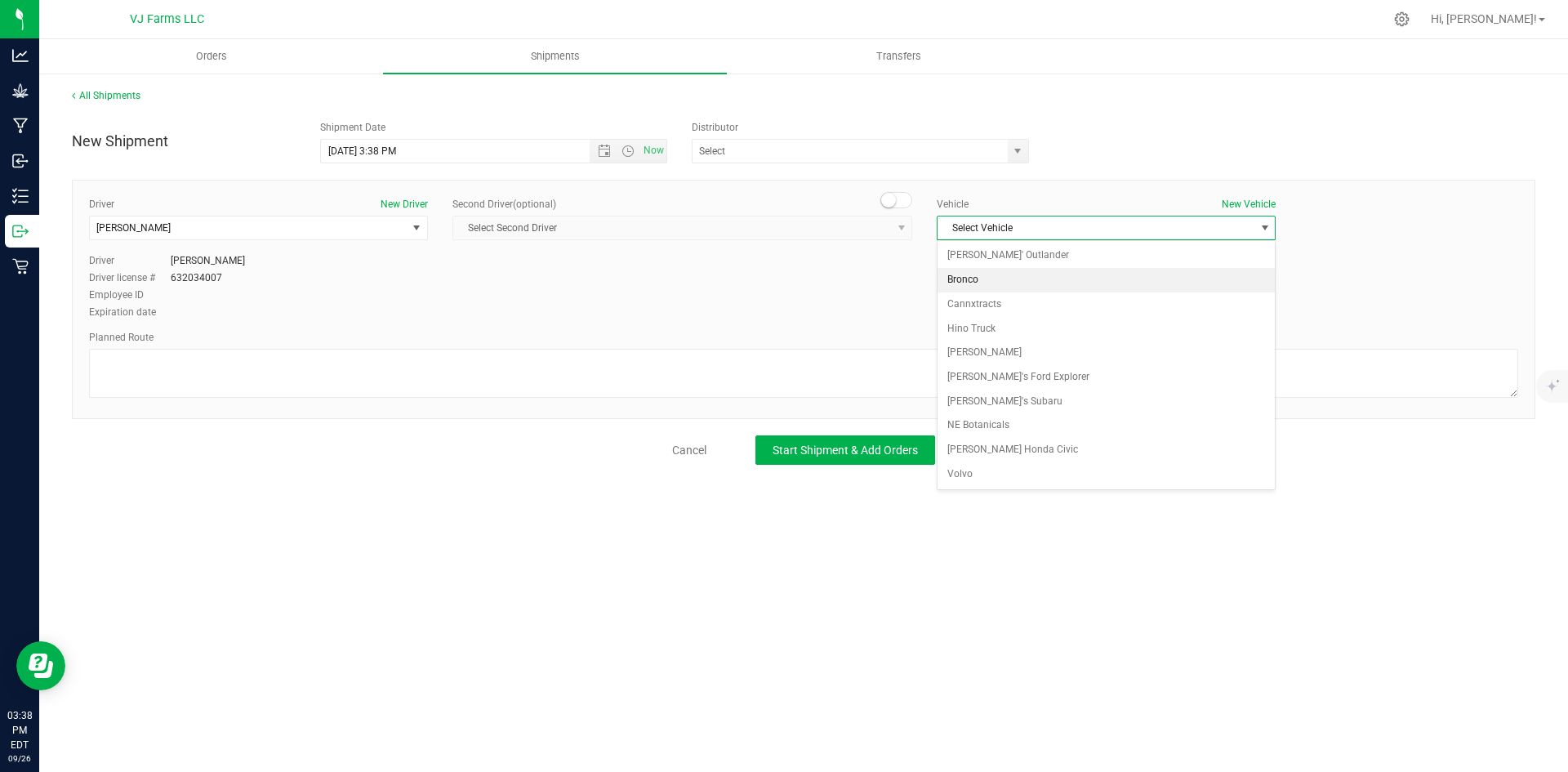
click at [999, 284] on li "Bronco" at bounding box center [1106, 281] width 337 height 25
click at [607, 155] on span "Open the date view" at bounding box center [605, 151] width 13 height 13
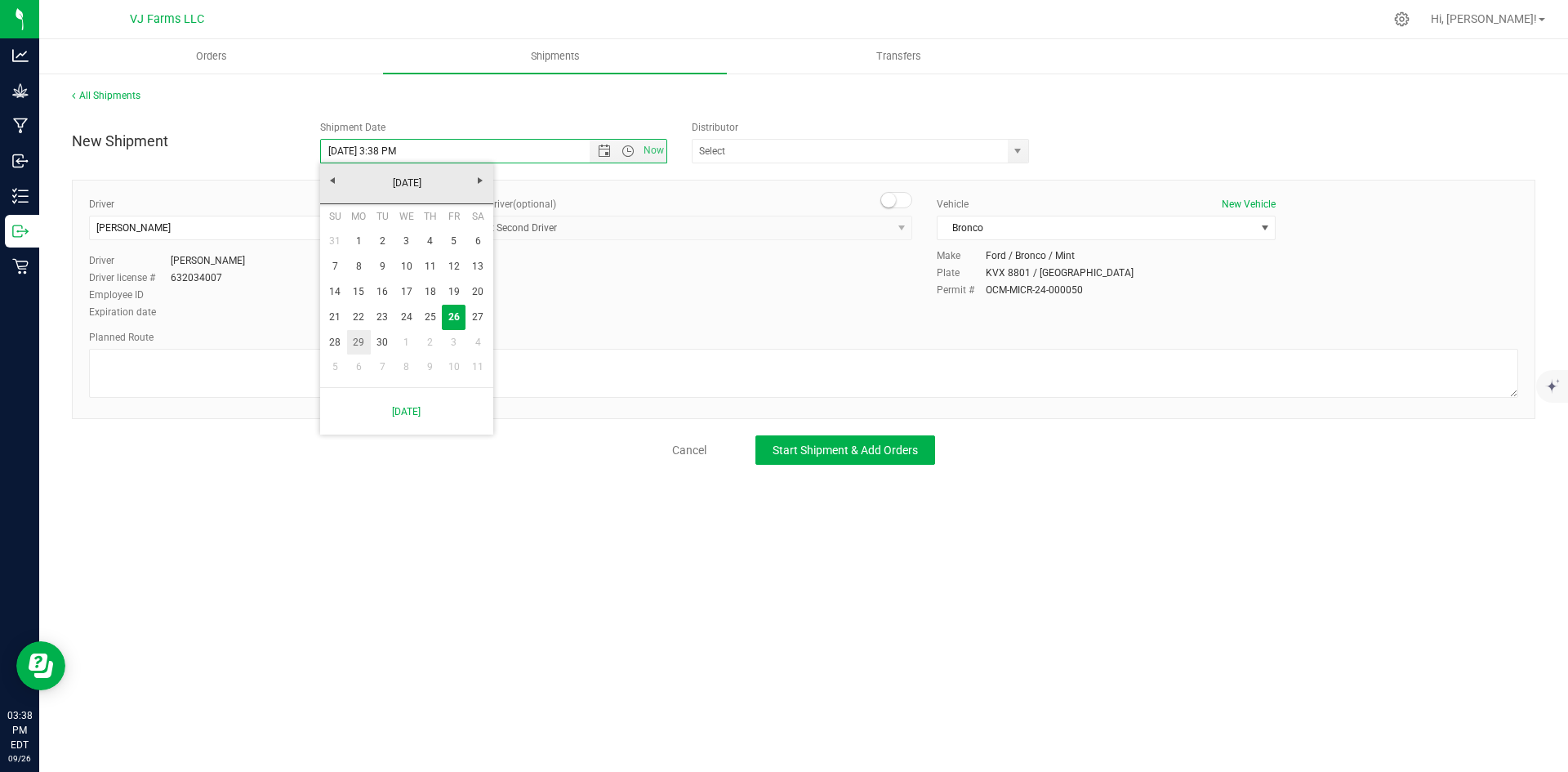
click at [352, 335] on link "29" at bounding box center [359, 342] width 24 height 26
click at [625, 146] on span "Open the time view" at bounding box center [628, 151] width 13 height 13
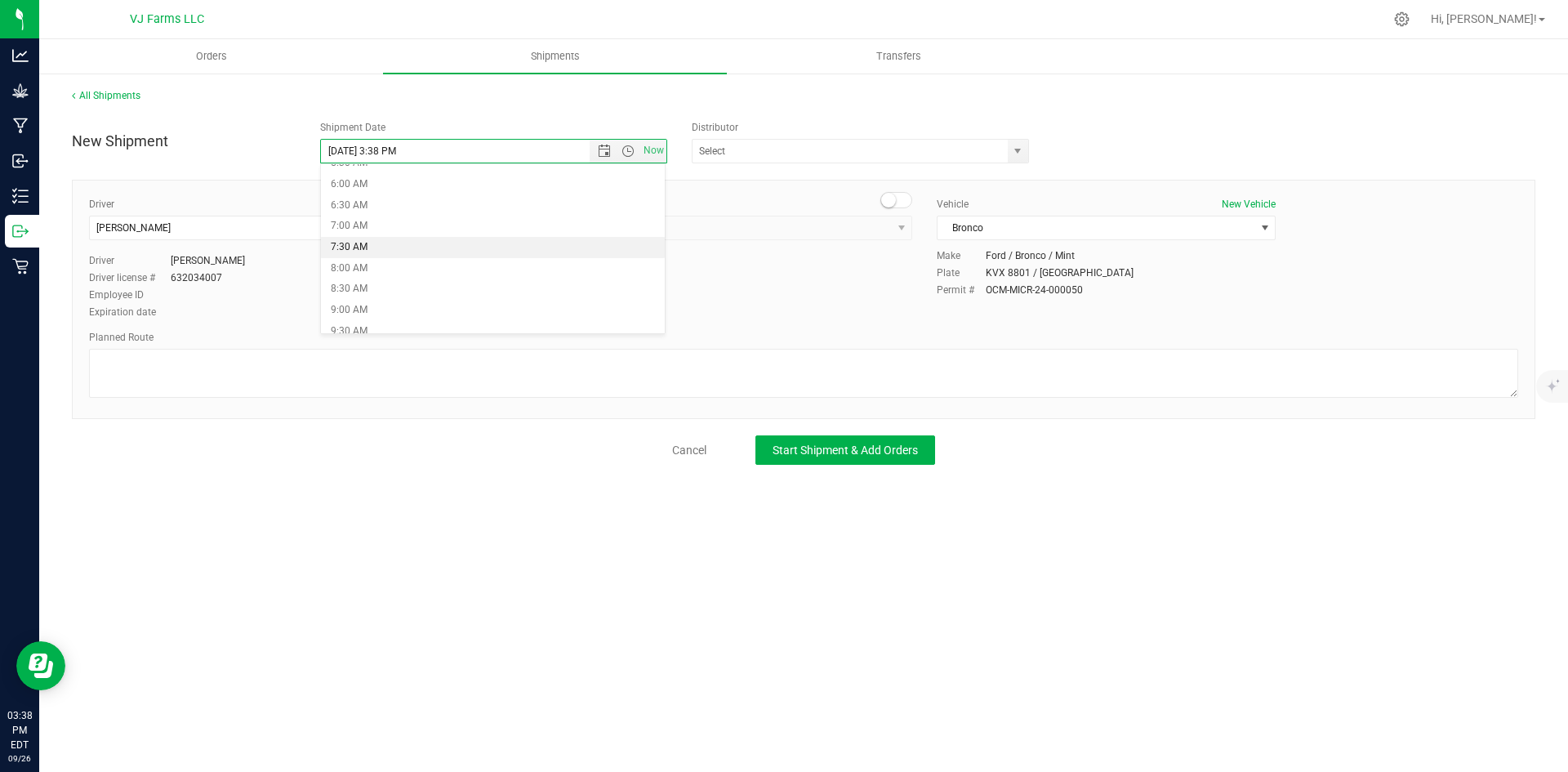
click at [383, 246] on li "7:30 AM" at bounding box center [493, 248] width 345 height 21
type input "[DATE] 7:30 AM"
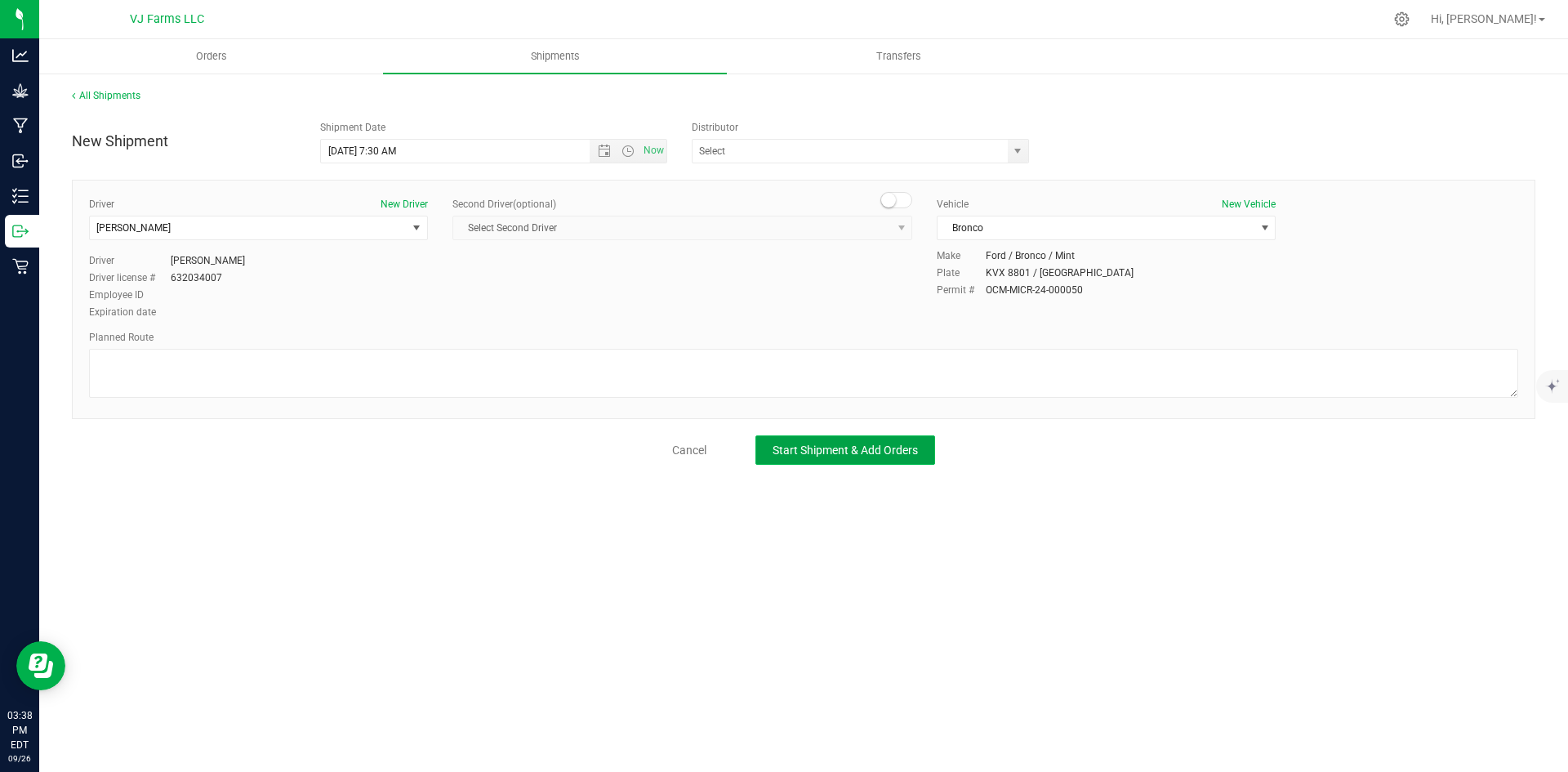
click at [881, 448] on span "Start Shipment & Add Orders" at bounding box center [845, 451] width 145 height 13
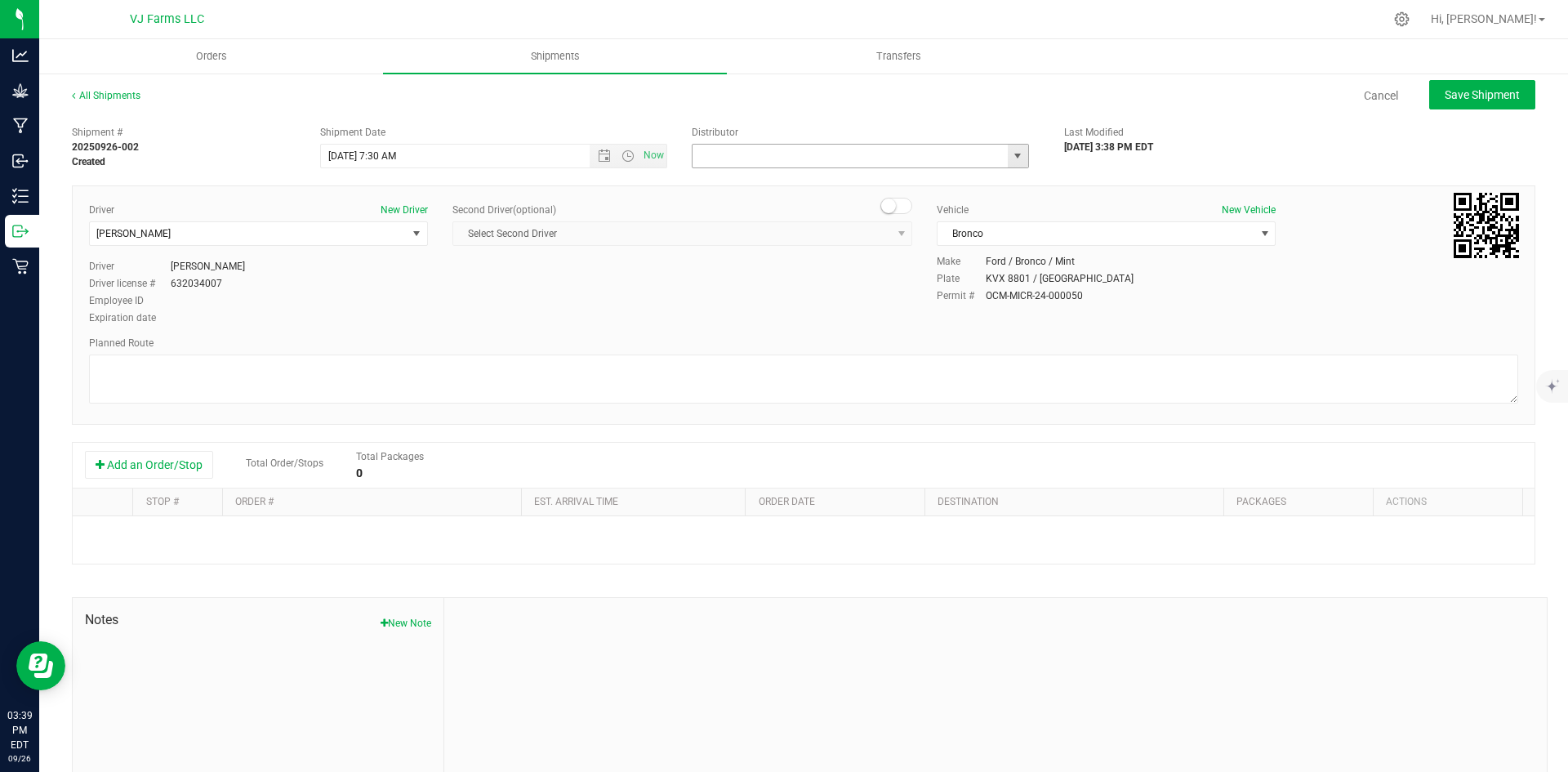
click at [760, 154] on input "text" at bounding box center [844, 156] width 305 height 23
click at [1022, 154] on div "[PERSON_NAME] Valley [PERSON_NAME] (OCM-MICR-24-000050) Keystone State Testing …" at bounding box center [865, 156] width 348 height 25
click at [1012, 158] on span "select" at bounding box center [1018, 156] width 13 height 13
click at [755, 203] on li "Keystone State Testing of [US_STATE]" at bounding box center [854, 209] width 332 height 25
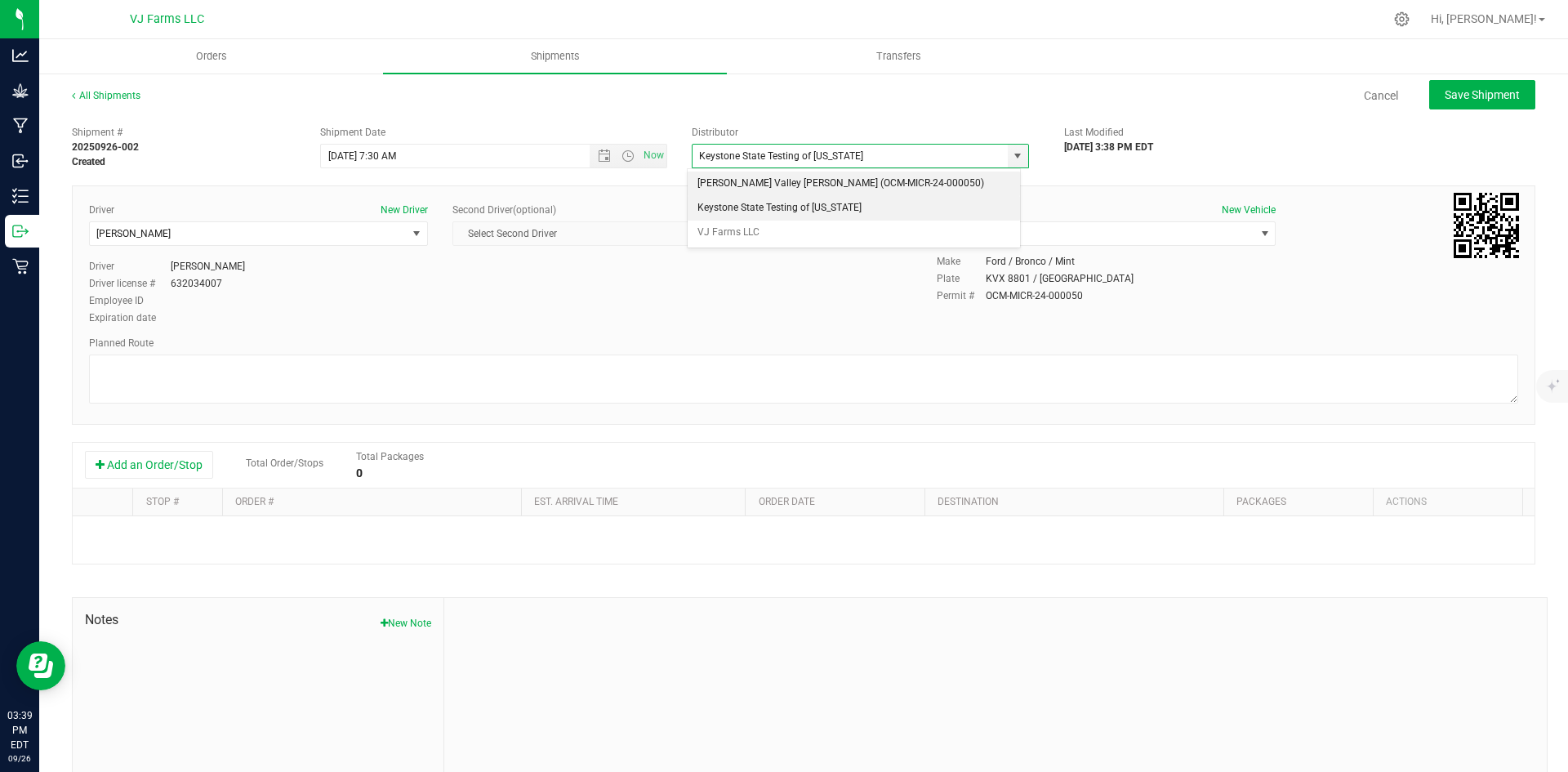
click at [755, 203] on body "Analytics Grow Manufacturing Inbound Inventory Outbound Retail 03:39 PM EDT [DA…" at bounding box center [784, 386] width 1568 height 772
click at [1008, 154] on span "select" at bounding box center [1018, 156] width 21 height 23
click at [747, 227] on li "VJ Farms LLC" at bounding box center [854, 232] width 332 height 25
type input "VJ Farms LLC"
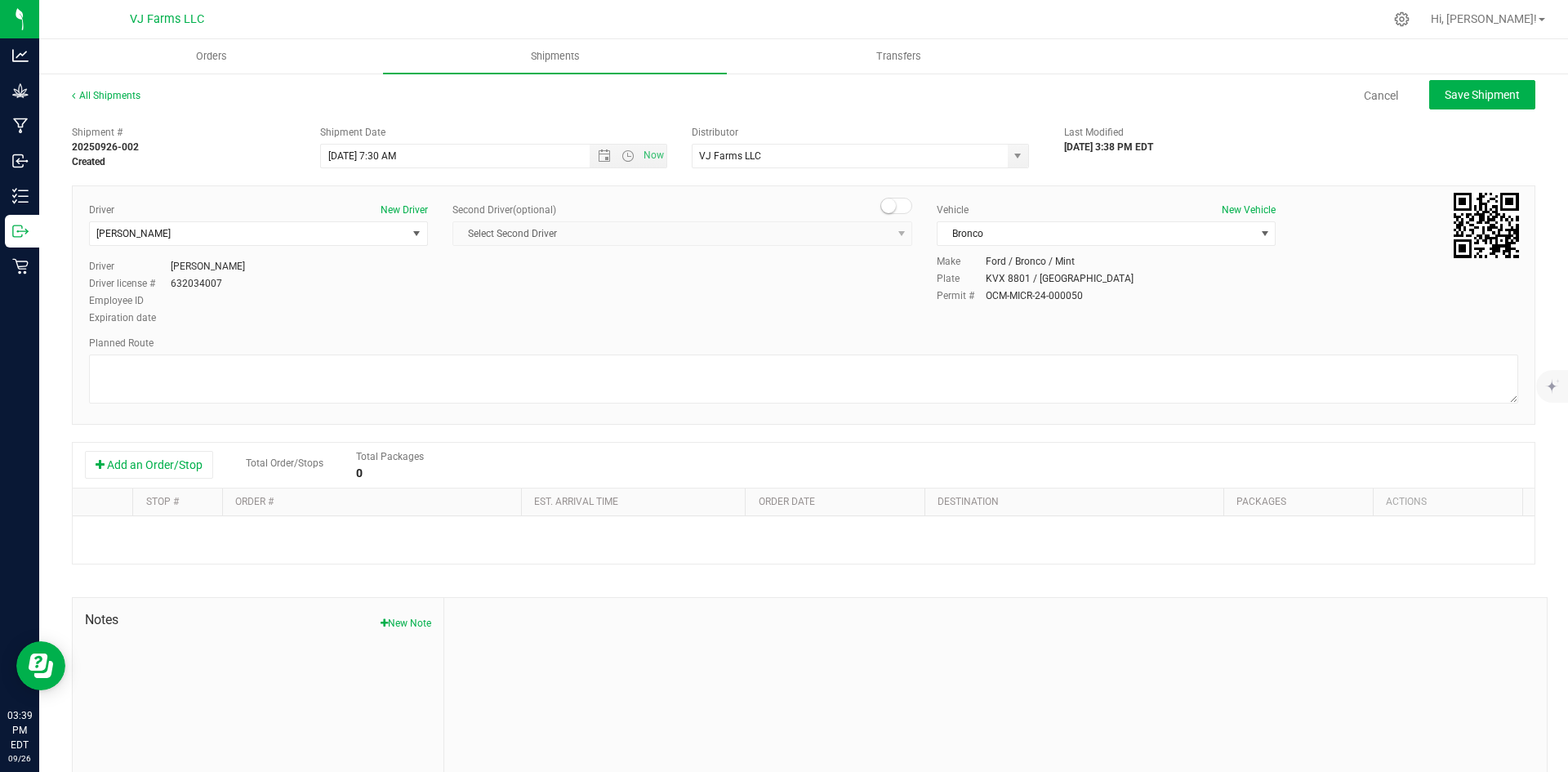
click at [873, 94] on div "Cancel Save Shipment" at bounding box center [853, 94] width 1366 height 29
click at [161, 448] on div "Add an Order/Stop Total Order/Stops Total Packages 0" at bounding box center [804, 466] width 1462 height 45
click at [161, 451] on button "Add an Order/Stop" at bounding box center [149, 464] width 128 height 27
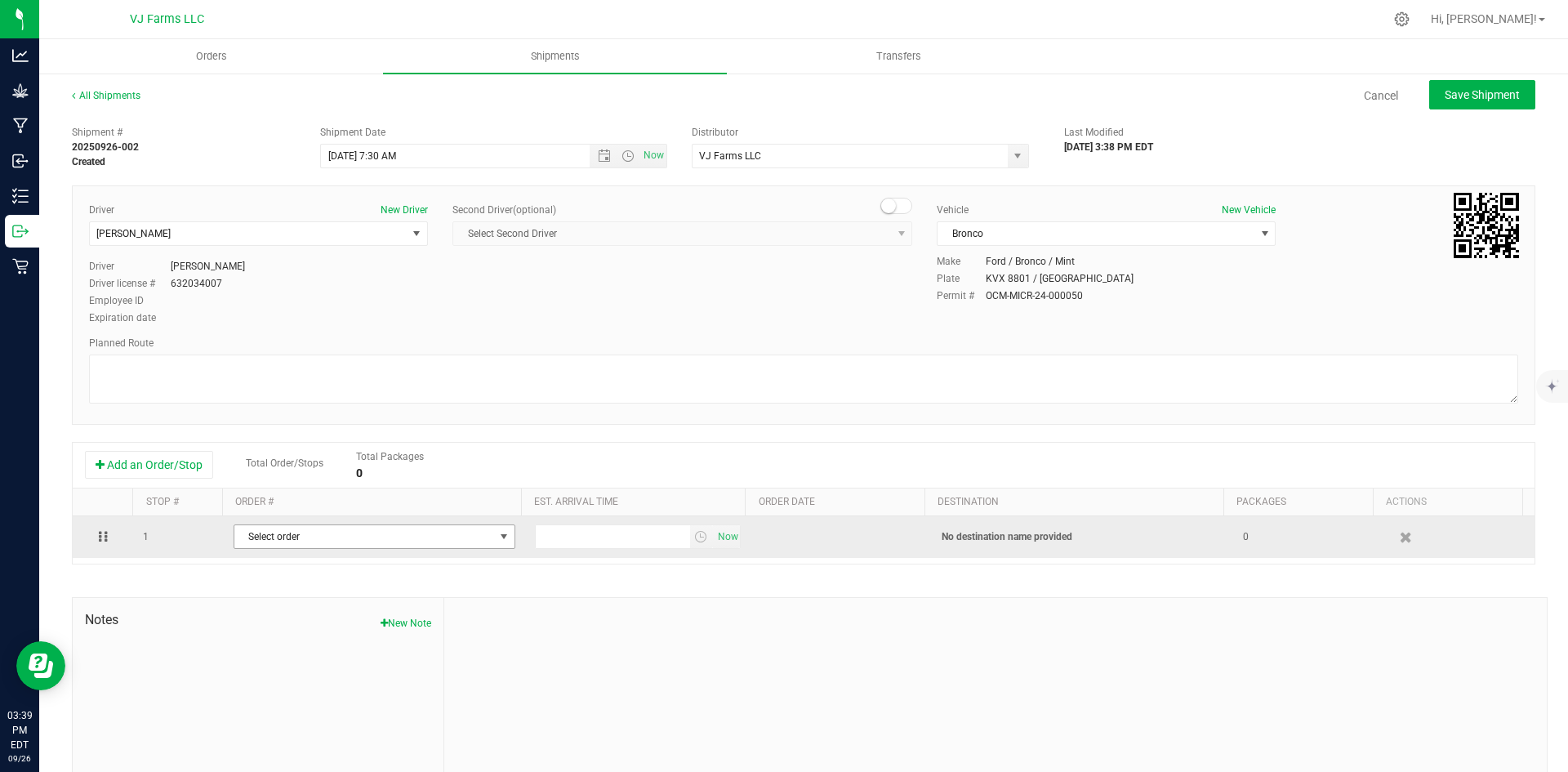
click at [269, 534] on span "Select order" at bounding box center [364, 537] width 260 height 23
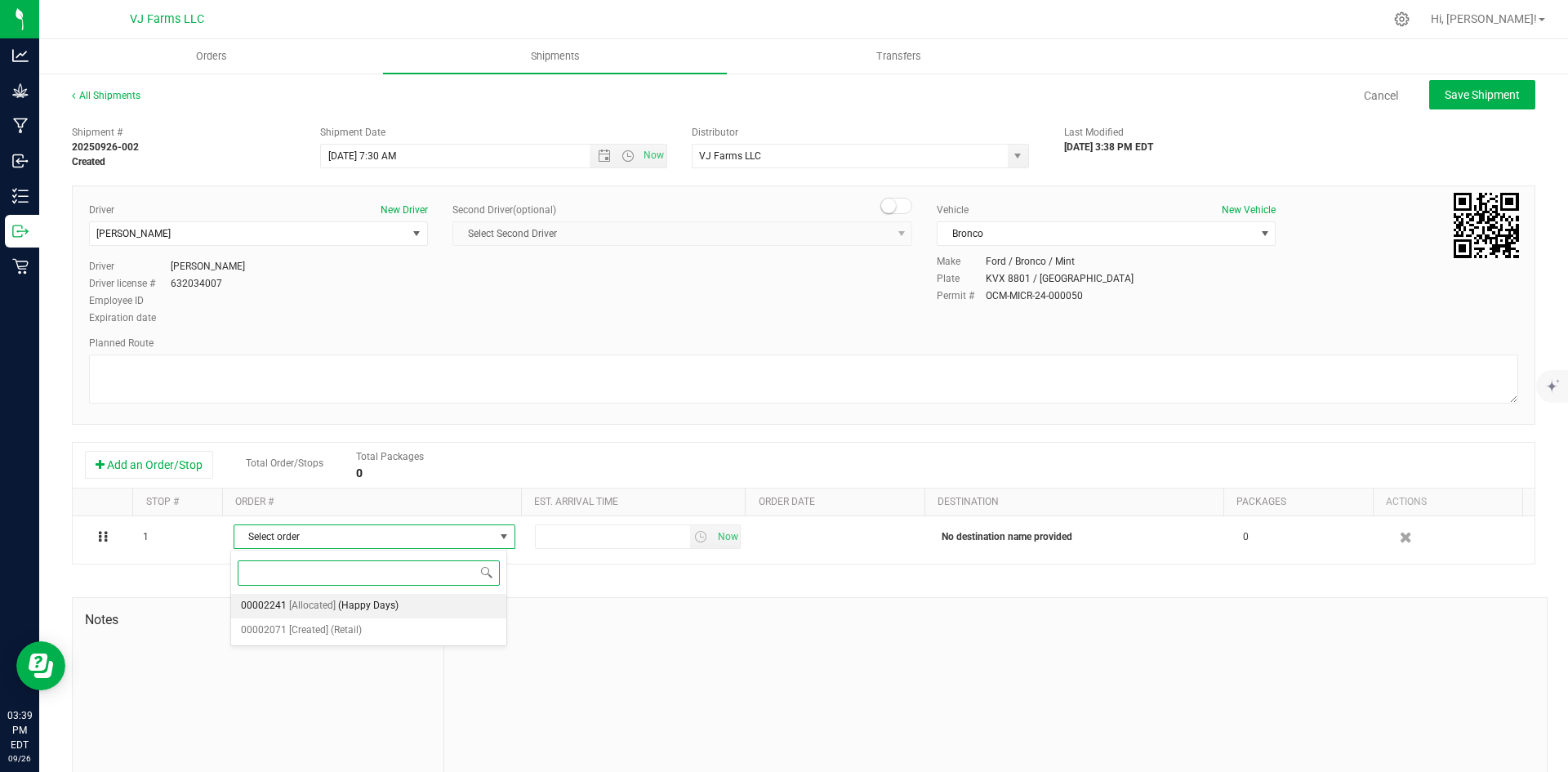
click at [314, 607] on span "[Allocated]" at bounding box center [312, 606] width 46 height 21
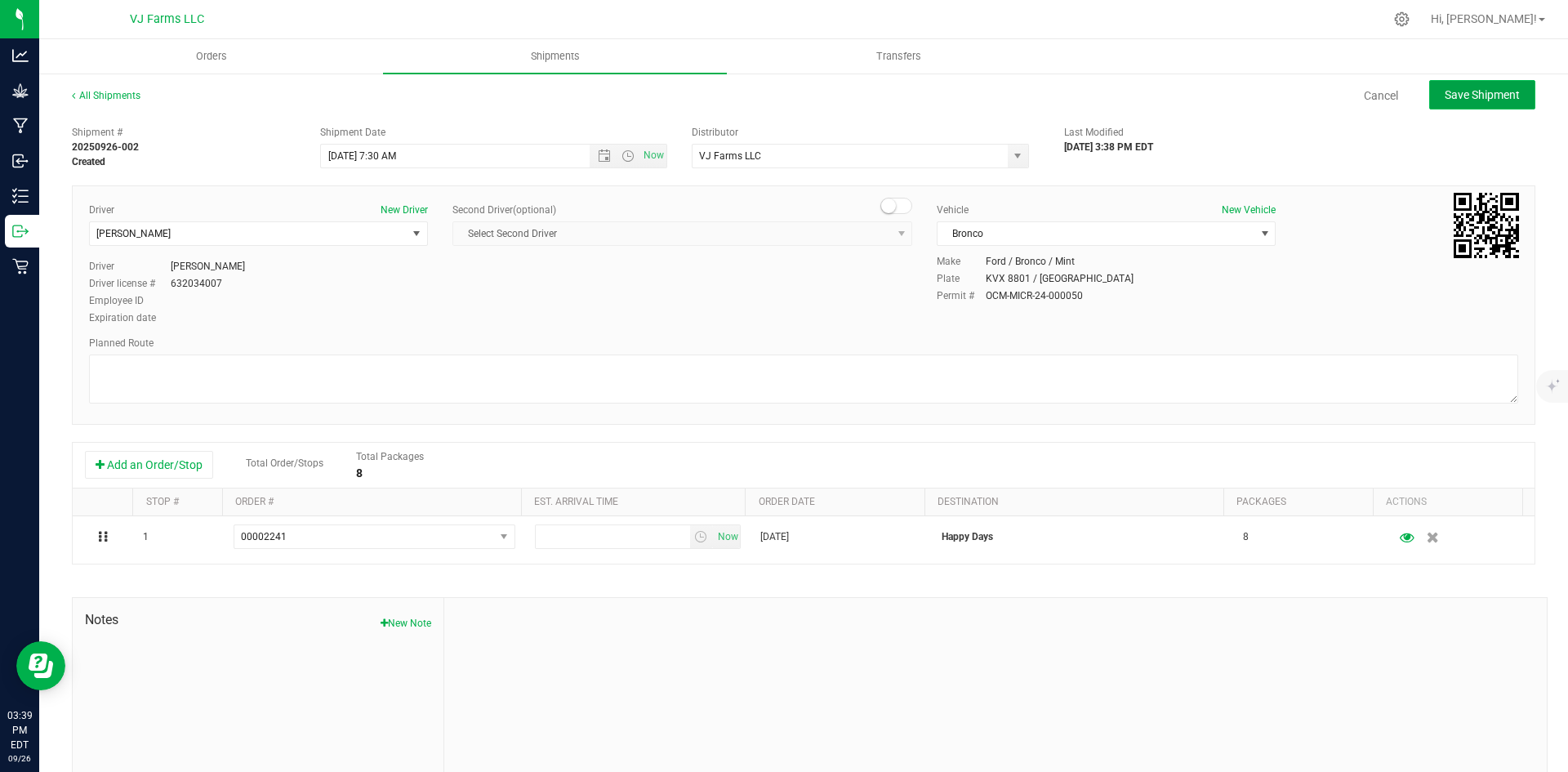
click at [1471, 81] on button "Save Shipment" at bounding box center [1482, 94] width 106 height 29
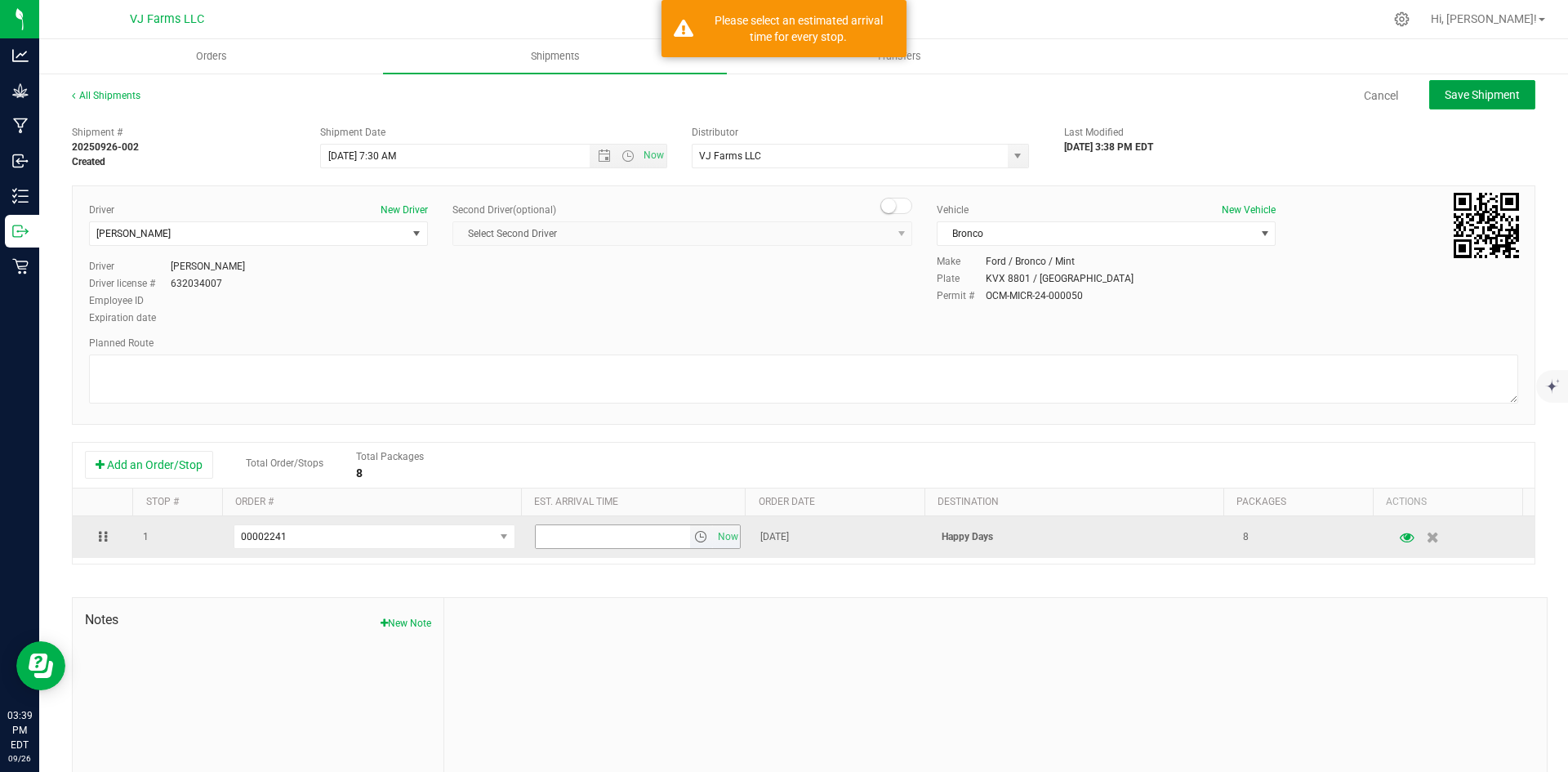
click at [694, 541] on span "select" at bounding box center [701, 537] width 13 height 13
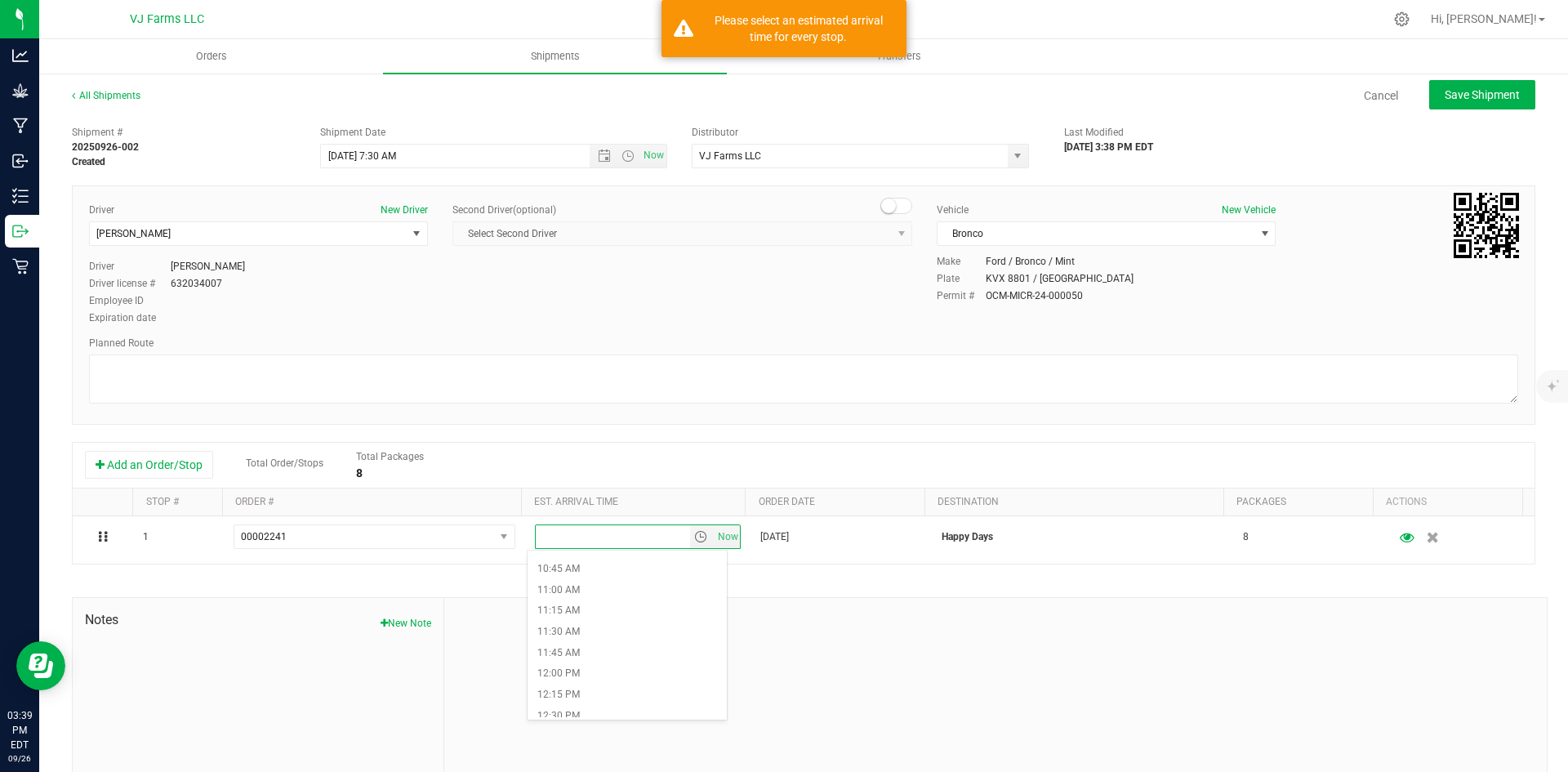
scroll to position [899, 0]
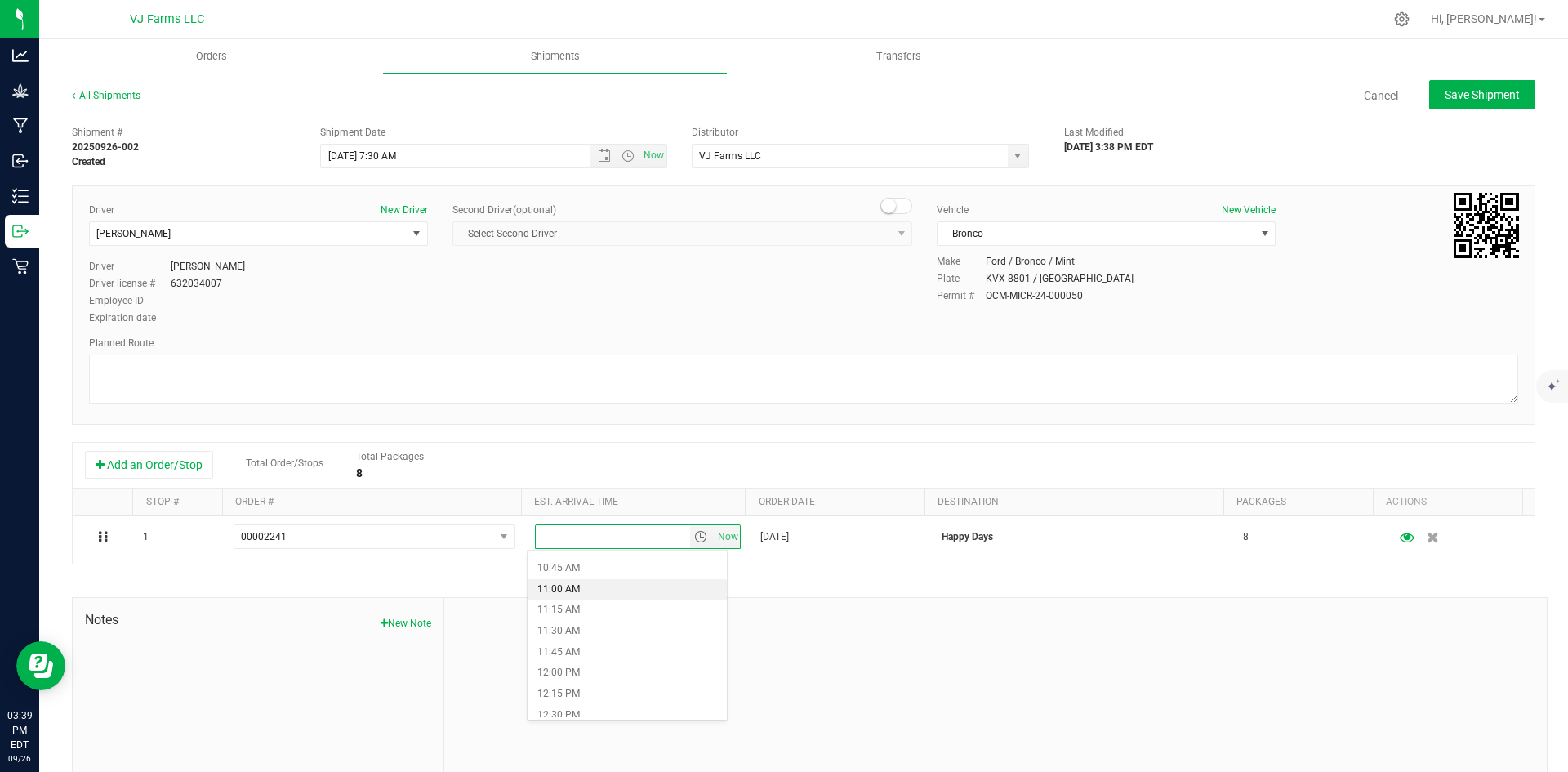
click at [603, 587] on li "11:00 AM" at bounding box center [627, 590] width 199 height 21
click at [1459, 98] on span "Save Shipment" at bounding box center [1483, 94] width 76 height 13
type input "[DATE] 11:30 AM"
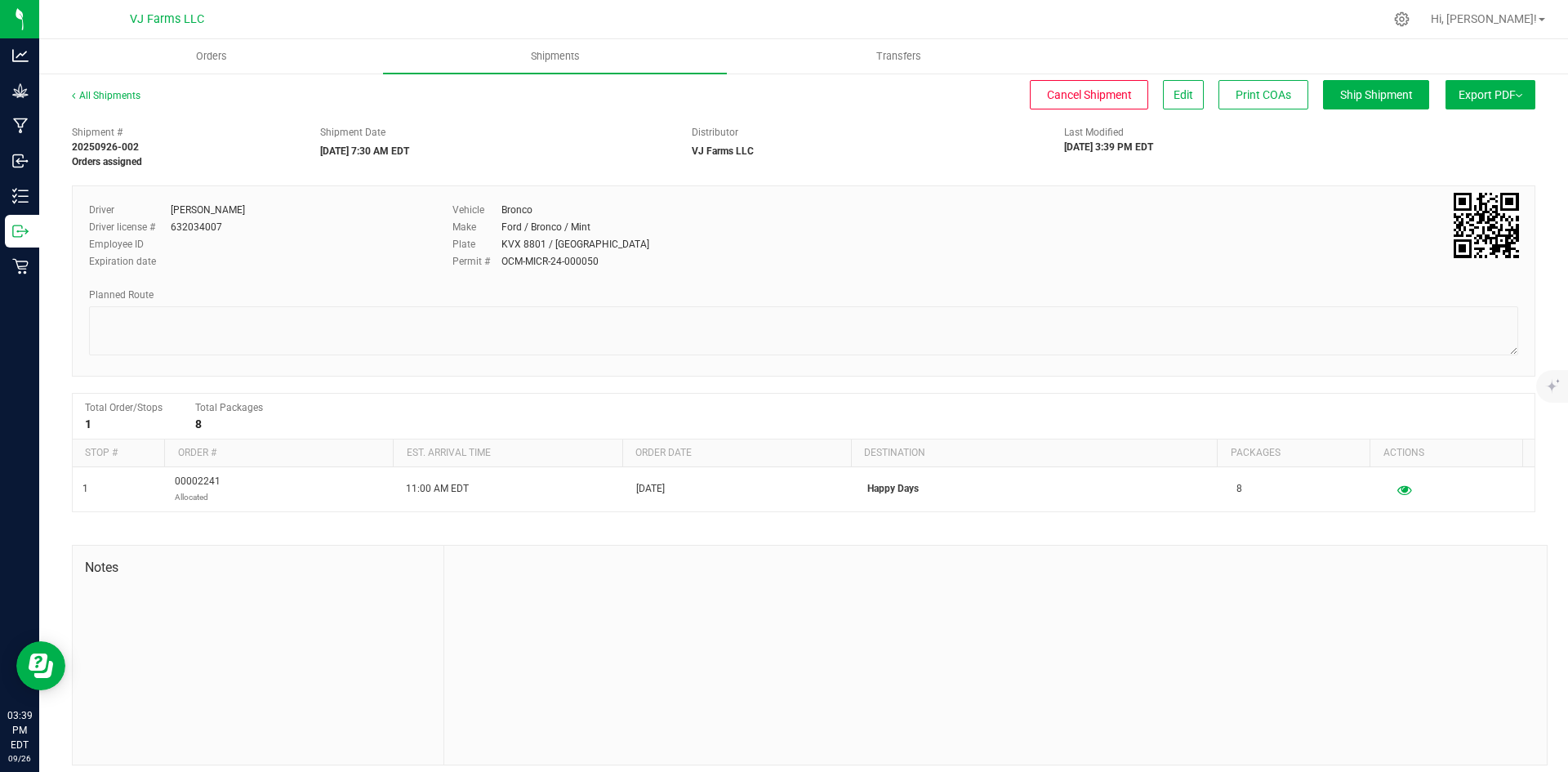
click at [1458, 94] on span "Export PDF" at bounding box center [1490, 94] width 63 height 13
click at [1456, 155] on span "Manifest by Lot" at bounding box center [1449, 155] width 68 height 11
